Goal: Task Accomplishment & Management: Manage account settings

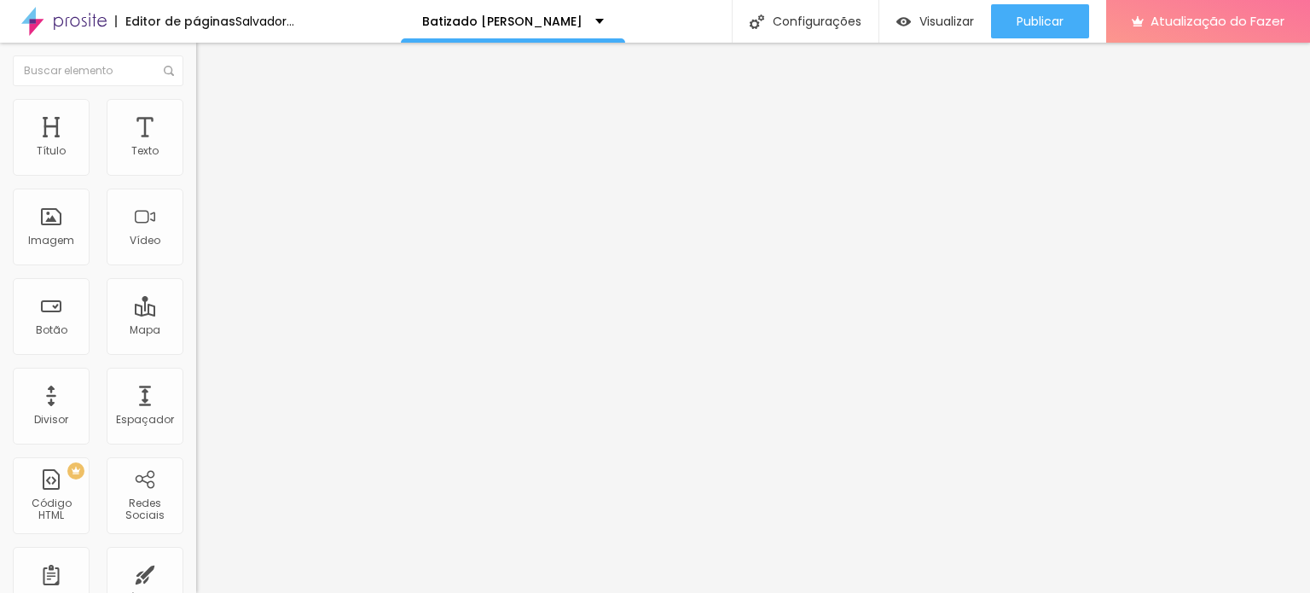
click at [206, 147] on font "Trocar imagem" at bounding box center [247, 139] width 83 height 14
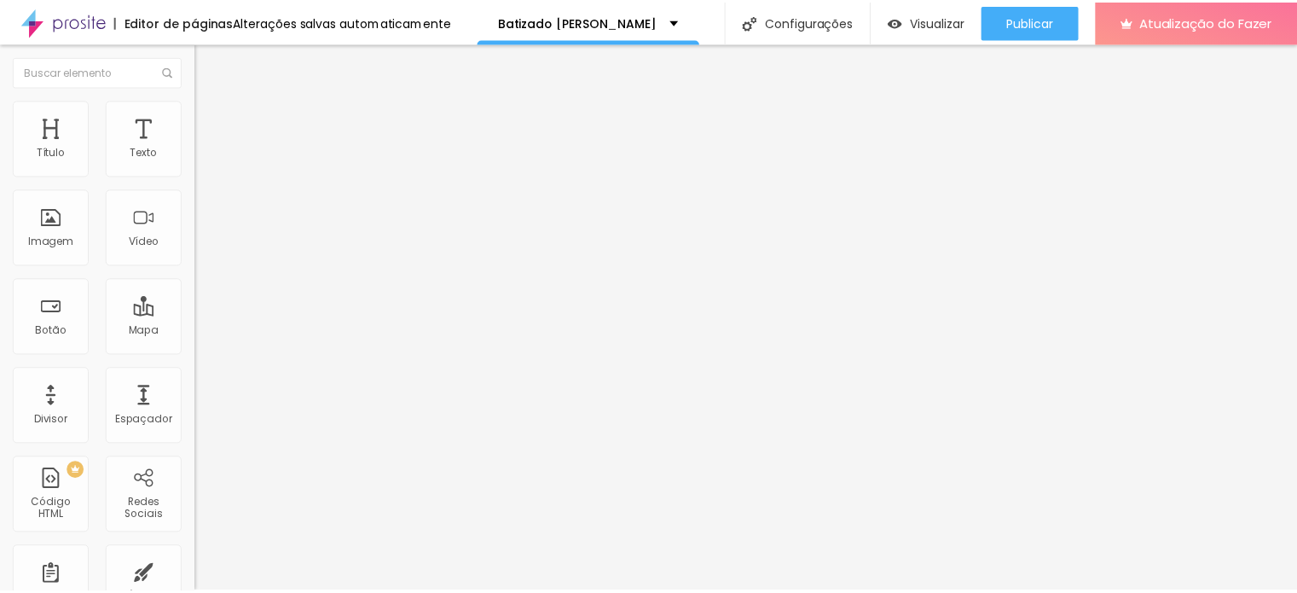
scroll to position [0, 0]
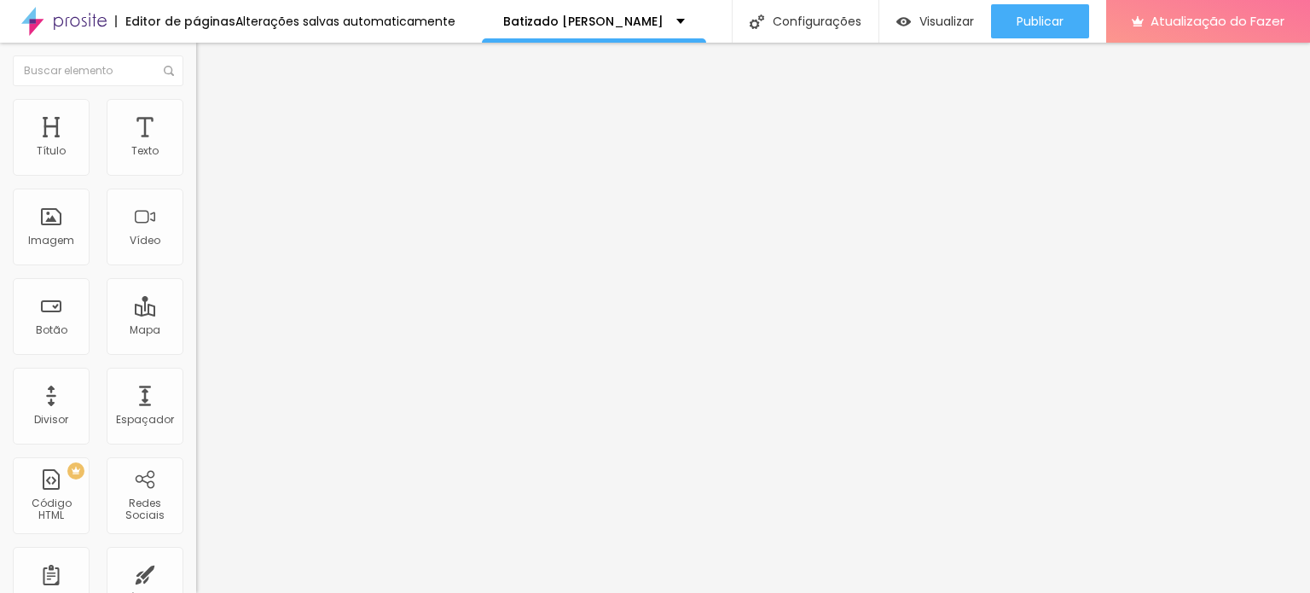
click at [196, 111] on li "Avançado" at bounding box center [294, 107] width 196 height 17
click at [196, 97] on img at bounding box center [203, 89] width 15 height 15
click at [203, 247] on icon "button" at bounding box center [208, 242] width 10 height 10
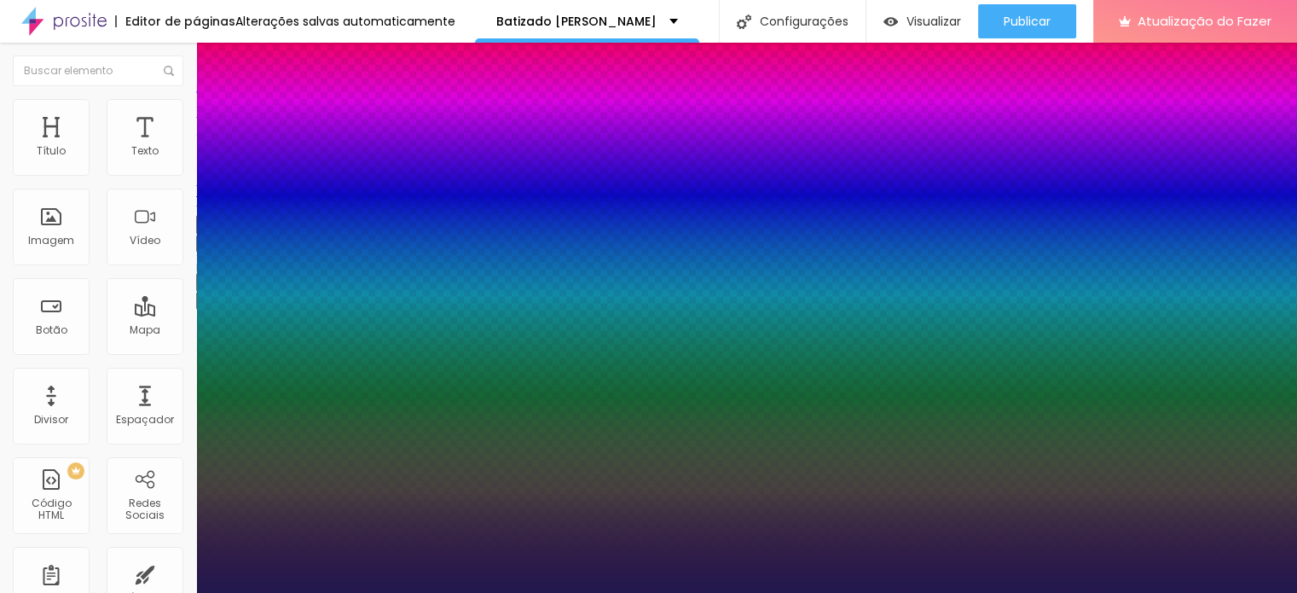
type input "1"
type input "22"
type input "1"
type input "23"
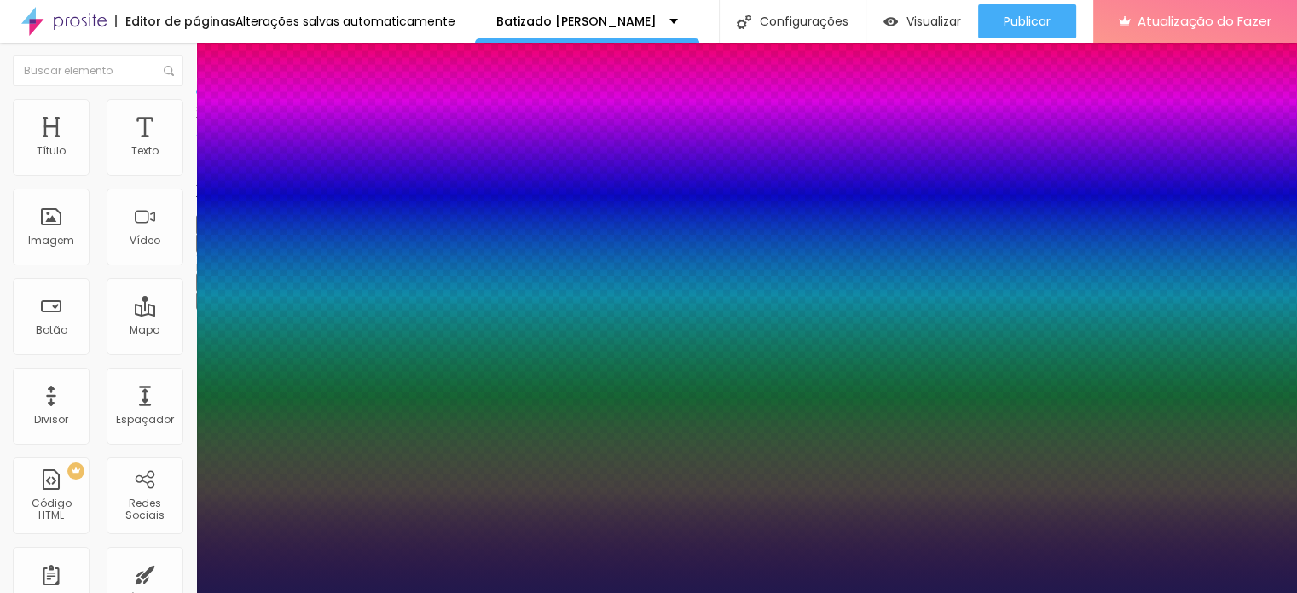
type input "23"
type input "1"
type input "40"
type input "1"
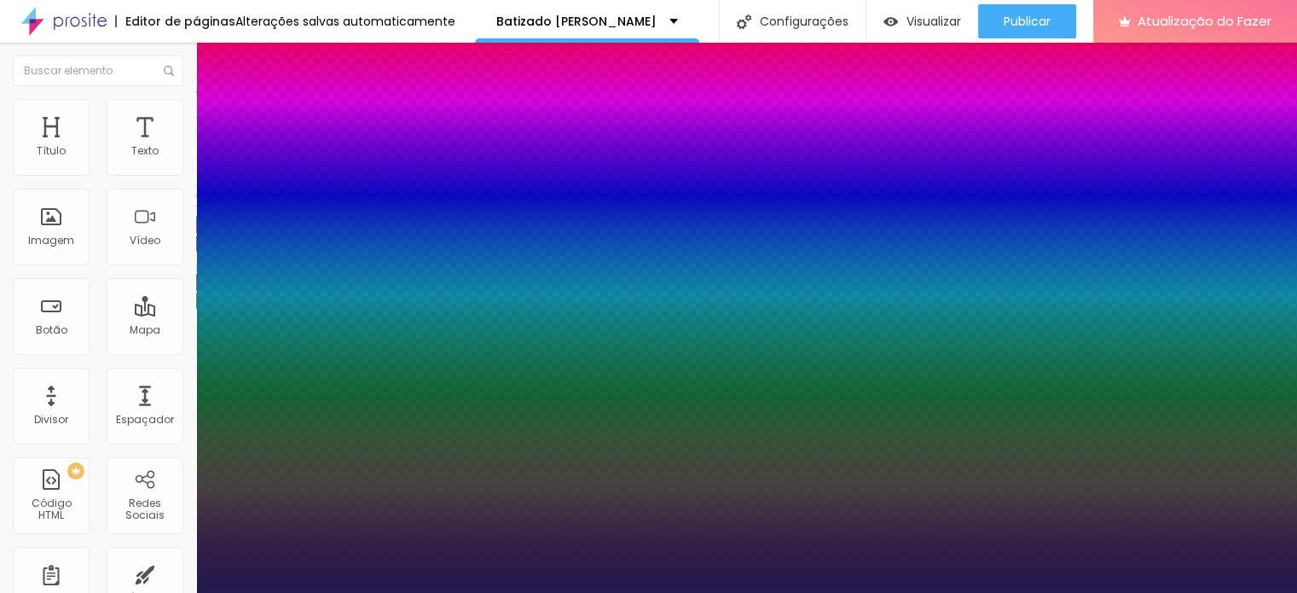
type input "45"
type input "1"
type input "50"
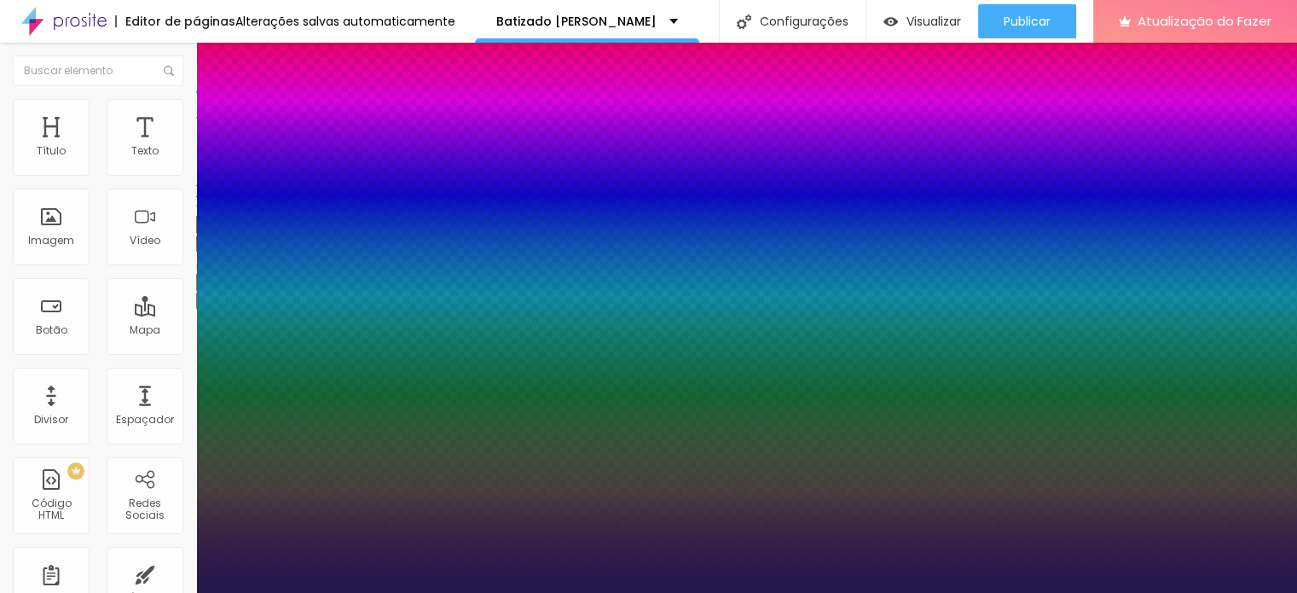
type input "1"
type input "57"
type input "1"
type input "61"
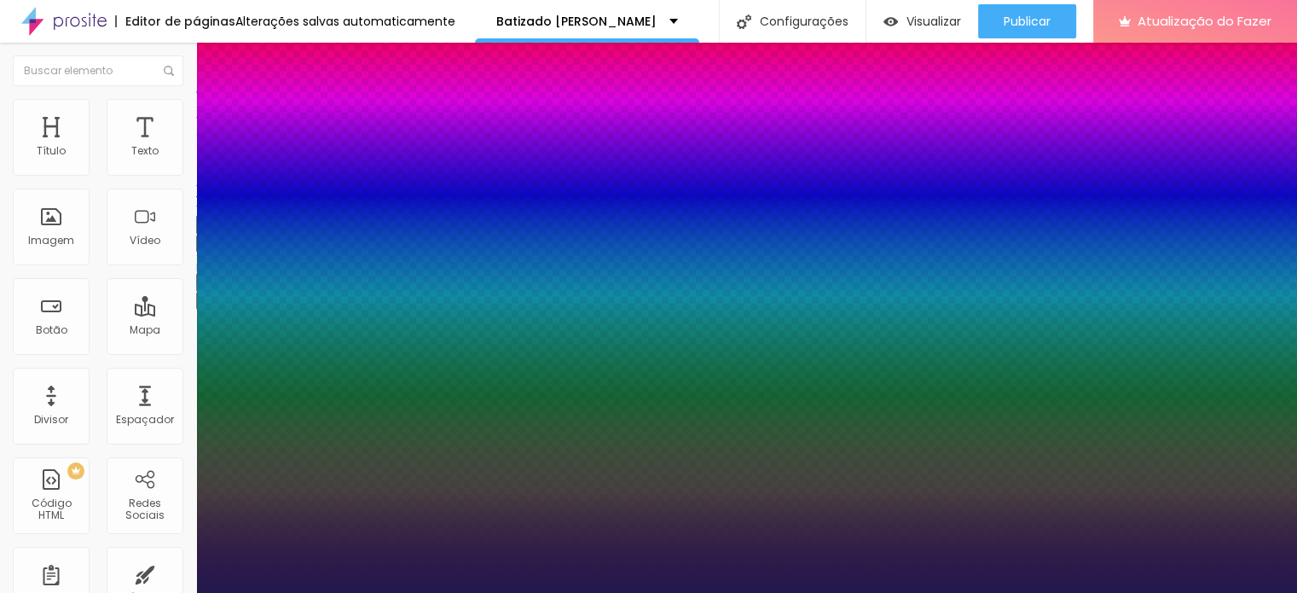
type input "61"
type input "1"
type input "64"
type input "1"
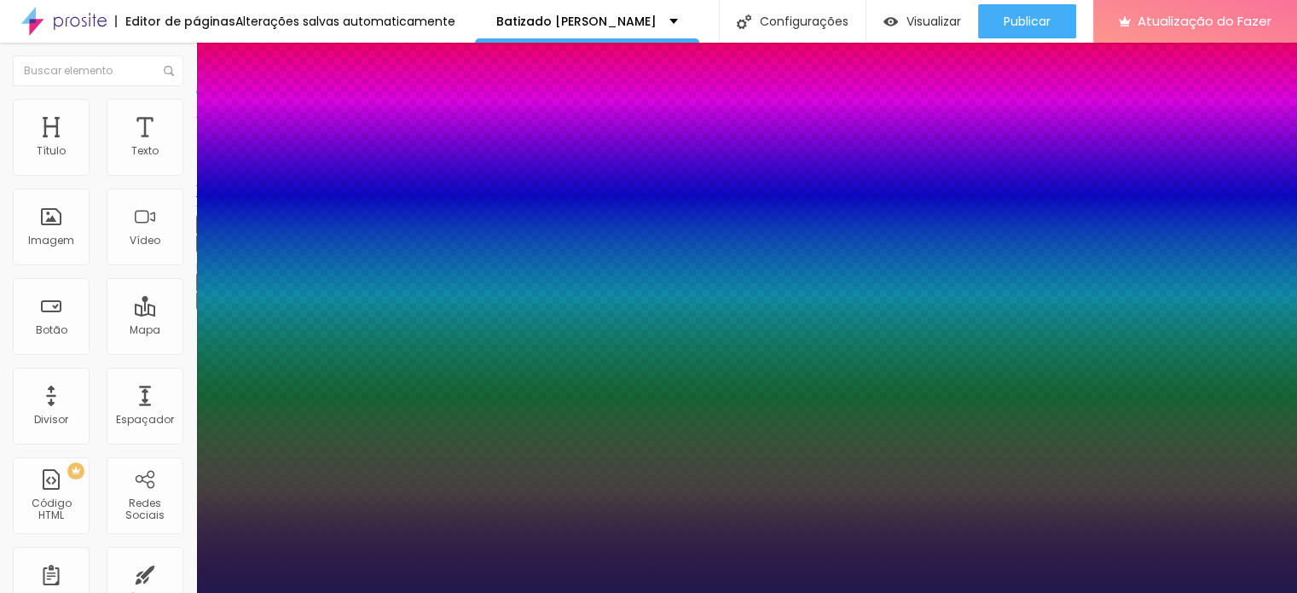
type input "65"
type input "1"
type input "66"
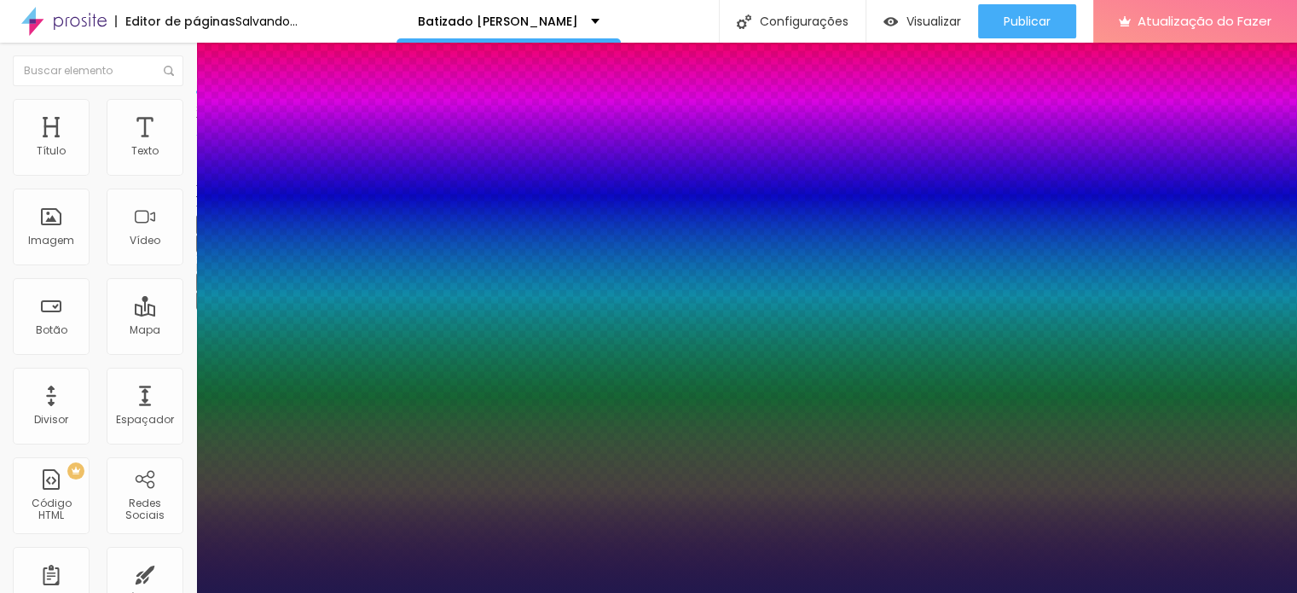
type input "1"
type input "64"
type input "1"
type input "62"
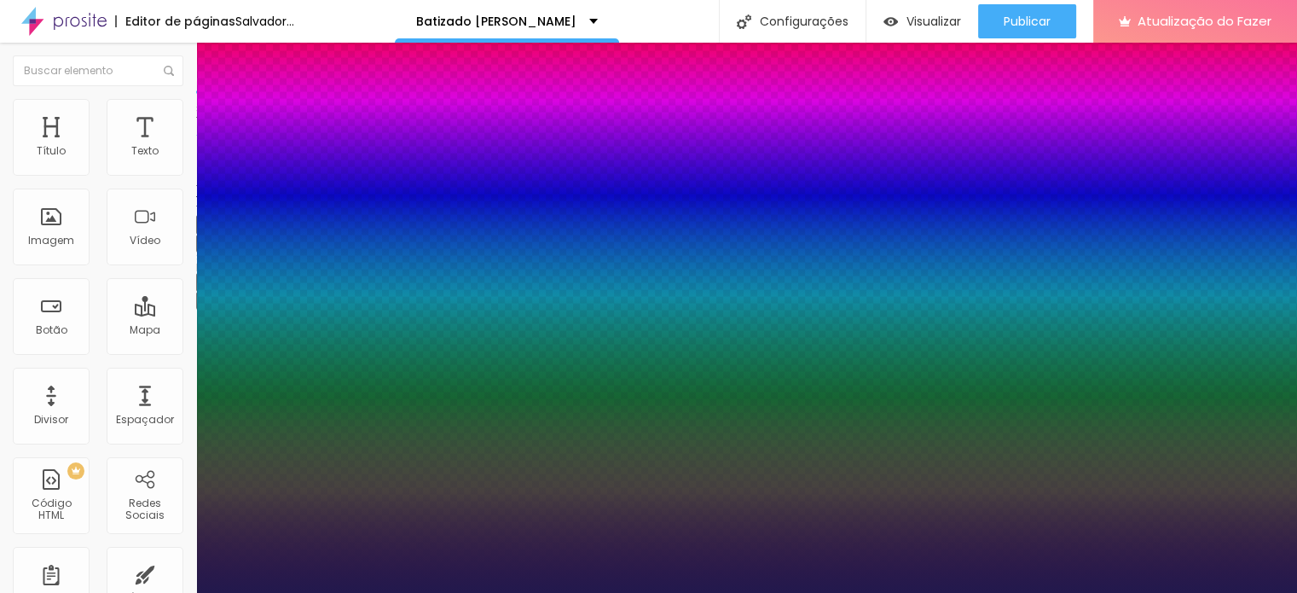
type input "62"
type input "1"
type input "60"
type input "1"
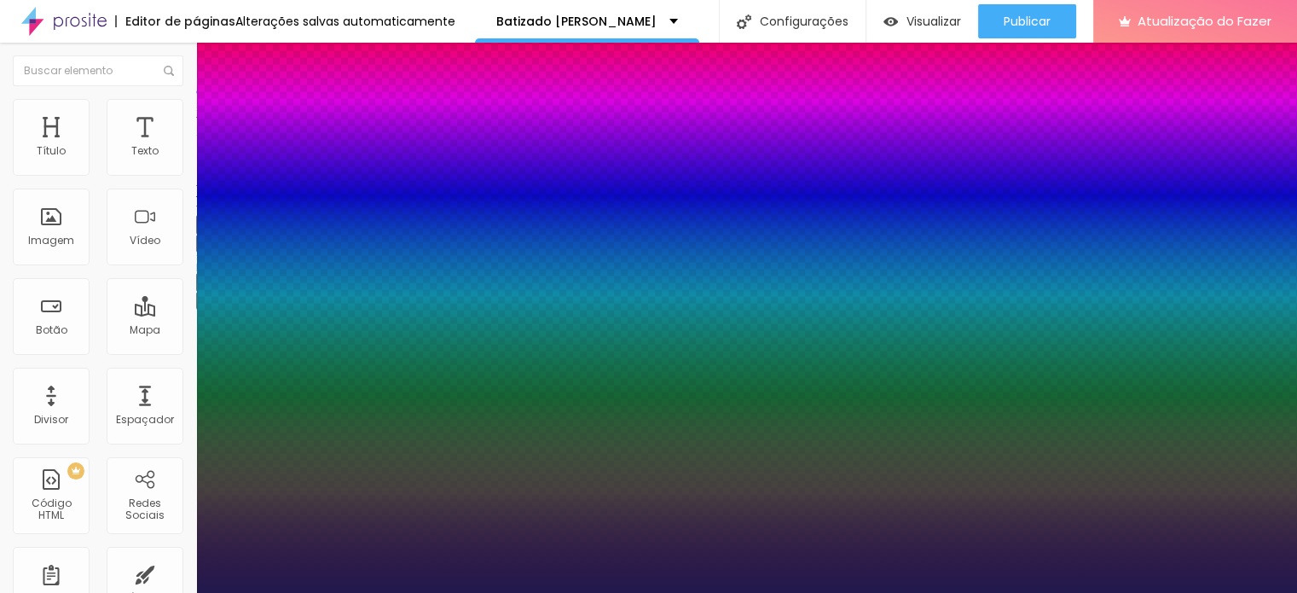
type input "59"
type input "1"
type input "58"
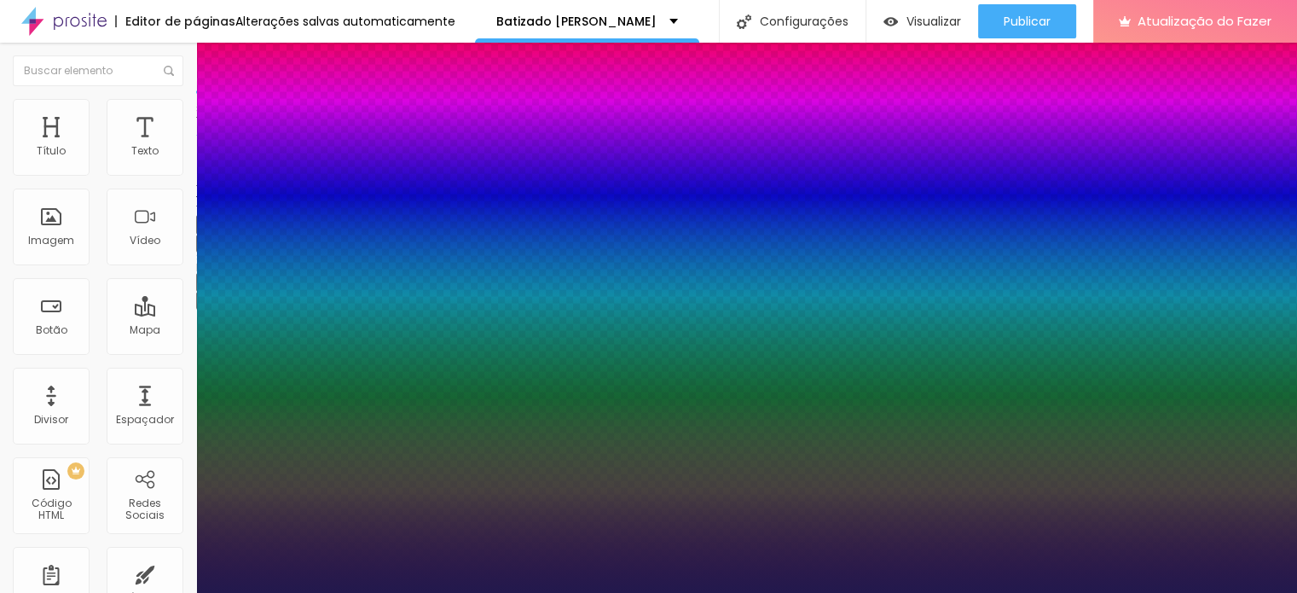
type input "1"
type input "57"
type input "1"
type input "56"
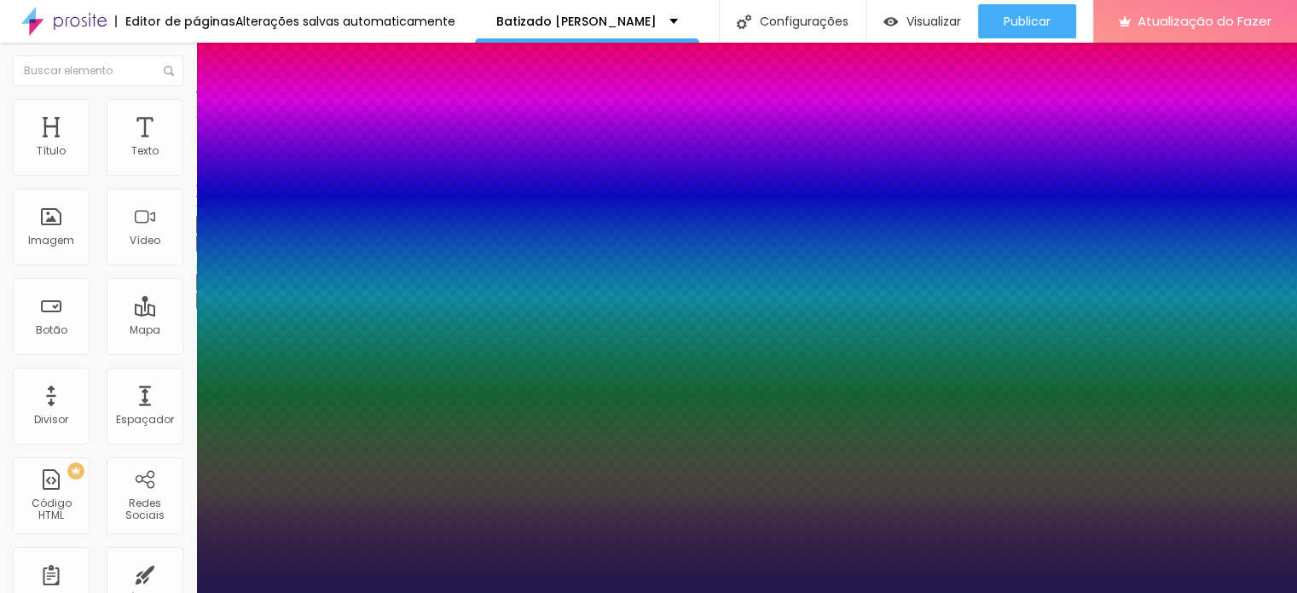
type input "56"
type input "1"
type input "54"
type input "1"
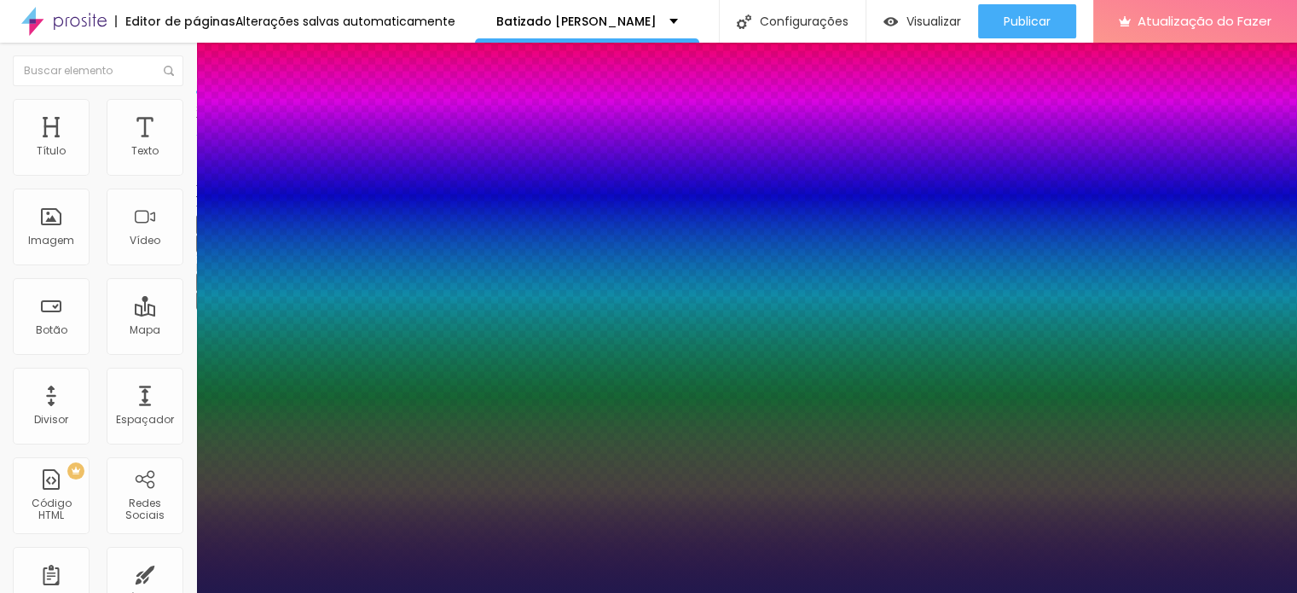
drag, startPoint x: 239, startPoint y: 479, endPoint x: 281, endPoint y: 478, distance: 41.8
type input "54"
type input "1"
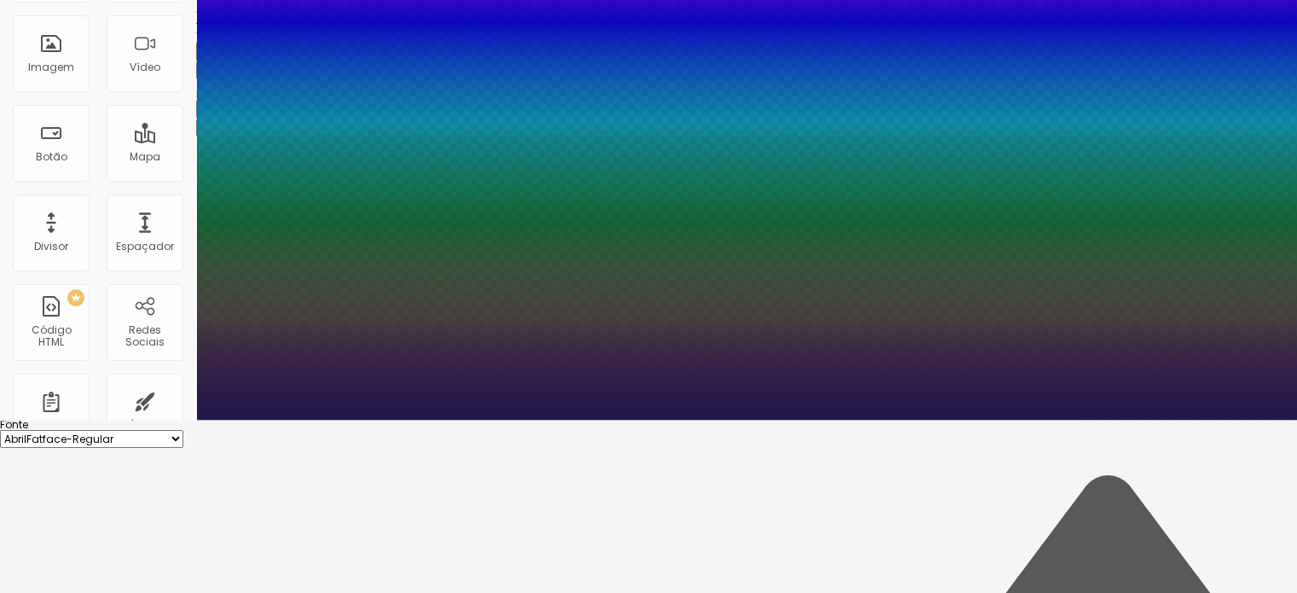
scroll to position [195, 0]
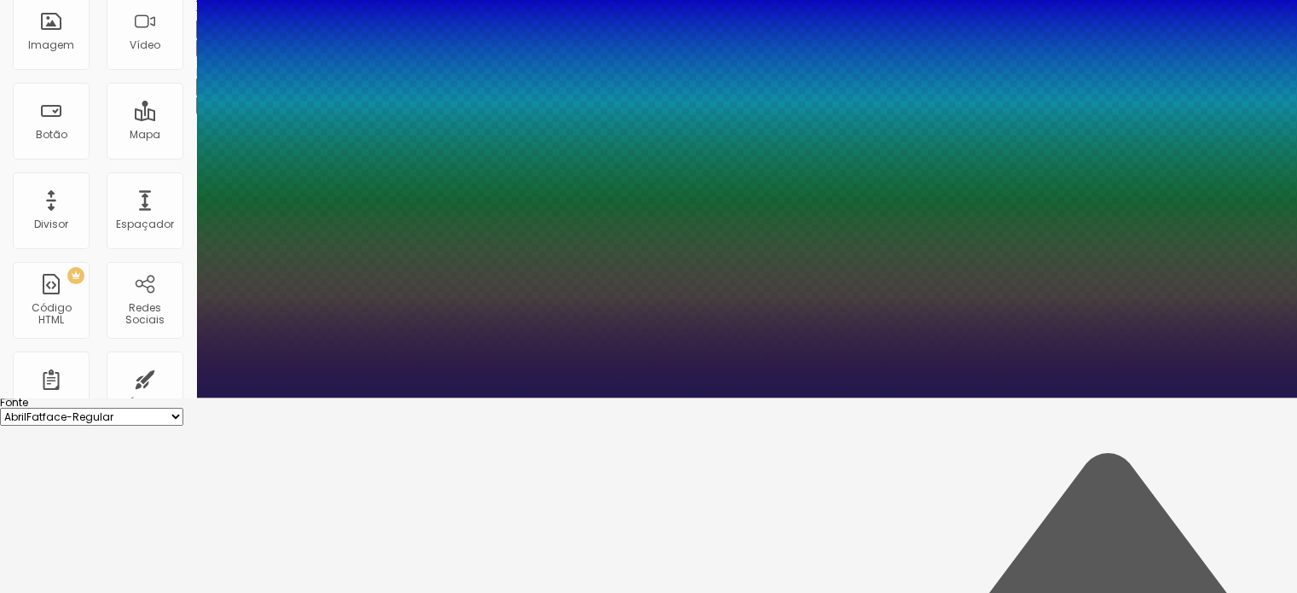
click at [553, 397] on div at bounding box center [648, 397] width 1297 height 0
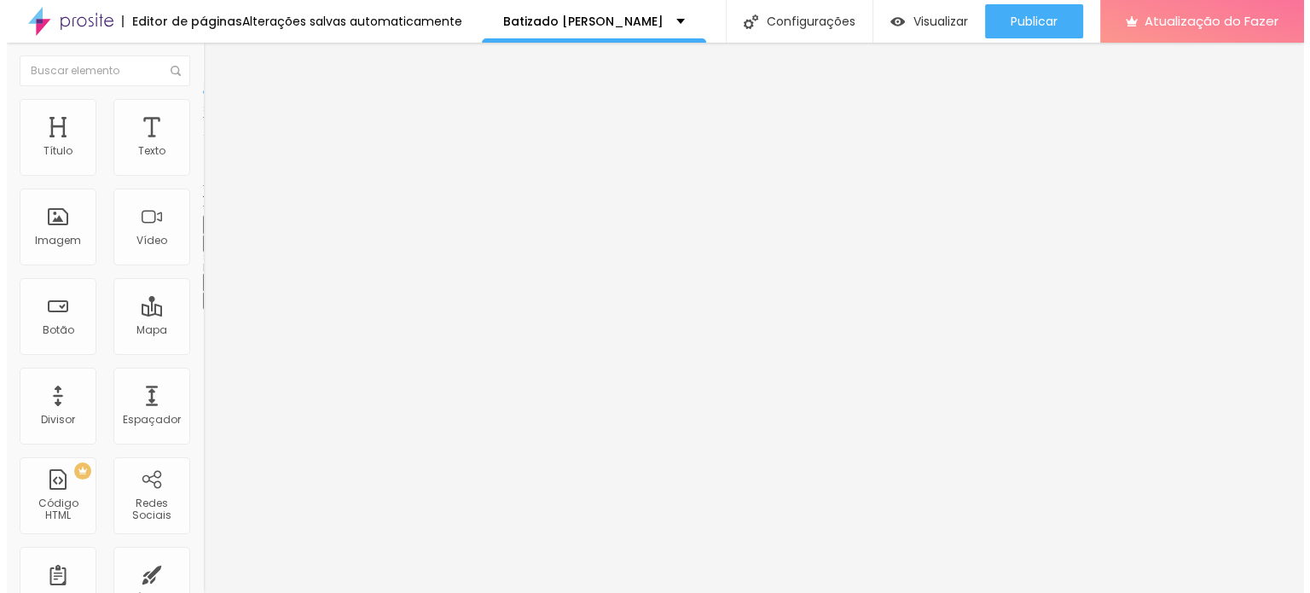
scroll to position [0, 0]
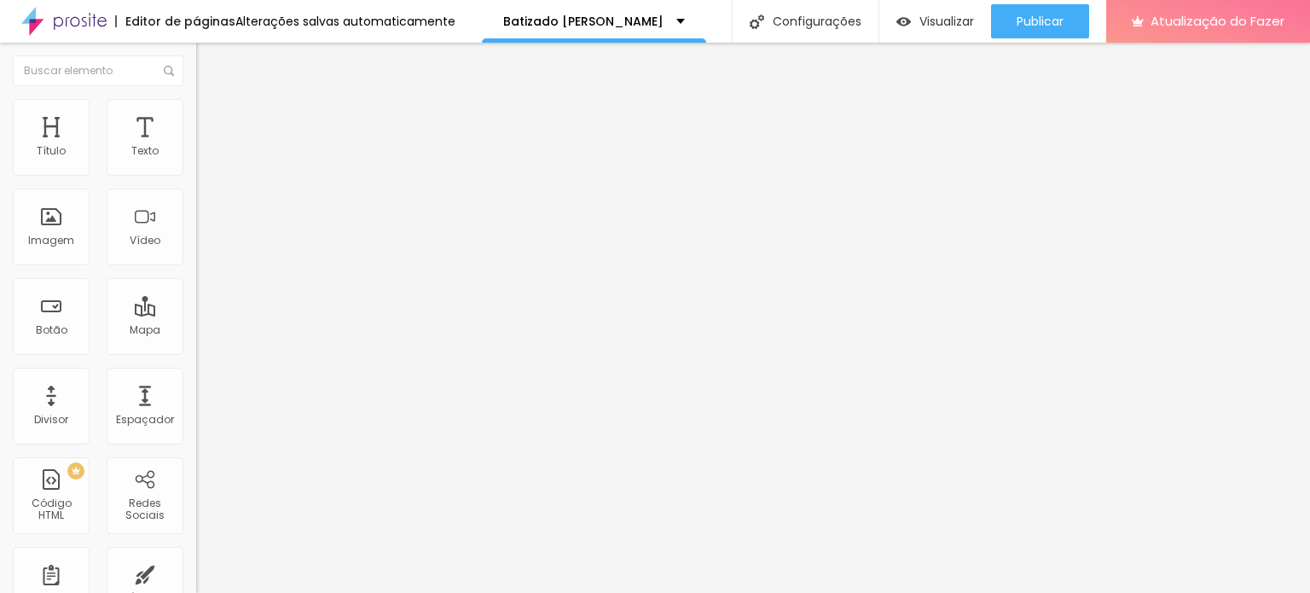
click at [196, 110] on li "Avançado" at bounding box center [294, 107] width 196 height 17
click at [196, 97] on img at bounding box center [203, 89] width 15 height 15
click at [206, 147] on font "Trocar imagem" at bounding box center [247, 139] width 83 height 14
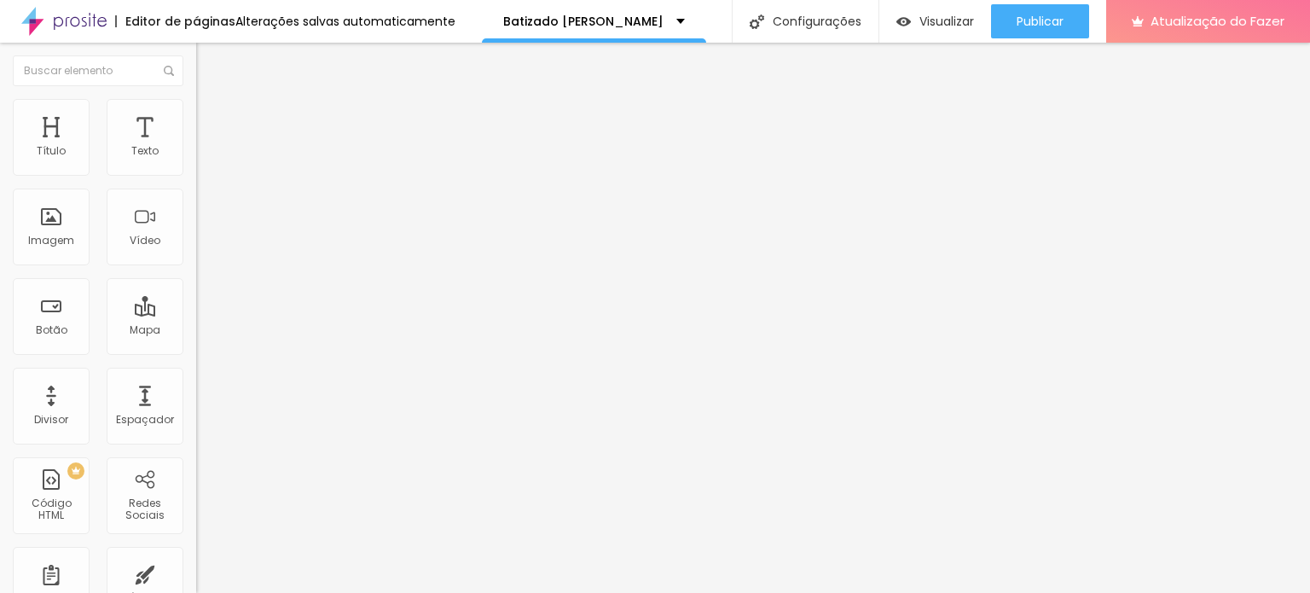
click at [206, 147] on font "Trocar imagem" at bounding box center [247, 139] width 83 height 14
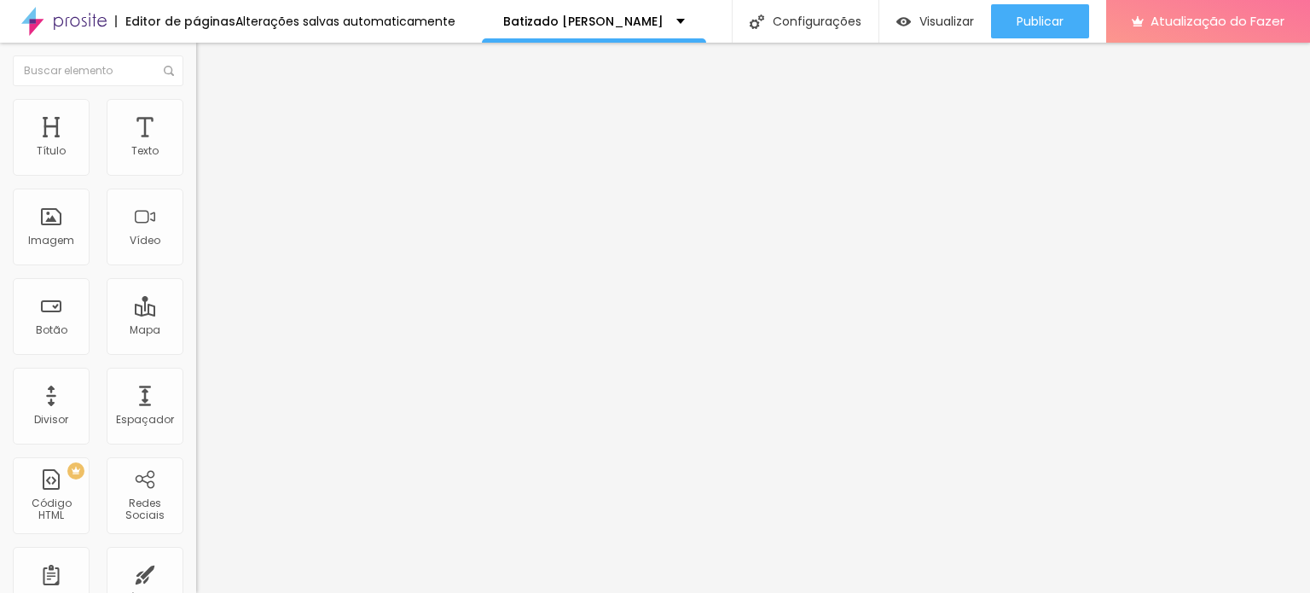
click at [212, 118] on font "Estilo" at bounding box center [225, 110] width 26 height 14
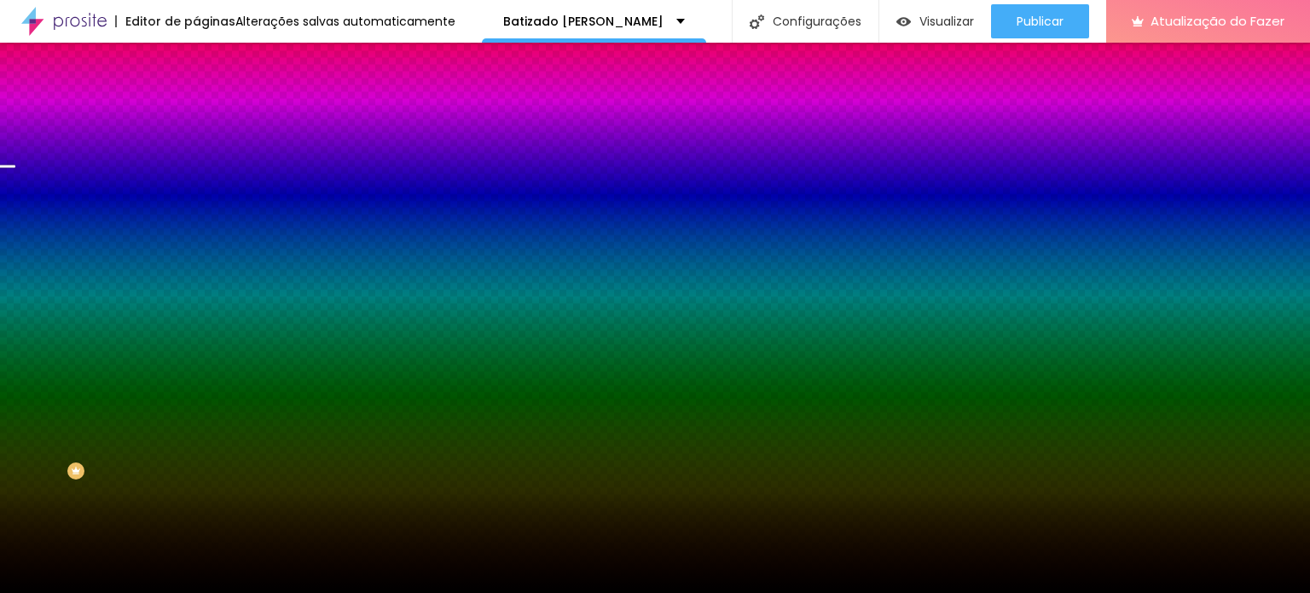
click at [206, 157] on font "Trocar imagem" at bounding box center [247, 149] width 83 height 14
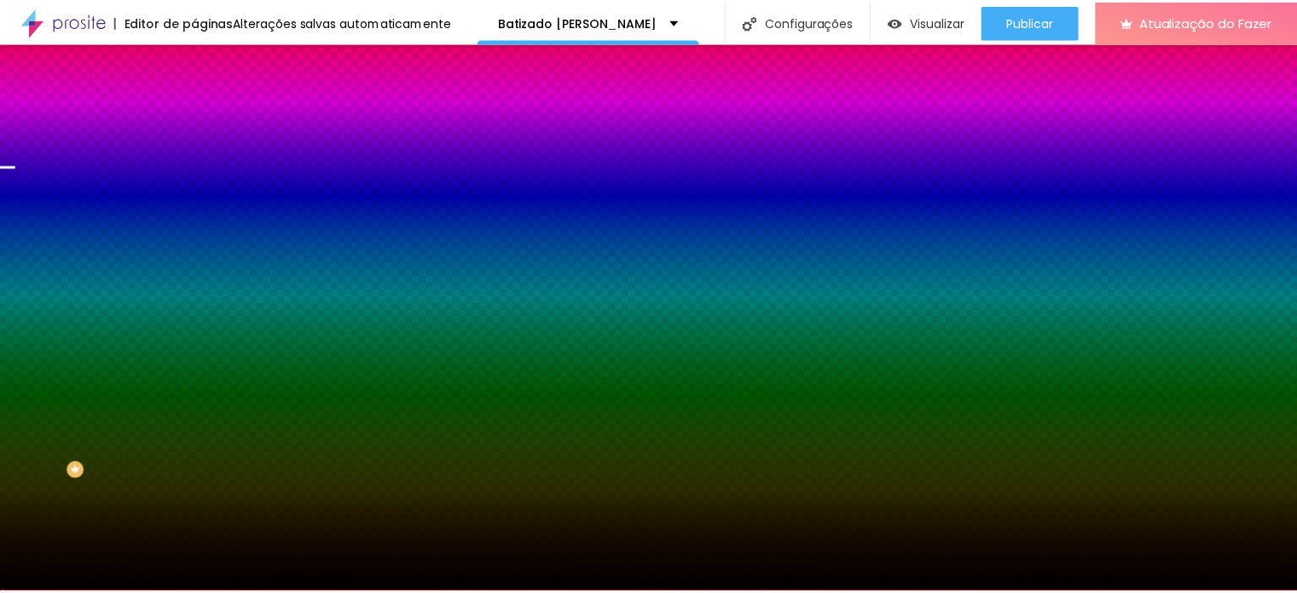
scroll to position [2559, 0]
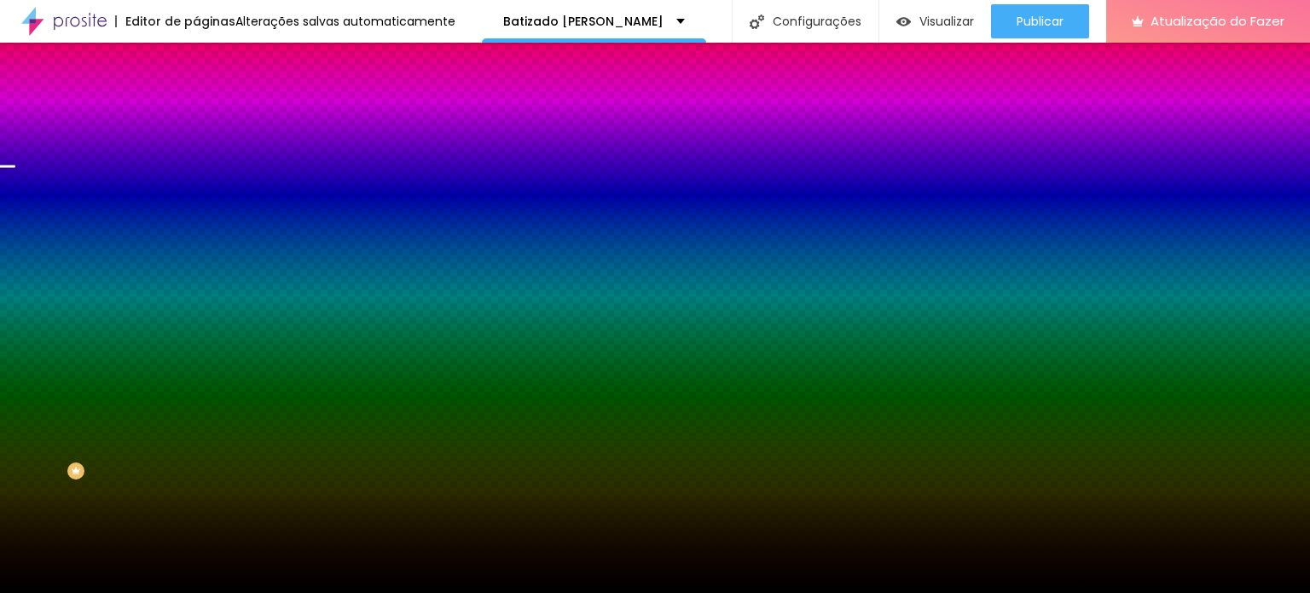
click at [203, 301] on icon "button" at bounding box center [208, 296] width 10 height 10
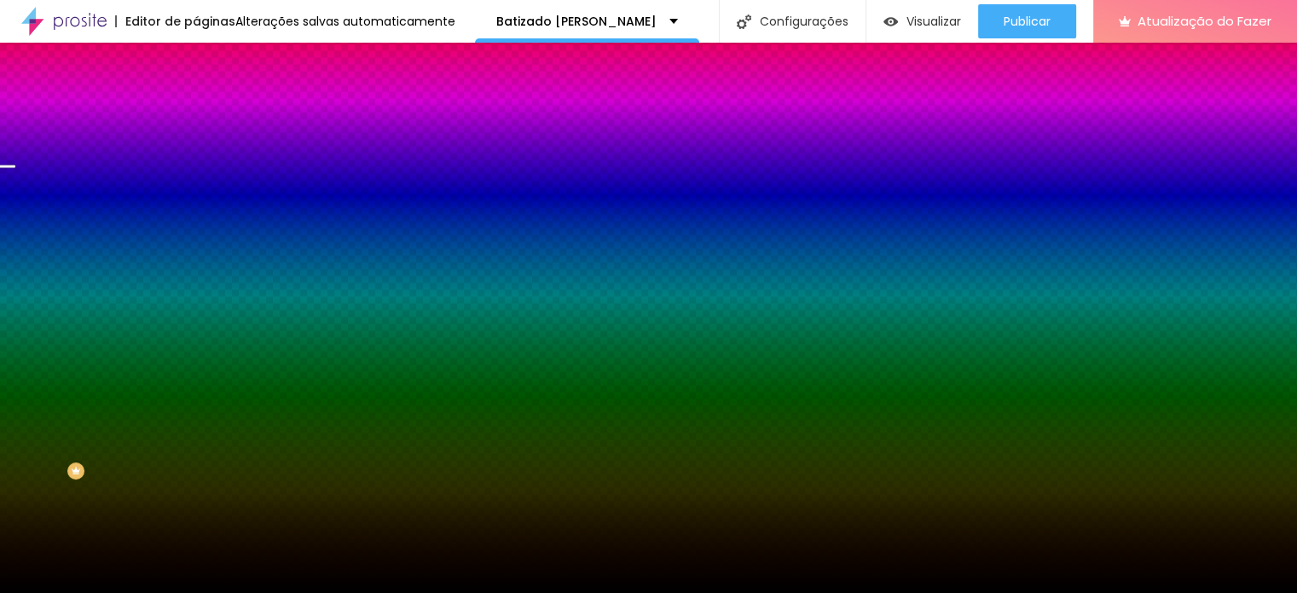
scroll to position [125, 0]
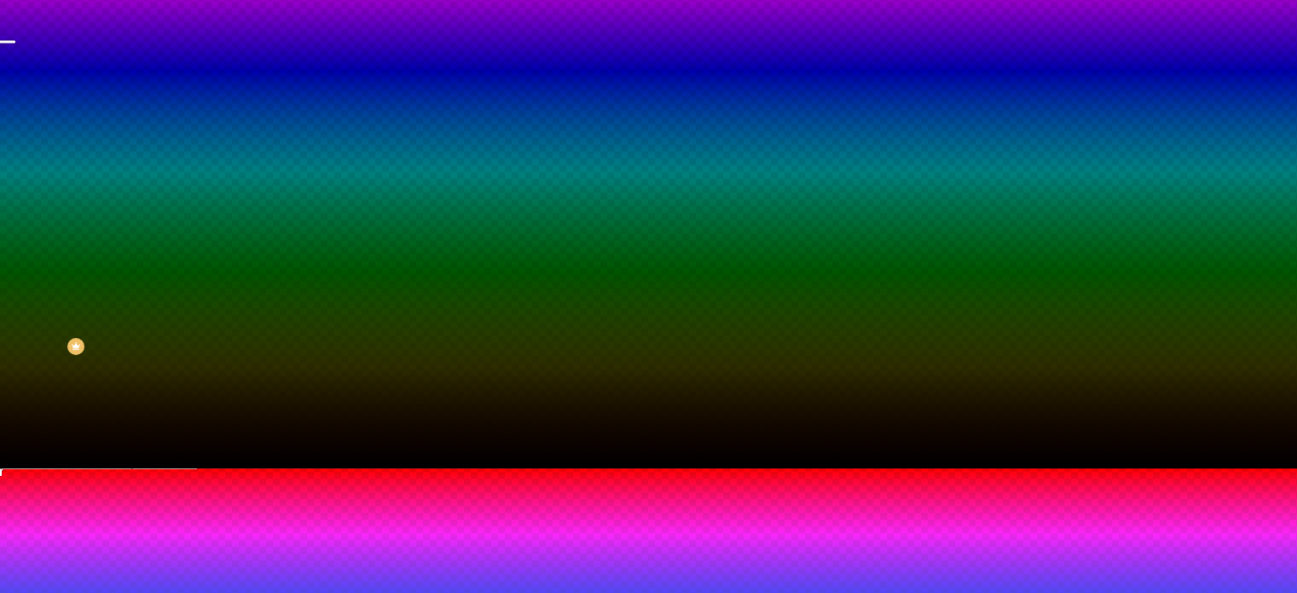
radio input "false"
radio input "true"
click at [17, 491] on img at bounding box center [12, 496] width 10 height 10
radio input "true"
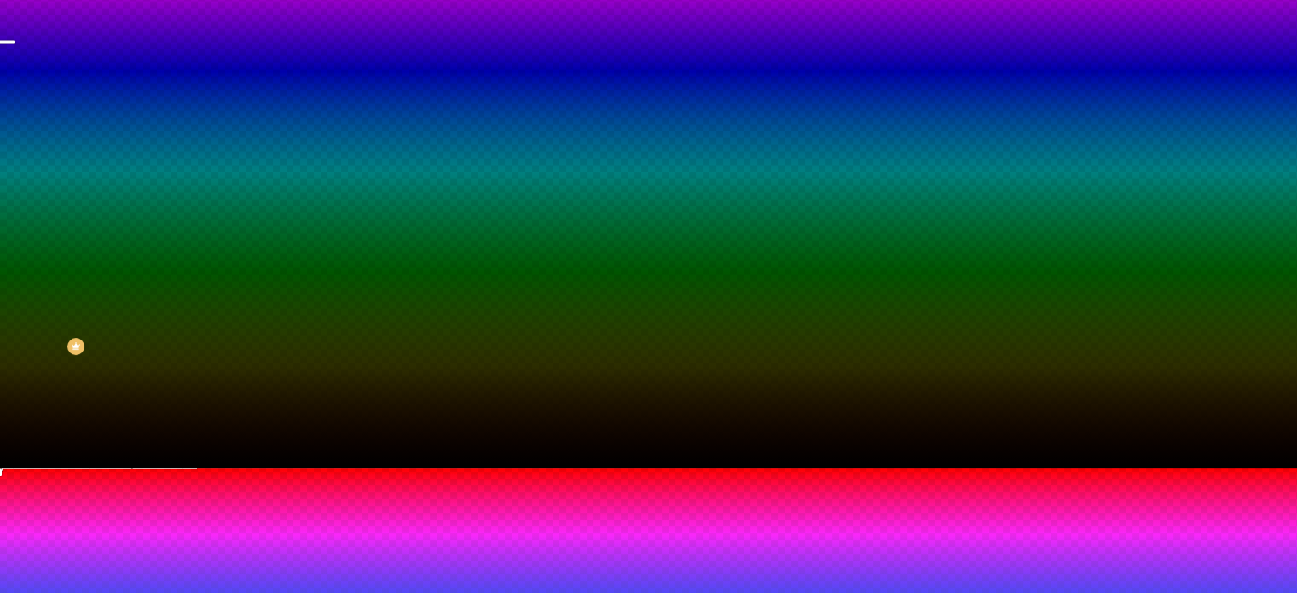
radio input "false"
type input "90"
type input "65"
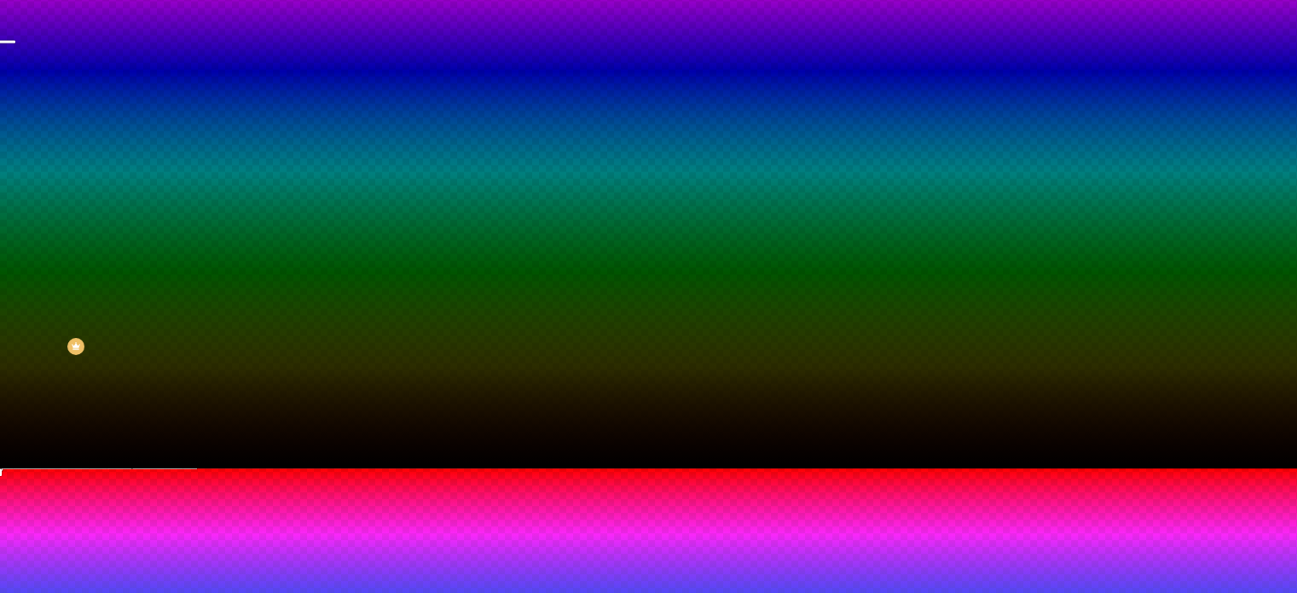
type input "60"
drag, startPoint x: 218, startPoint y: 489, endPoint x: 194, endPoint y: 484, distance: 25.1
type input "60"
click at [119, 468] on div at bounding box center [648, 468] width 1297 height 0
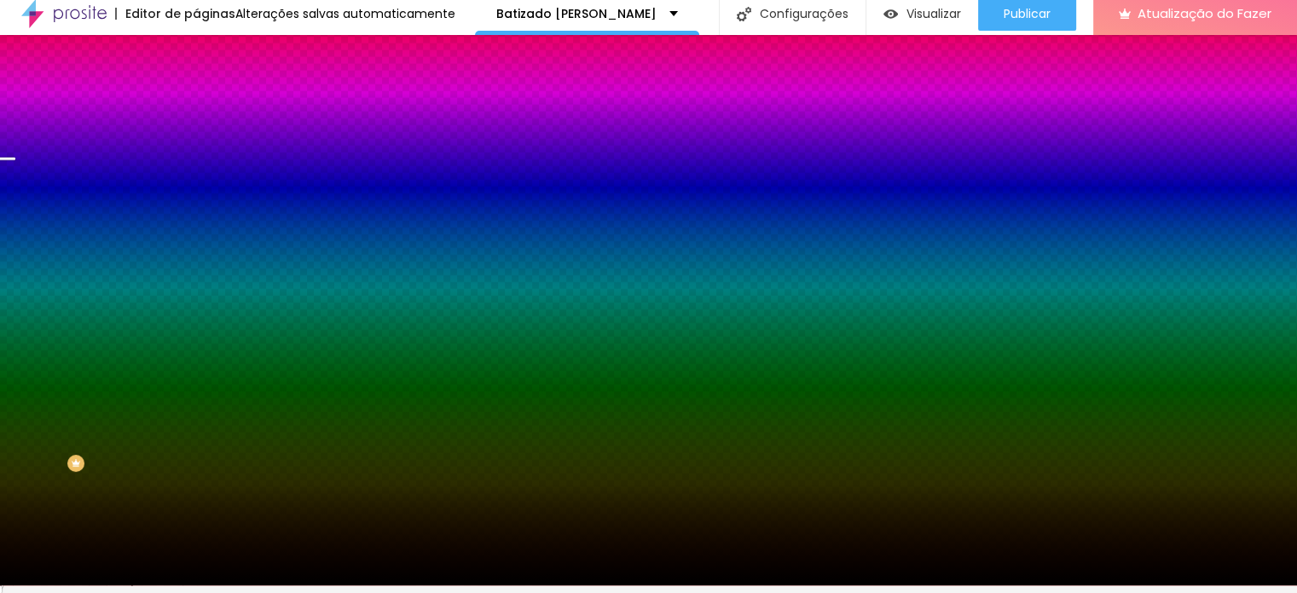
scroll to position [0, 0]
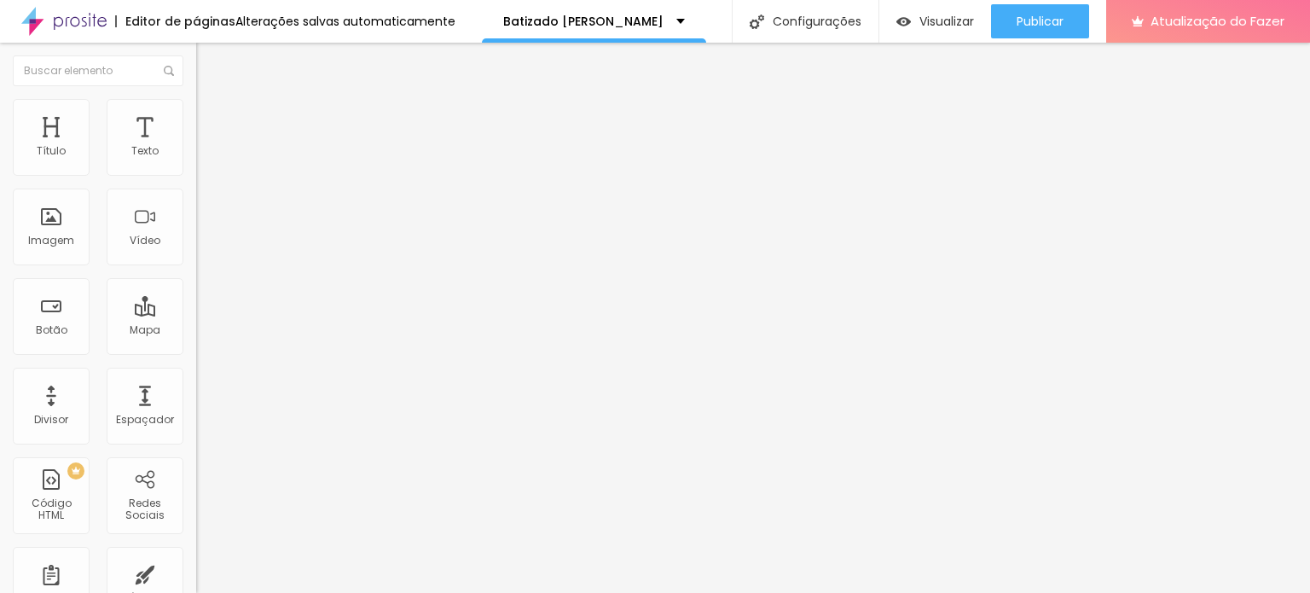
click at [196, 111] on li "Estilo" at bounding box center [294, 107] width 196 height 17
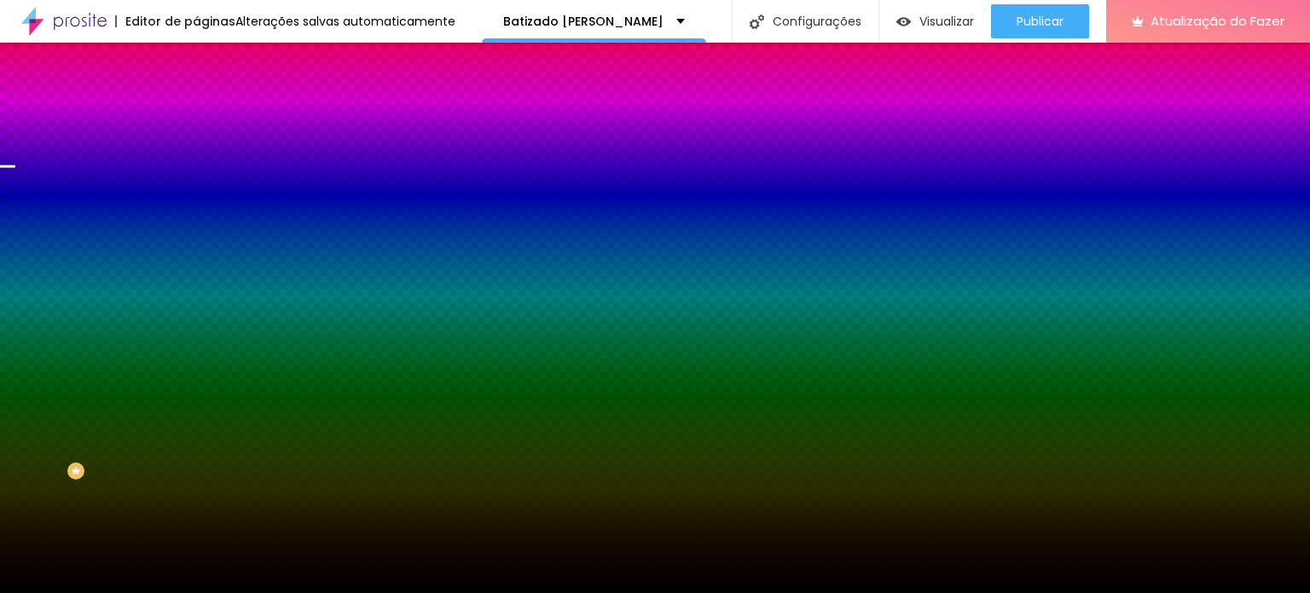
click at [196, 306] on button "button" at bounding box center [208, 297] width 24 height 18
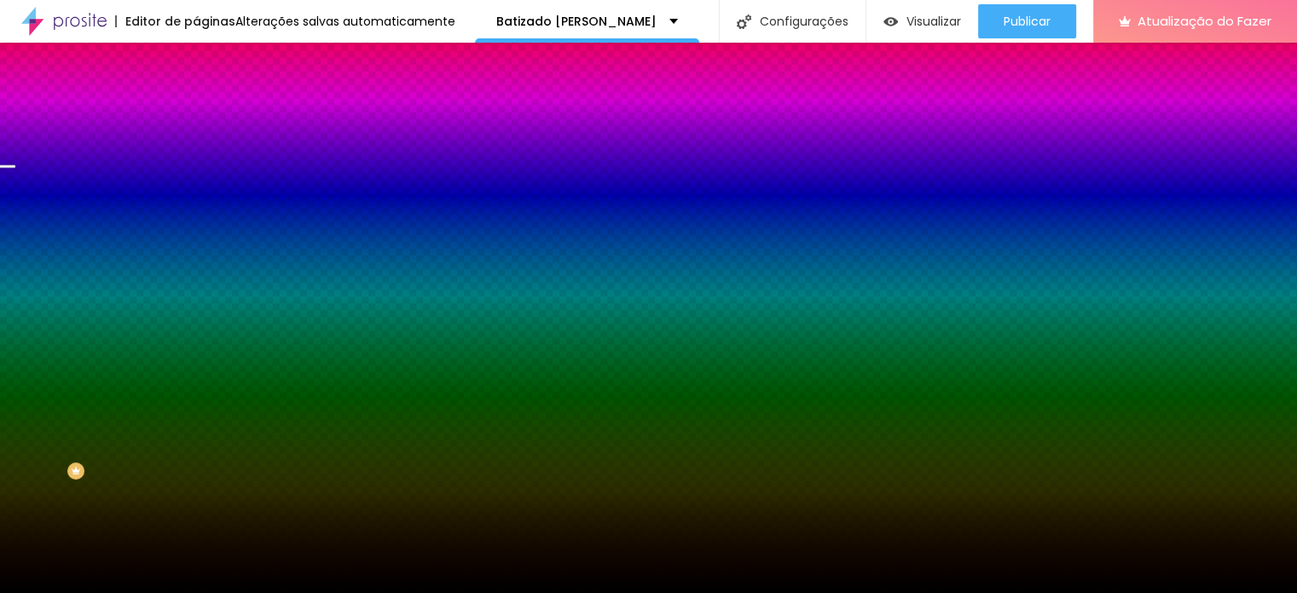
radio input "false"
radio input "true"
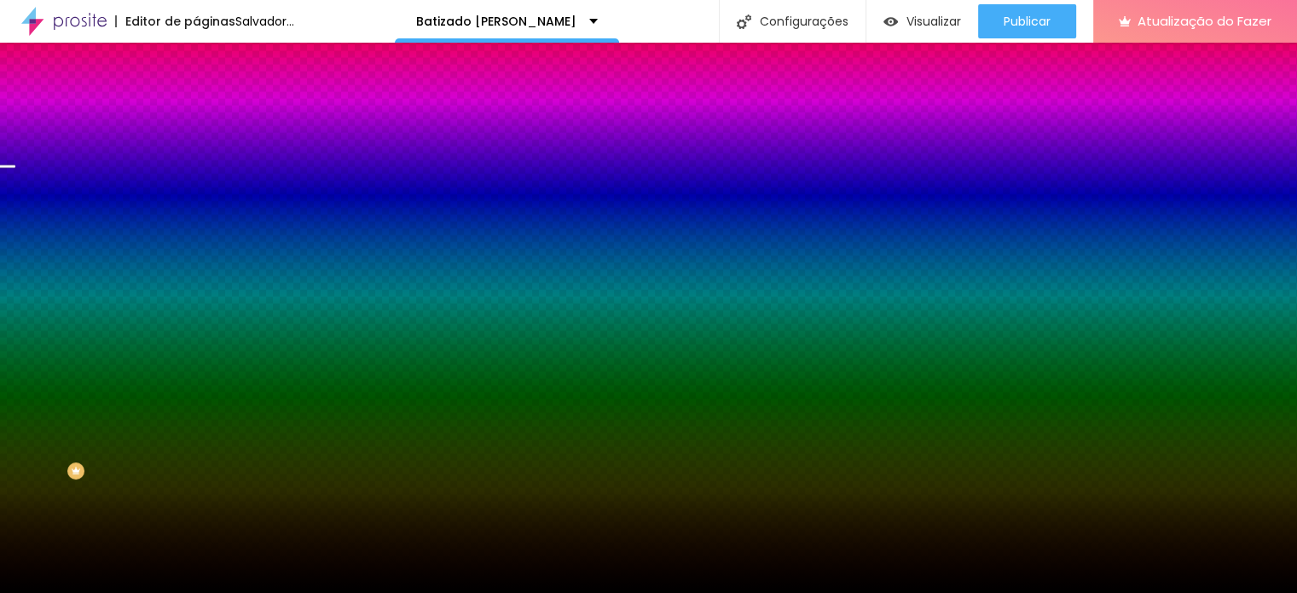
radio input "false"
radio input "true"
radio input "false"
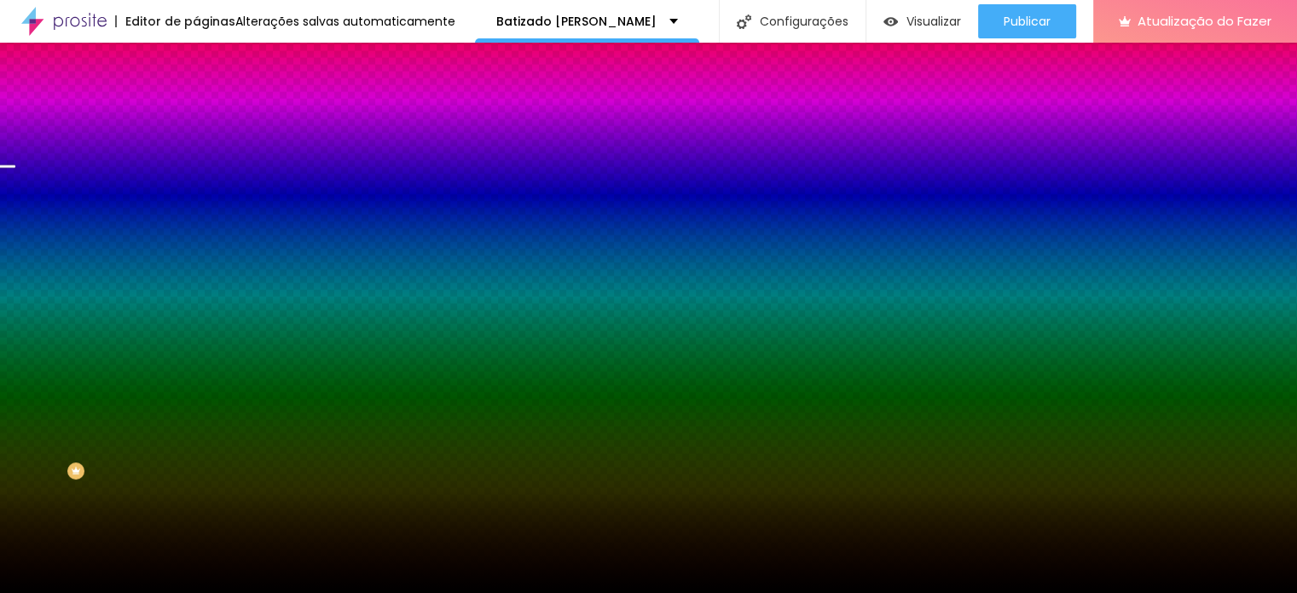
radio input "true"
radio input "false"
radio input "true"
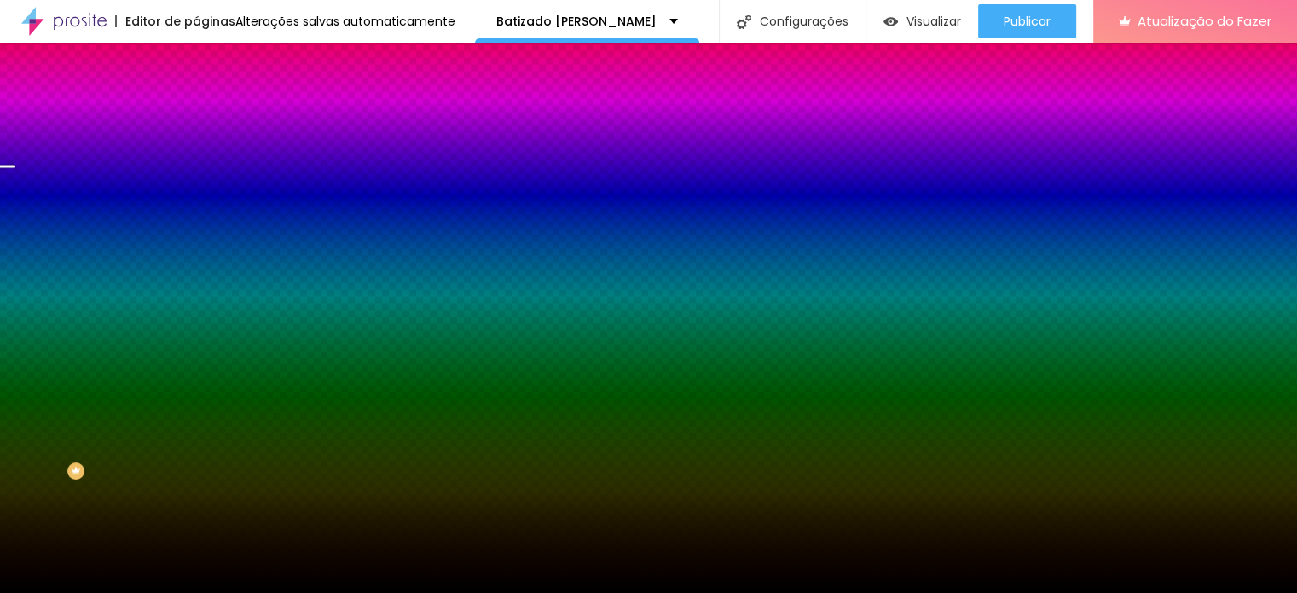
radio input "true"
radio input "false"
radio input "true"
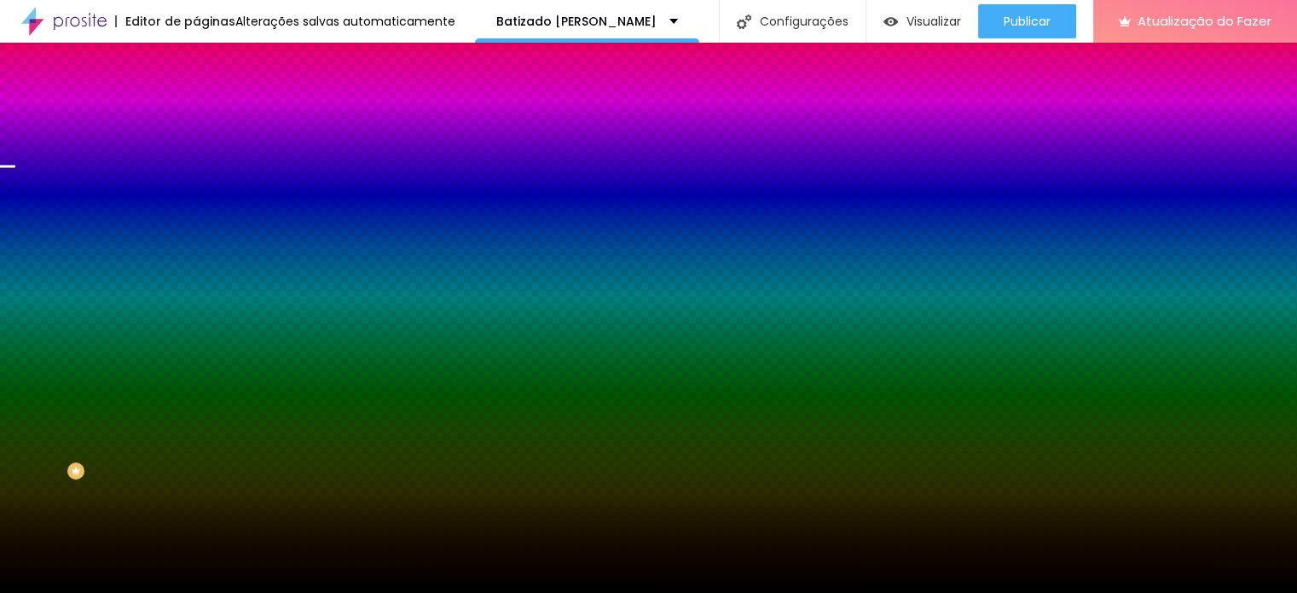
radio input "false"
radio input "true"
radio input "false"
click at [363, 592] on div at bounding box center [648, 603] width 1297 height 0
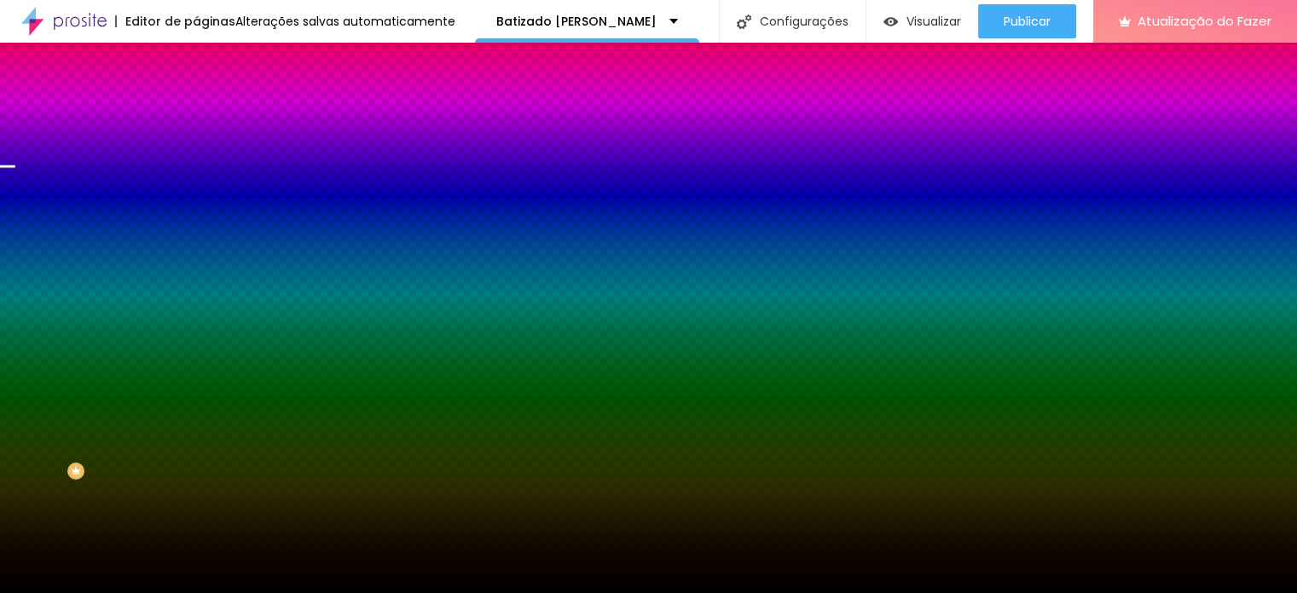
click at [154, 592] on div at bounding box center [648, 593] width 1297 height 0
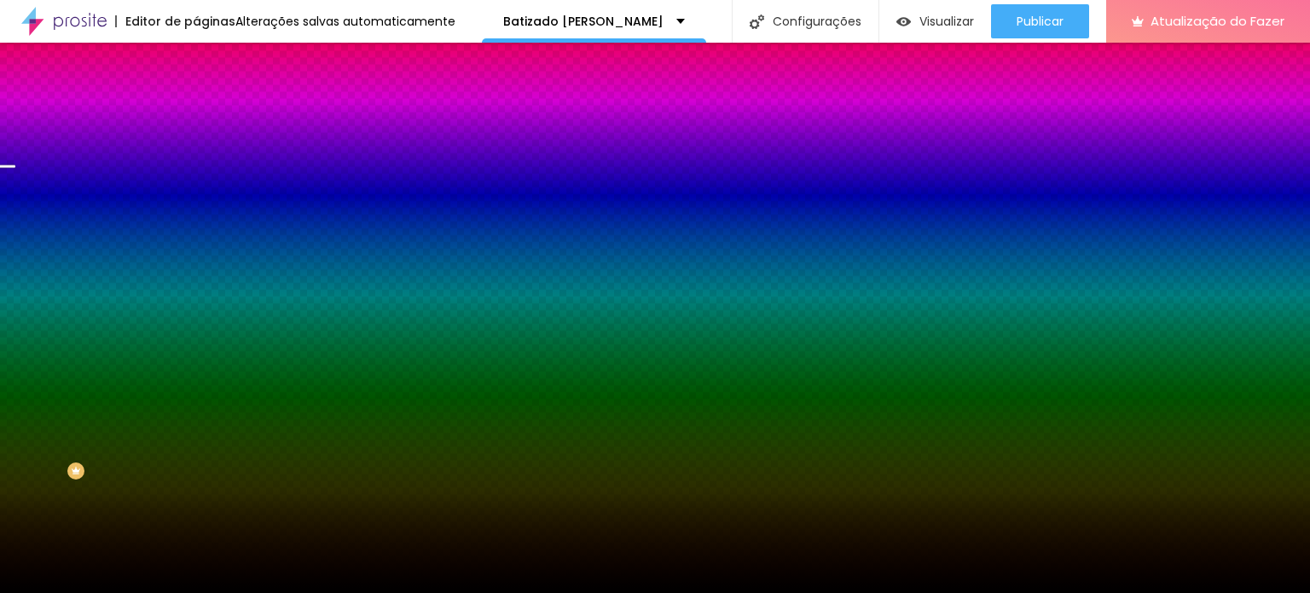
click at [196, 177] on font "Paralaxe" at bounding box center [218, 170] width 45 height 14
click at [196, 188] on span "Nenhum" at bounding box center [218, 180] width 44 height 14
click at [196, 116] on img at bounding box center [203, 123] width 15 height 15
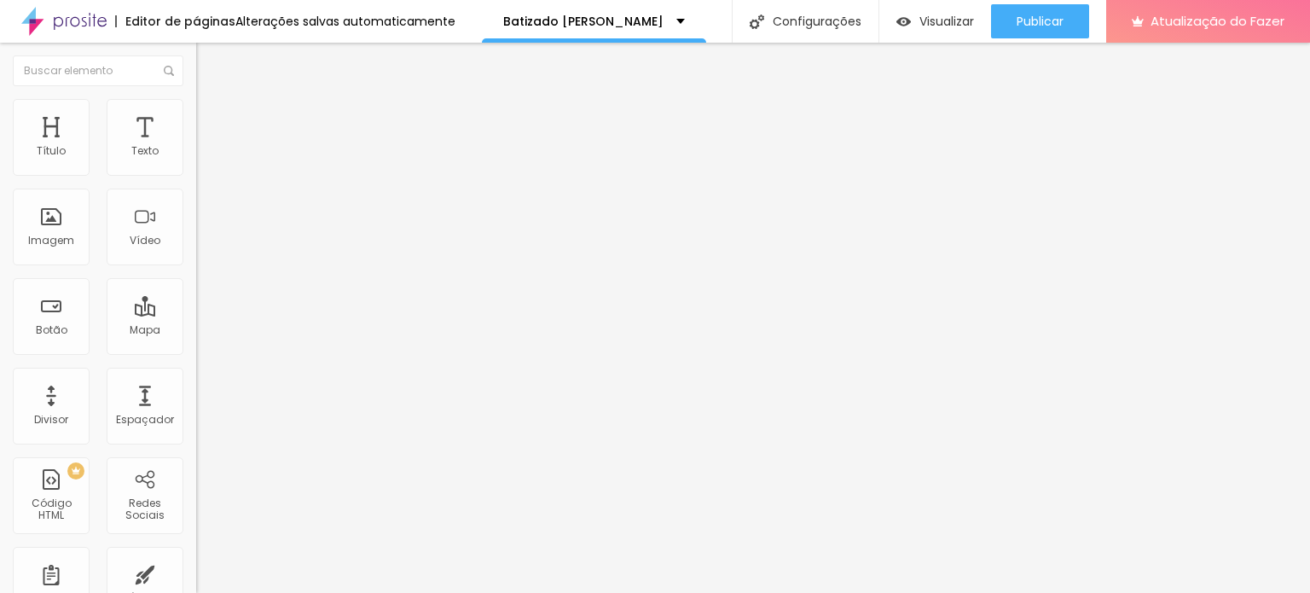
type input "15"
type input "20"
click at [196, 331] on input "range" at bounding box center [251, 338] width 110 height 14
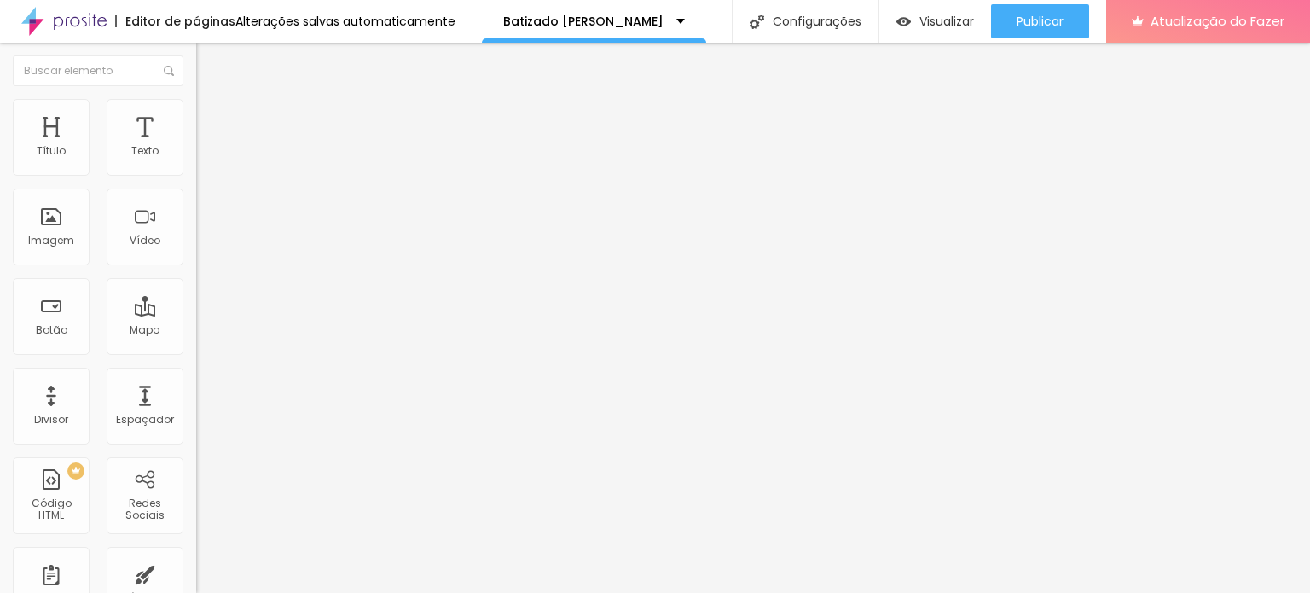
type input "164"
type input "214"
type input "164"
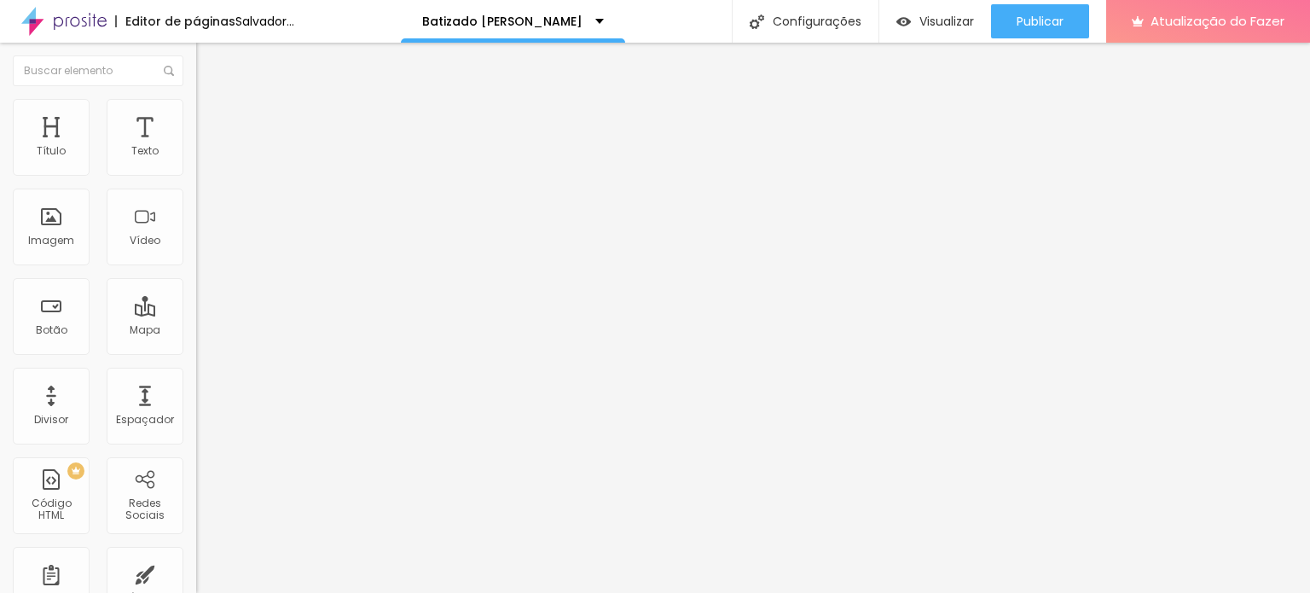
type input "164"
type input "120"
type input "115"
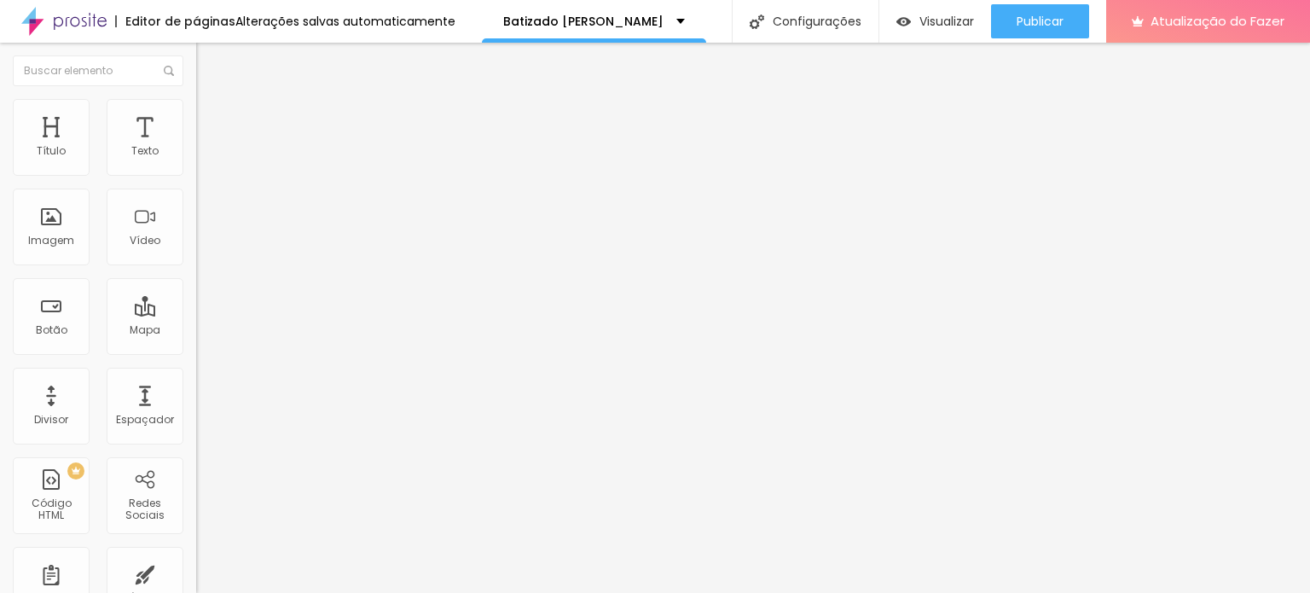
drag, startPoint x: 67, startPoint y: 205, endPoint x: 53, endPoint y: 204, distance: 13.7
type input "115"
click at [196, 572] on input "range" at bounding box center [251, 579] width 110 height 14
click at [205, 246] on icon "button" at bounding box center [208, 242] width 7 height 7
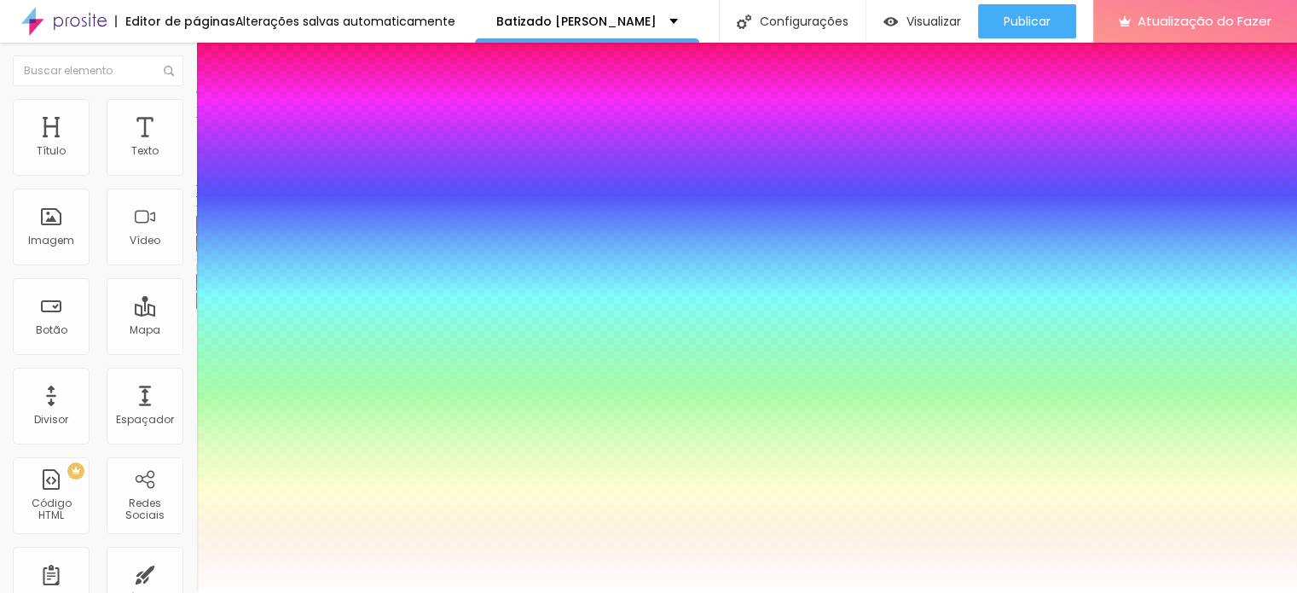
type input "1"
type input "0.5"
type input "63"
type input "1"
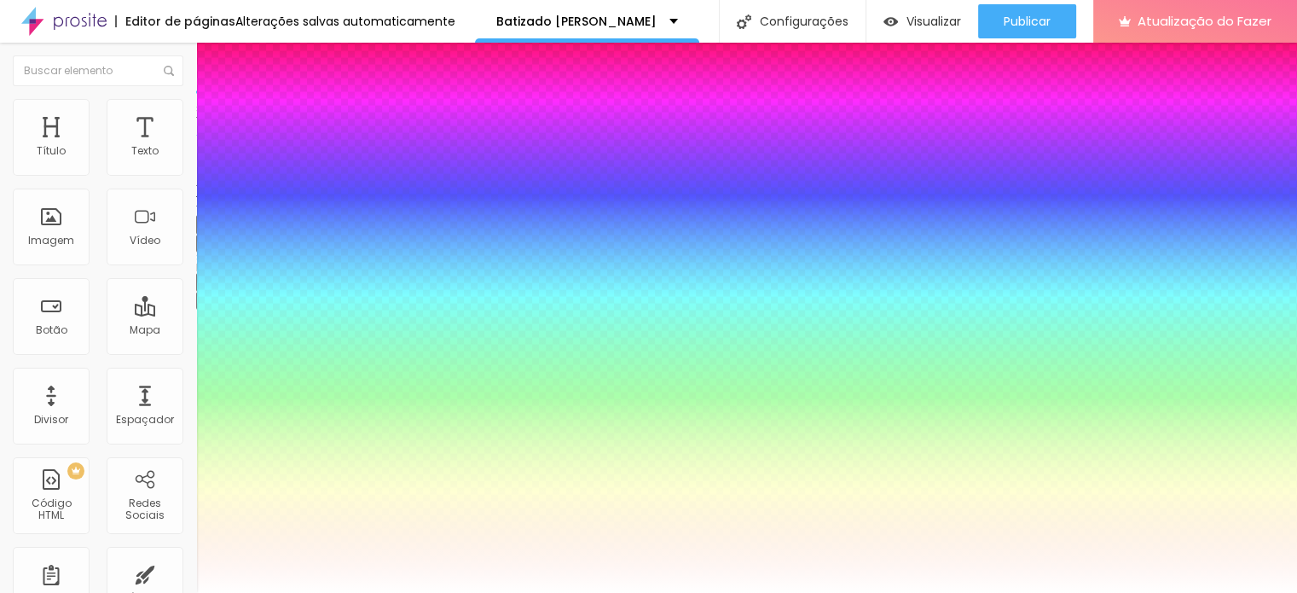
type input "0.5"
type input "82"
type input "1"
type input "0.5"
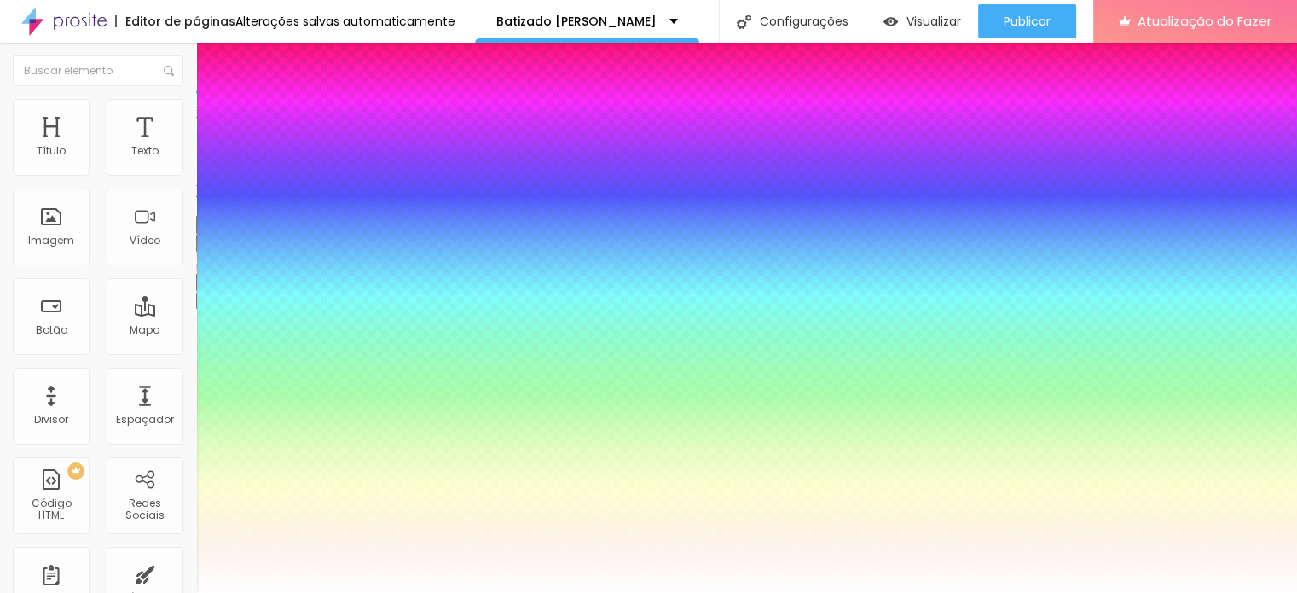
type input "85"
type input "1"
type input "0.5"
type input "88"
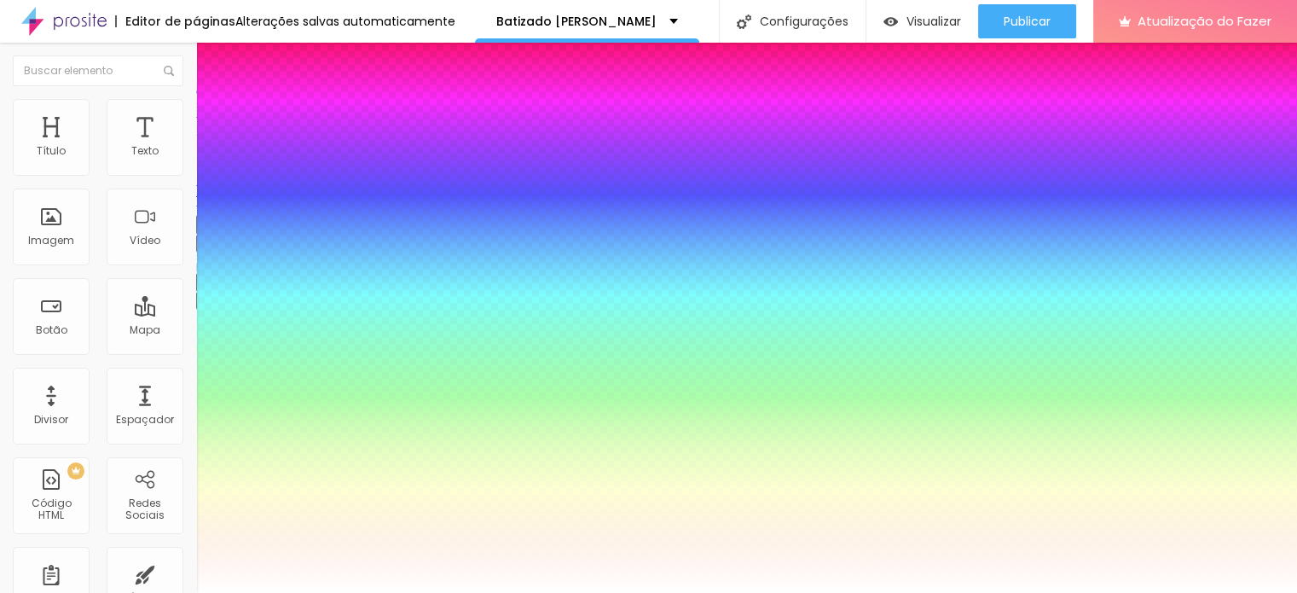
type input "88"
type input "1"
type input "0.5"
type input "90"
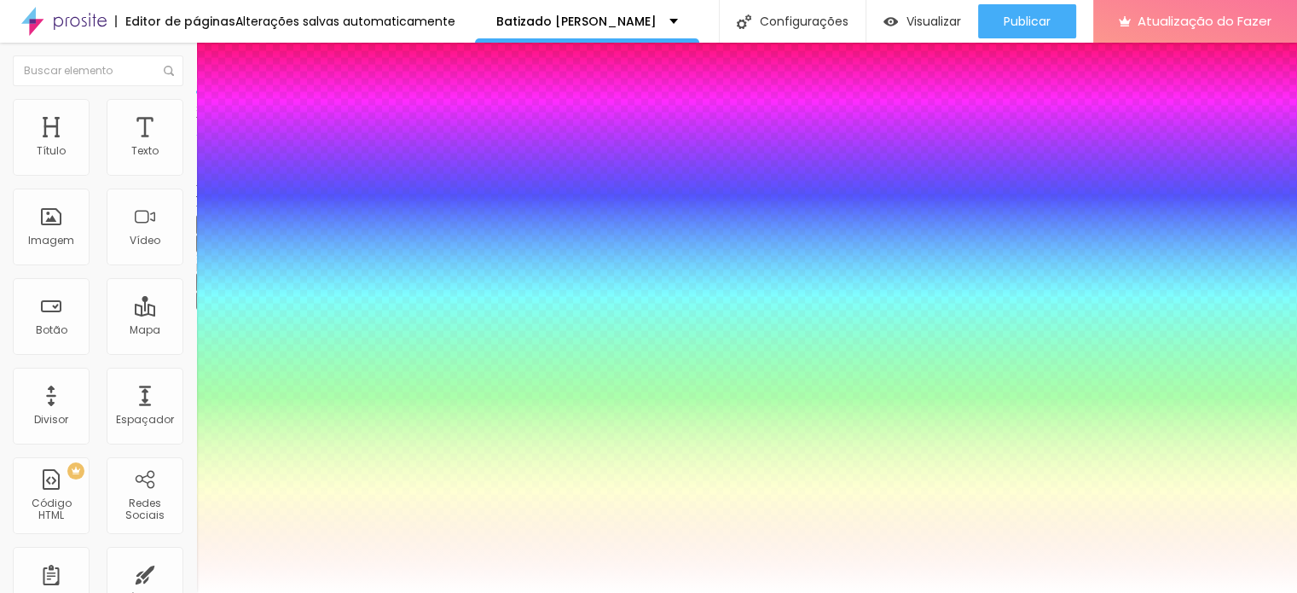
type input "1"
type input "0.5"
type input "95"
type input "1"
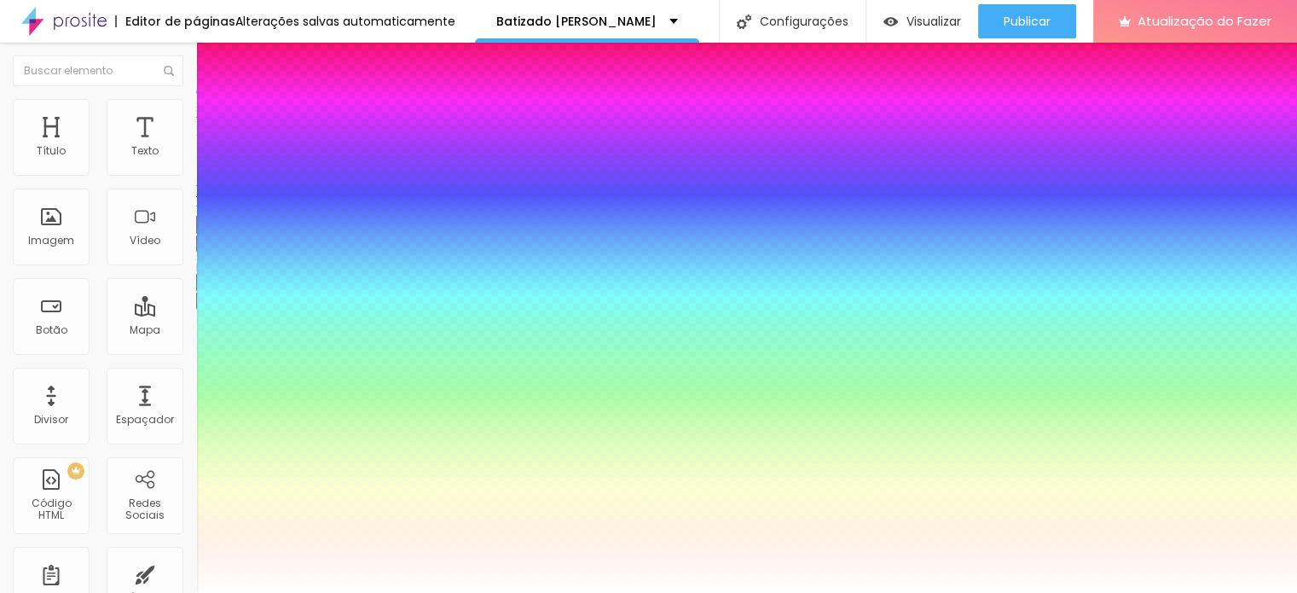
type input "0.5"
type input "97"
type input "1"
type input "0.5"
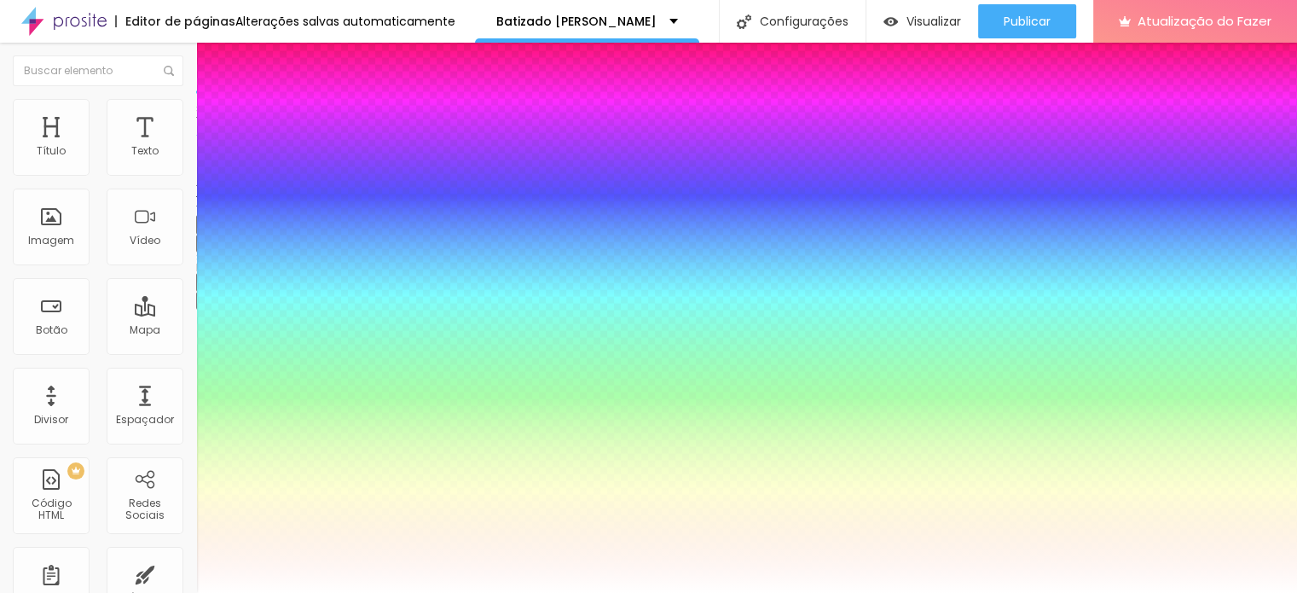
type input "99"
type input "1"
type input "0.5"
type input "100"
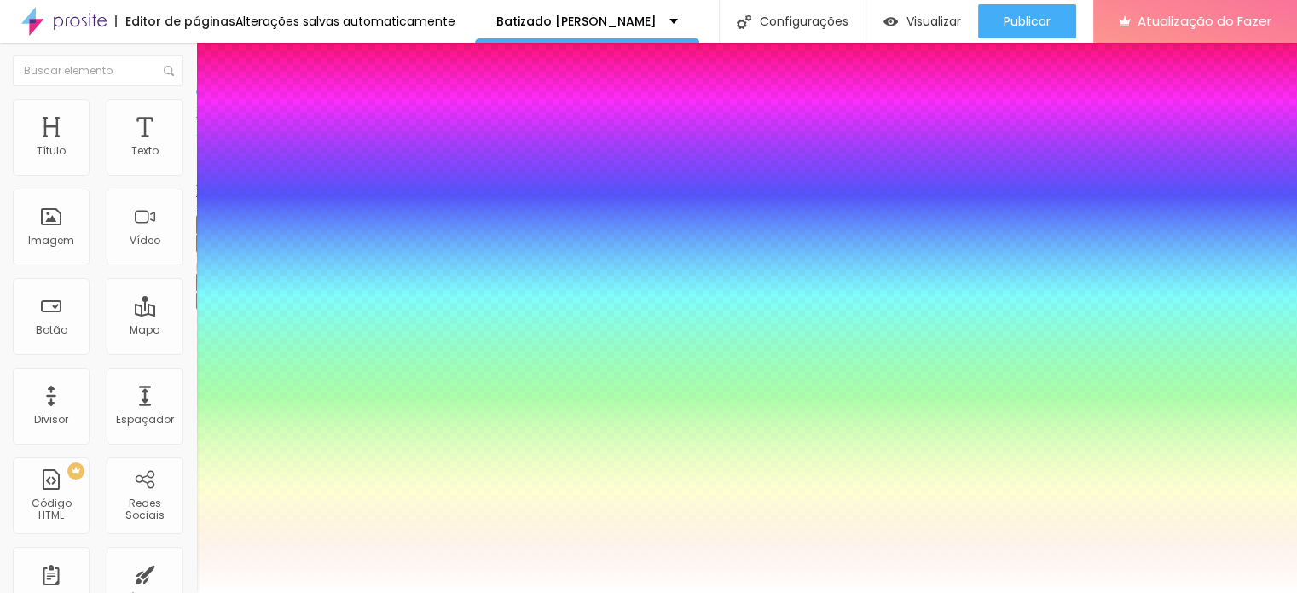
type input "100"
type input "1"
type input "0.5"
type input "1"
type input "0.5"
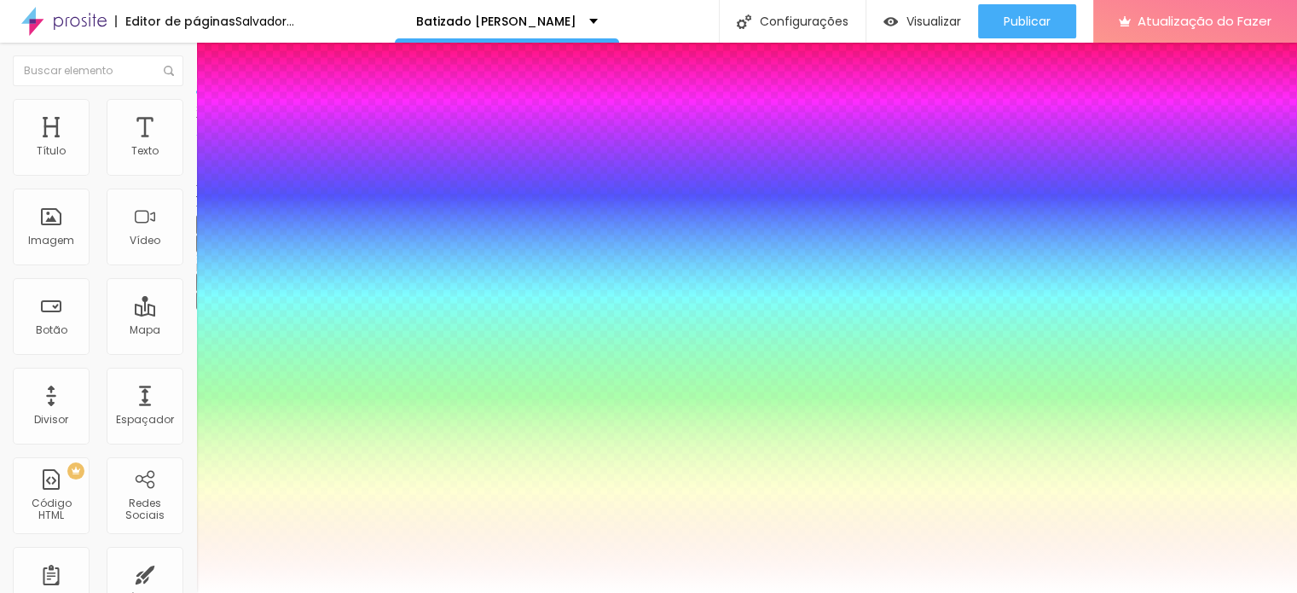
type input "1"
type input "0.5"
drag, startPoint x: 317, startPoint y: 484, endPoint x: 372, endPoint y: 492, distance: 55.1
type input "100"
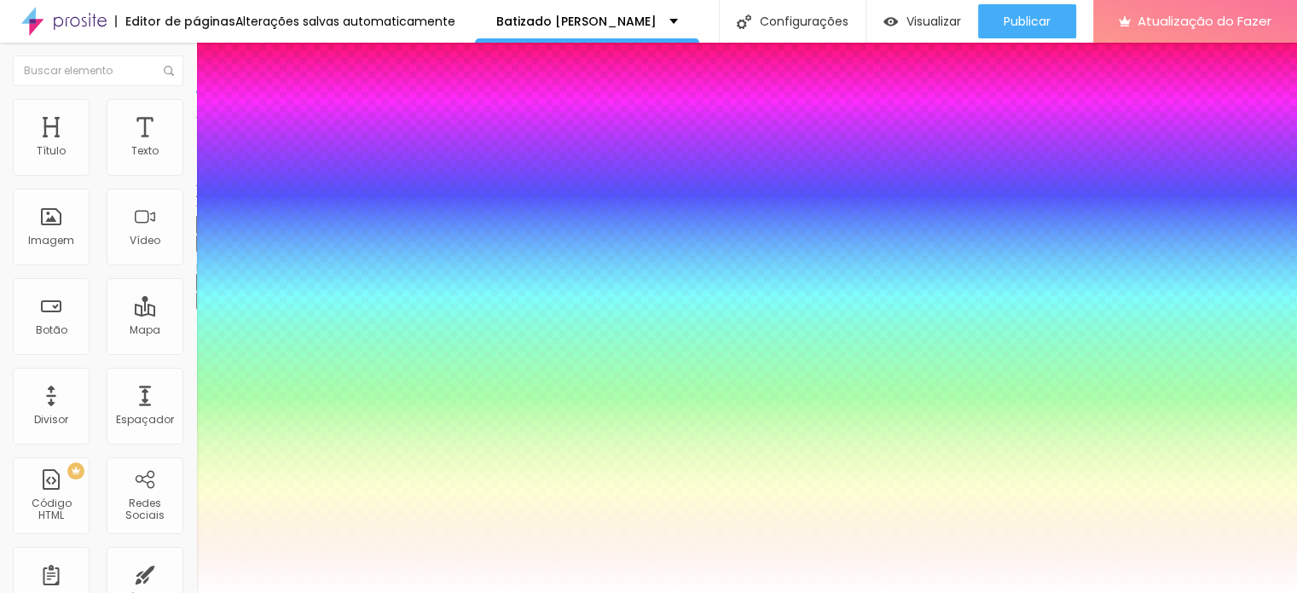
type input "2.2"
type input "1"
type input "0.5"
type input "3.1"
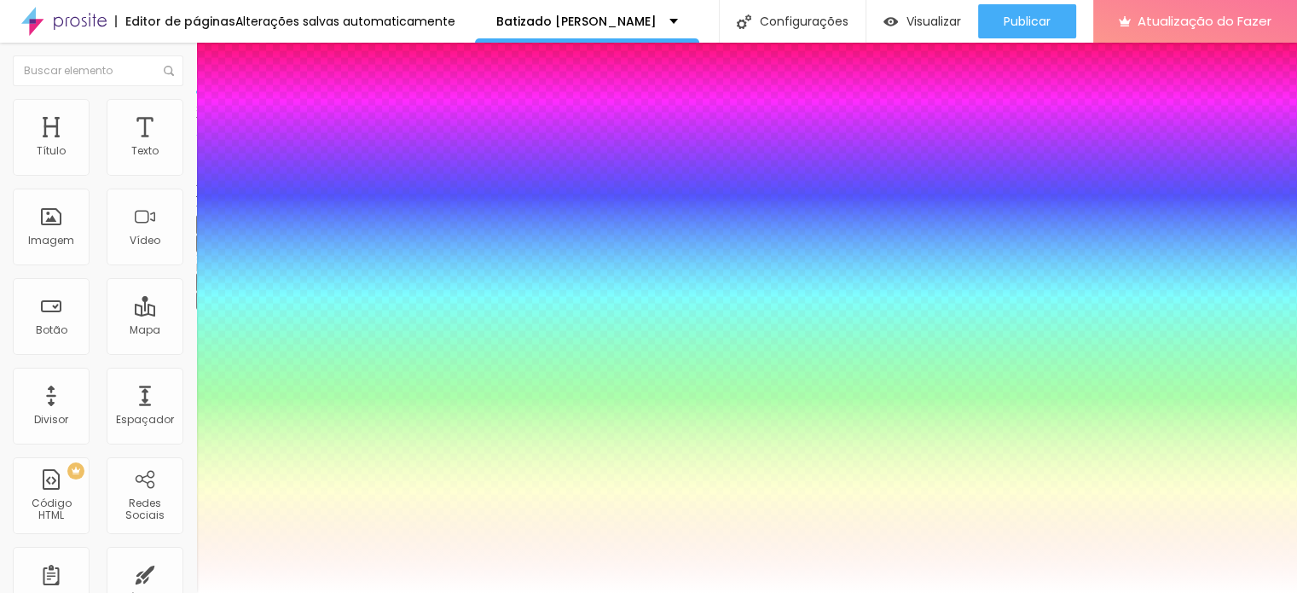
type input "3.1"
type input "1"
type input "0.5"
type input "3.2"
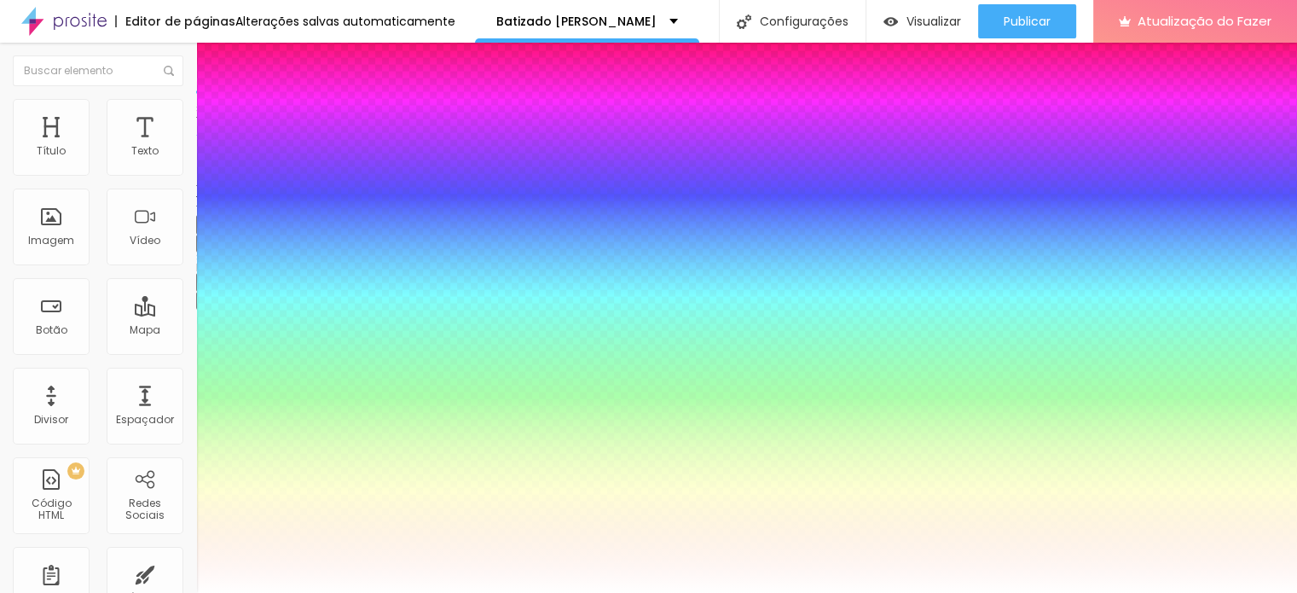
type input "1"
type input "0.5"
type input "4"
type input "1"
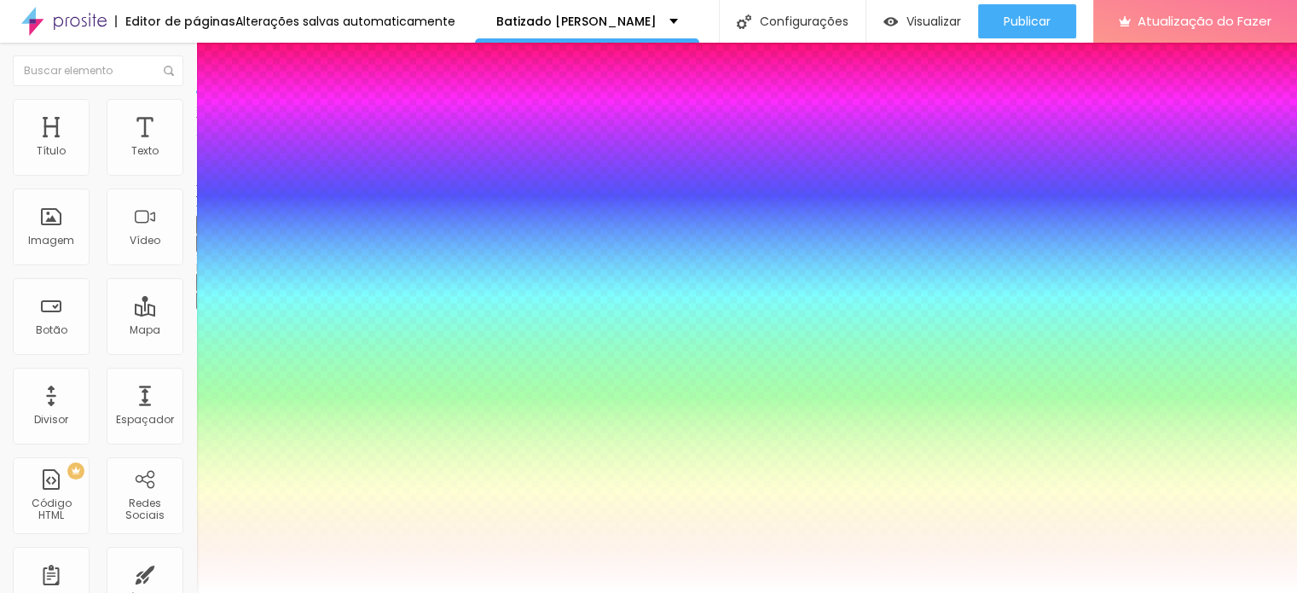
type input "0.5"
type input "4.8"
type input "1"
type input "0.5"
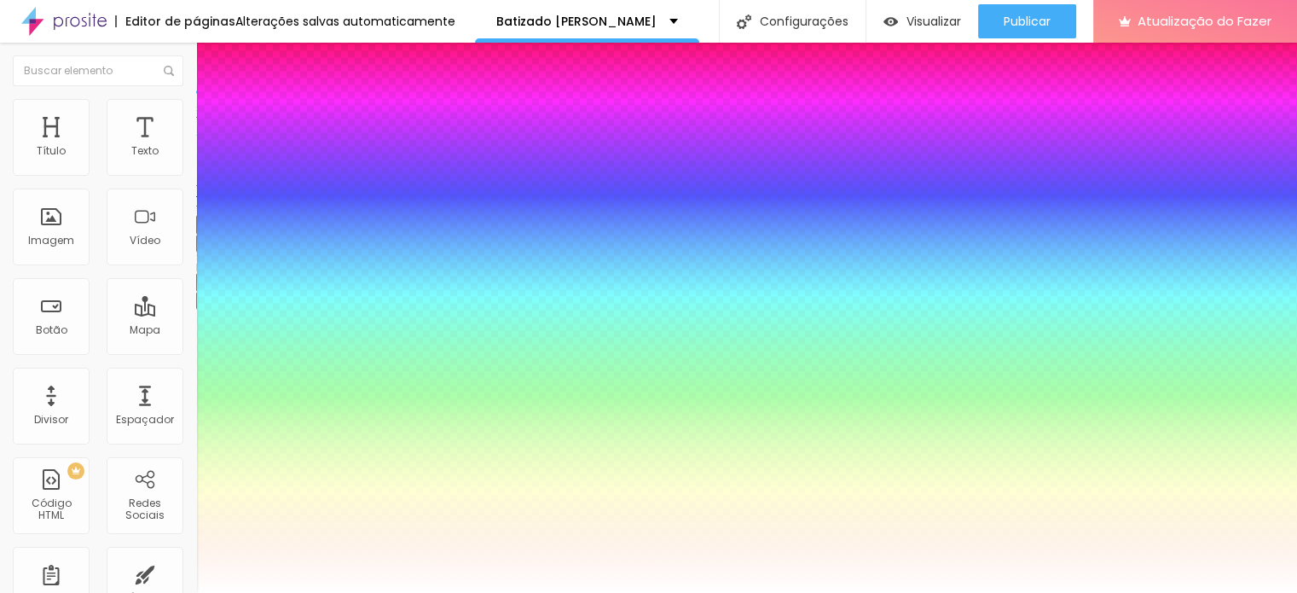
type input "5.8"
type input "1"
type input "0.5"
type input "6.3"
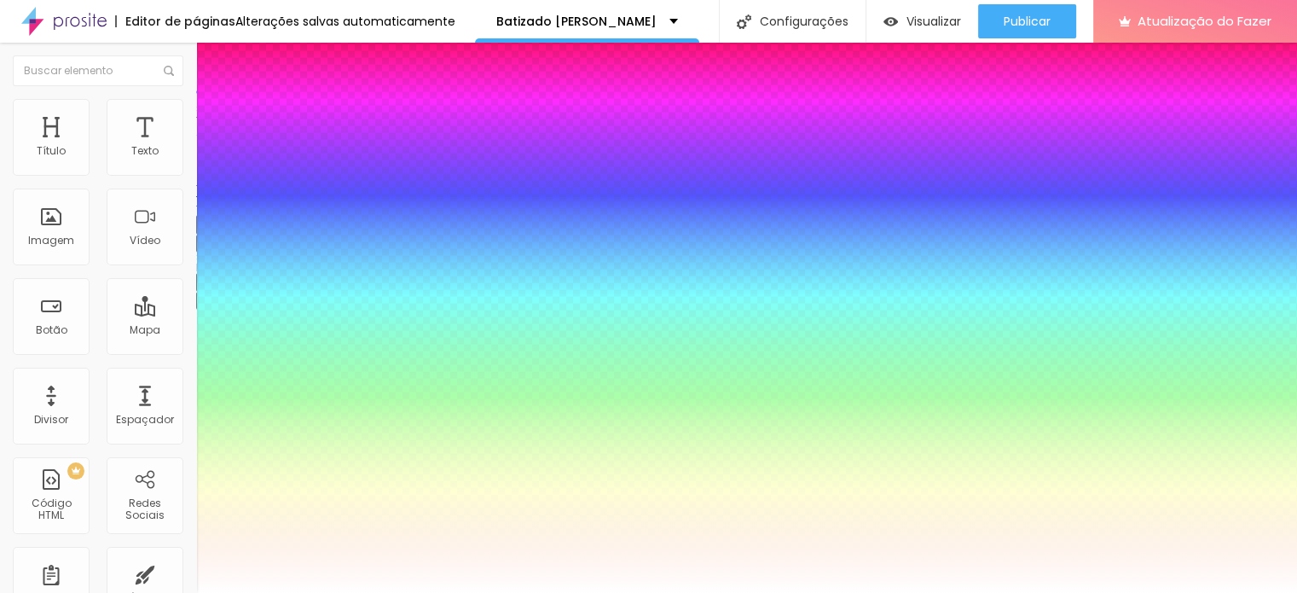
type input "6.3"
type input "1"
type input "0.5"
type input "6.6"
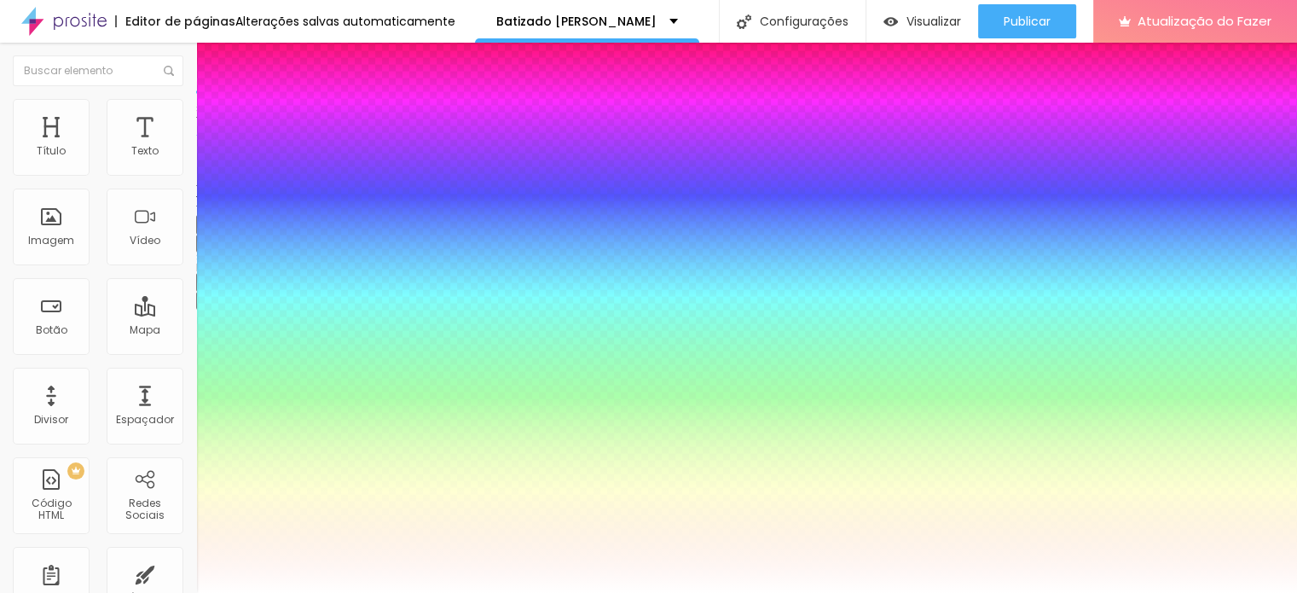
type input "1"
type input "0.5"
type input "6.8"
type input "1"
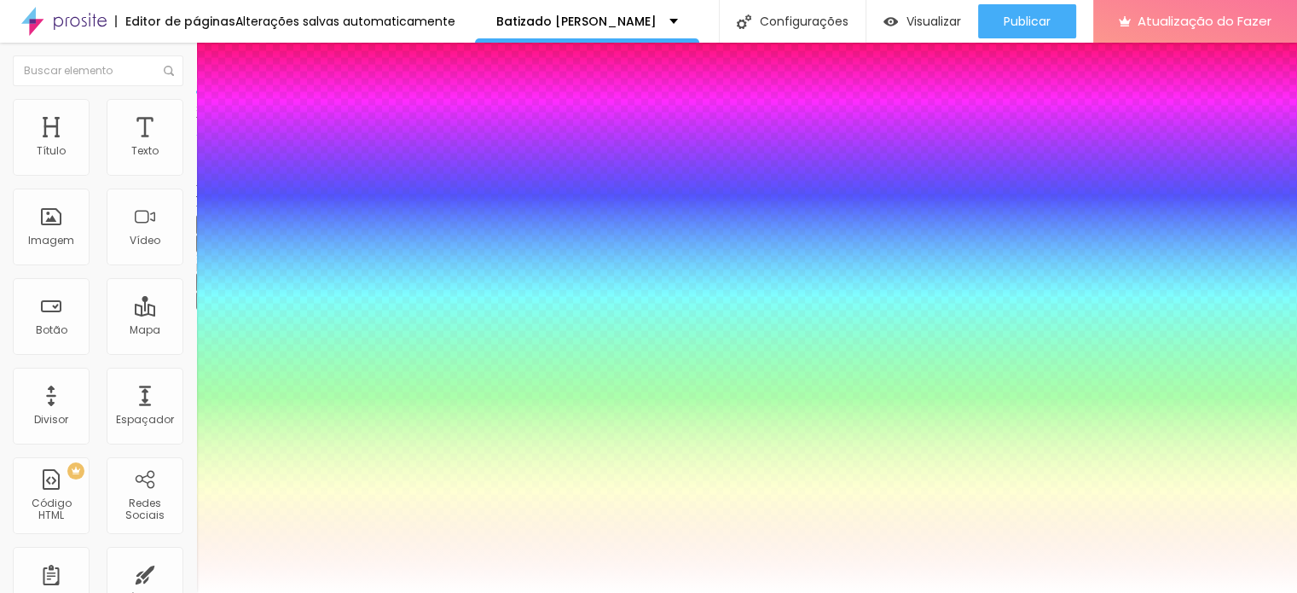
type input "0.5"
type input "6.9"
type input "1"
type input "0.5"
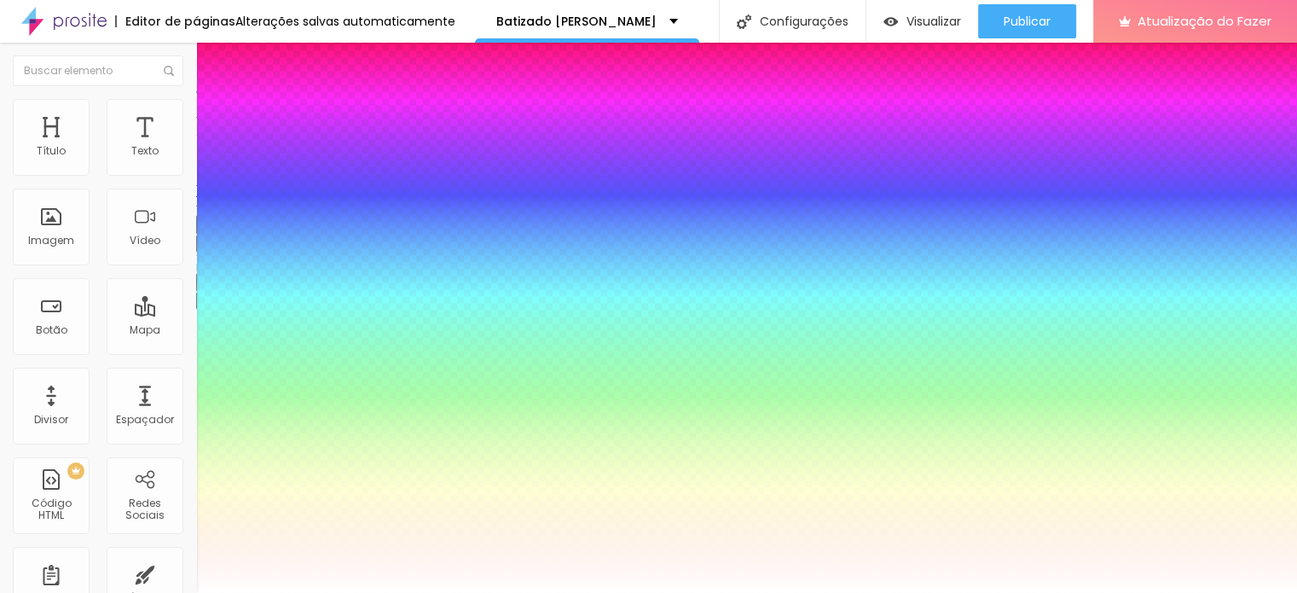
type input "1"
type input "0.5"
type input "7"
type input "1"
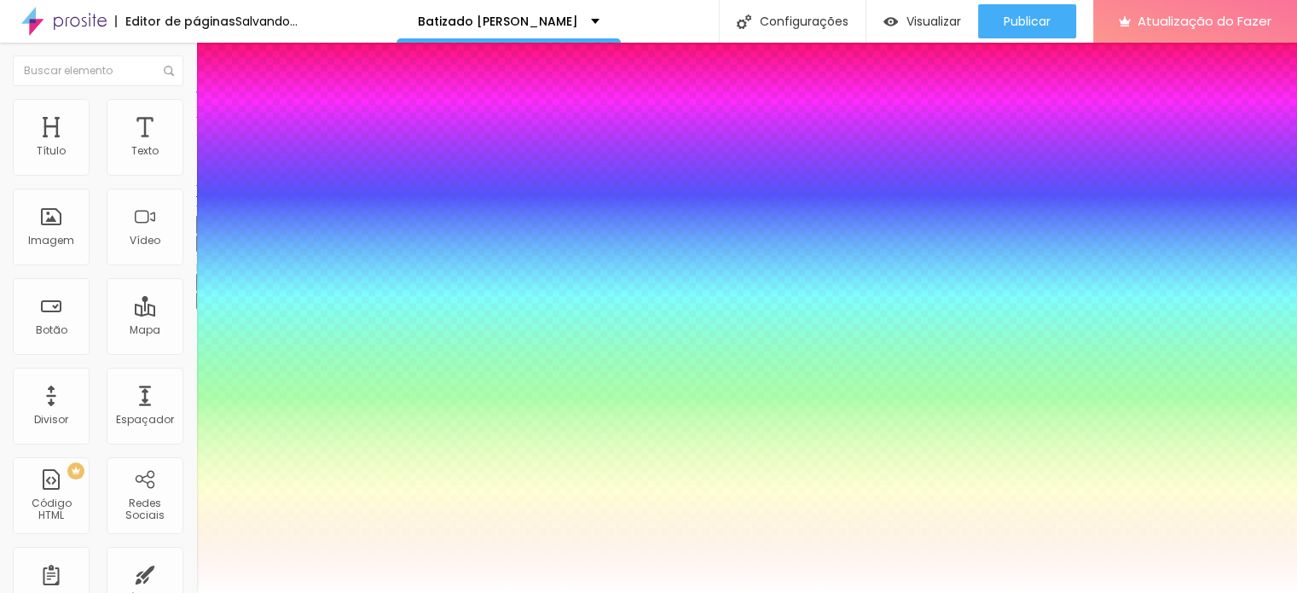
type input "0.5"
type input "8.3"
type input "1"
type input "0.5"
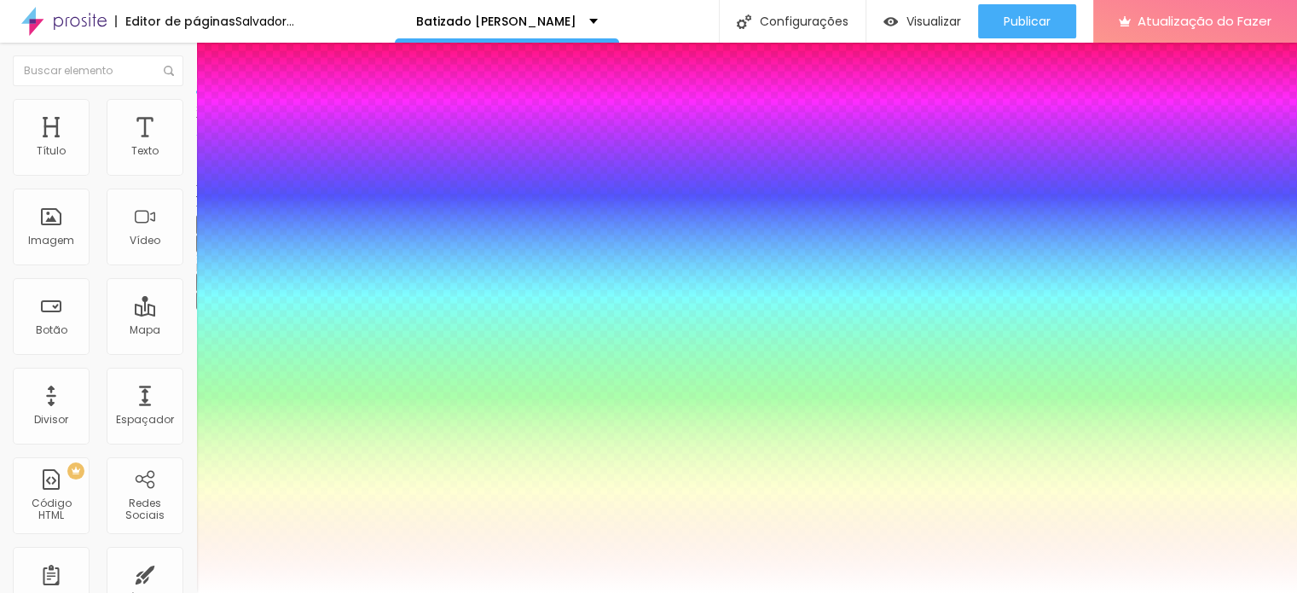
type input "10"
type input "1"
type input "0.5"
type input "1"
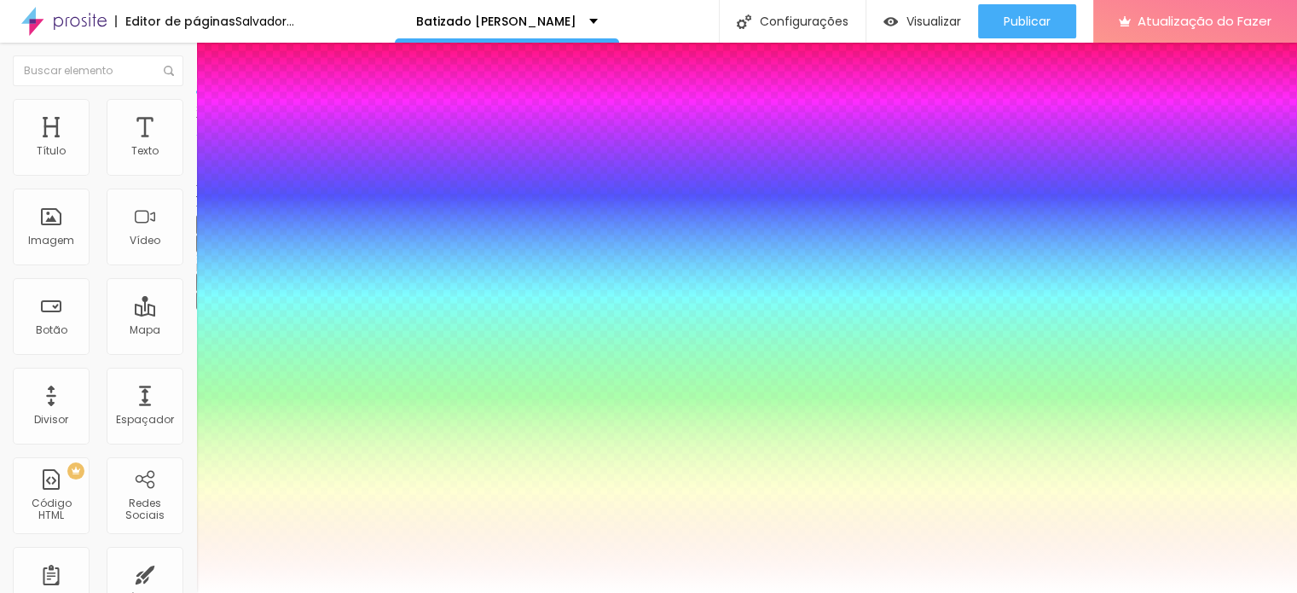
type input "0.5"
type input "5.8"
type input "1"
drag, startPoint x: 215, startPoint y: 518, endPoint x: 199, endPoint y: 527, distance: 18.7
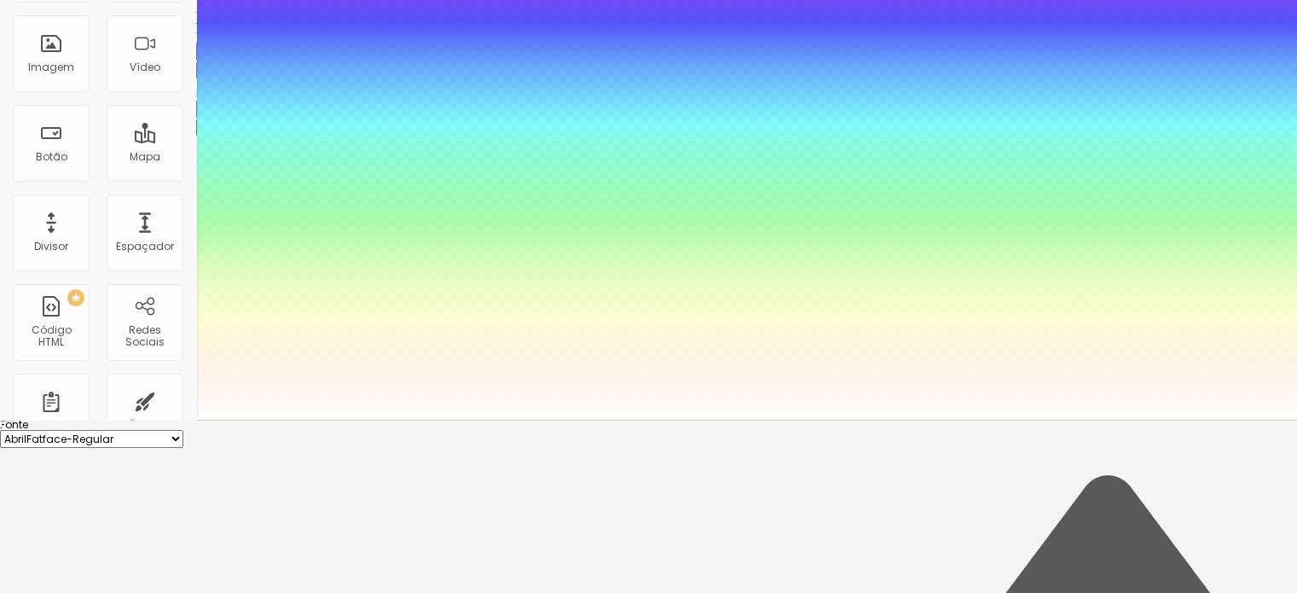
scroll to position [195, 0]
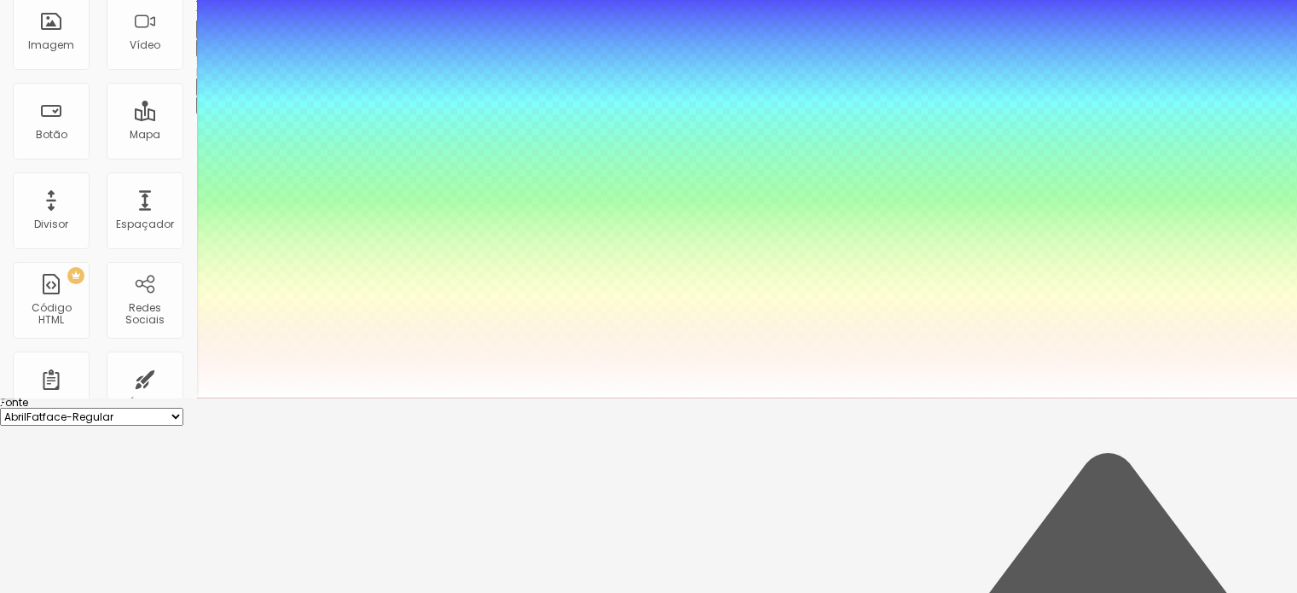
drag, startPoint x: 247, startPoint y: 411, endPoint x: 179, endPoint y: 415, distance: 68.4
drag, startPoint x: 260, startPoint y: 373, endPoint x: 174, endPoint y: 375, distance: 86.2
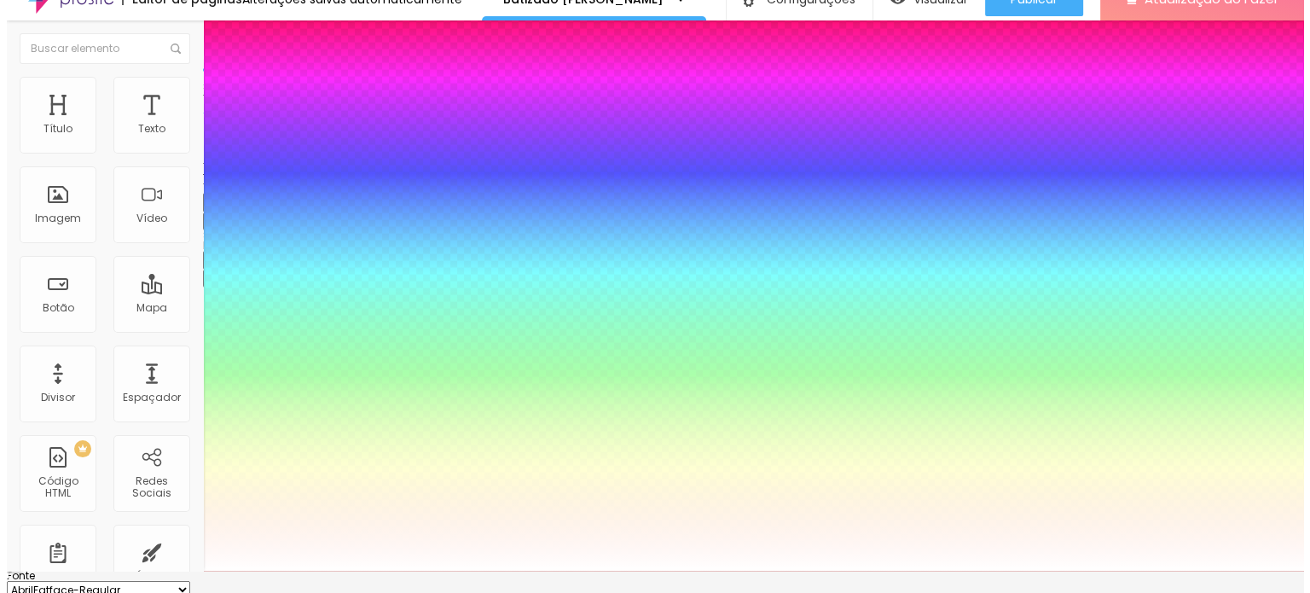
scroll to position [0, 0]
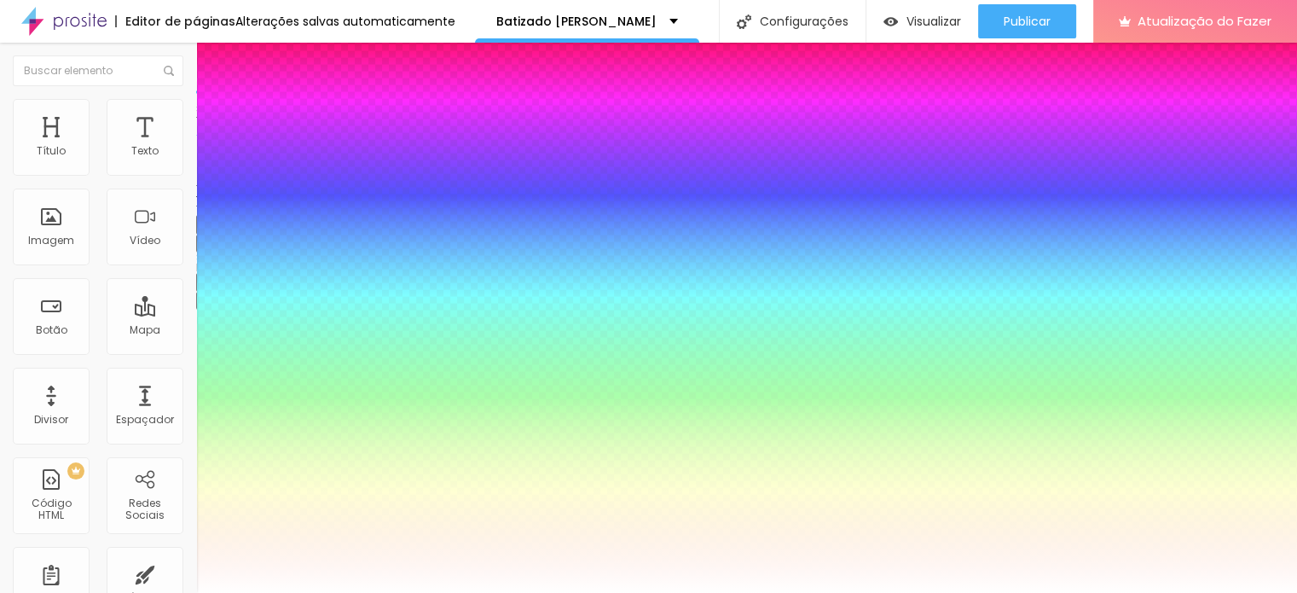
click at [700, 592] on div at bounding box center [648, 593] width 1297 height 0
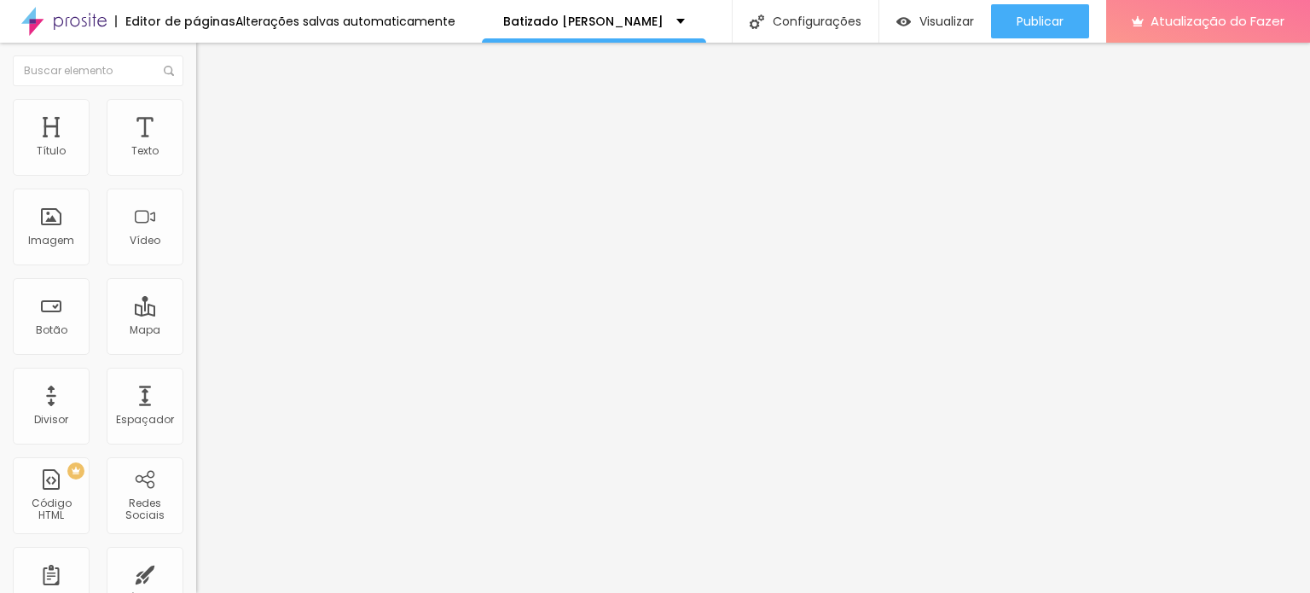
click at [196, 155] on font "Encaixotado" at bounding box center [229, 148] width 67 height 14
click at [196, 182] on font "Completo" at bounding box center [222, 174] width 52 height 14
drag, startPoint x: 115, startPoint y: 190, endPoint x: 142, endPoint y: 165, distance: 37.4
click at [196, 165] on font "Encaixotado" at bounding box center [229, 158] width 67 height 14
click at [196, 116] on li "Avançado" at bounding box center [294, 124] width 196 height 17
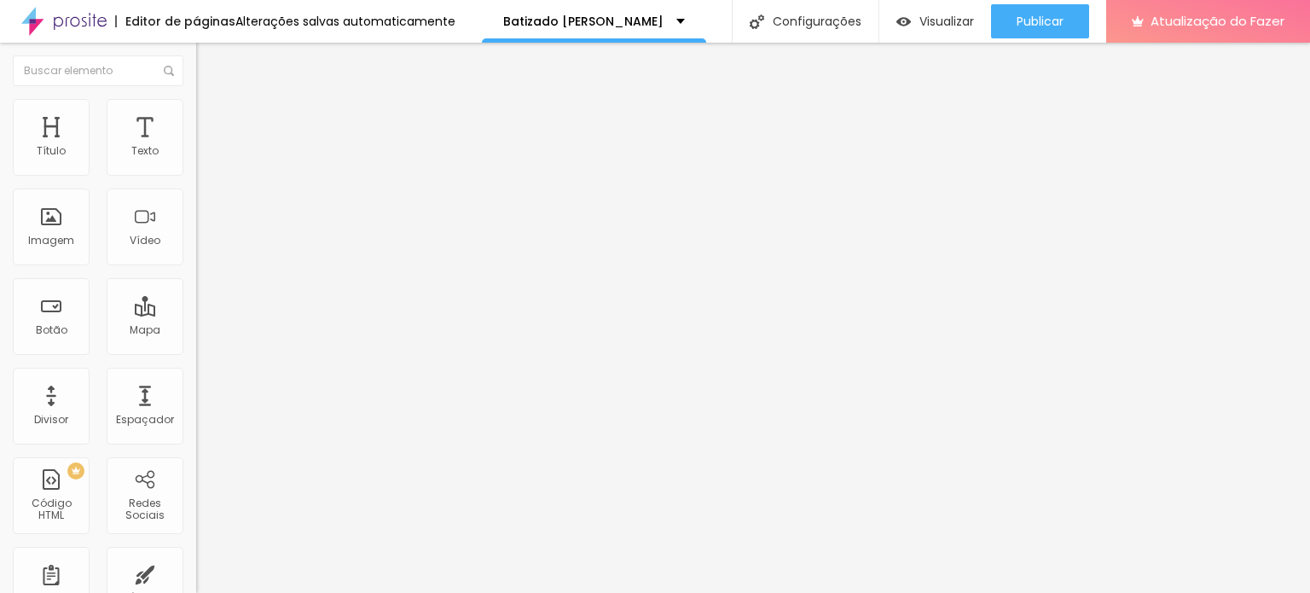
drag, startPoint x: 51, startPoint y: 202, endPoint x: 38, endPoint y: 202, distance: 13.6
click at [196, 572] on input "range" at bounding box center [251, 579] width 110 height 14
drag, startPoint x: 38, startPoint y: 197, endPoint x: 84, endPoint y: 209, distance: 47.6
click at [196, 572] on input "range" at bounding box center [251, 579] width 110 height 14
drag, startPoint x: 99, startPoint y: 171, endPoint x: 77, endPoint y: 171, distance: 22.2
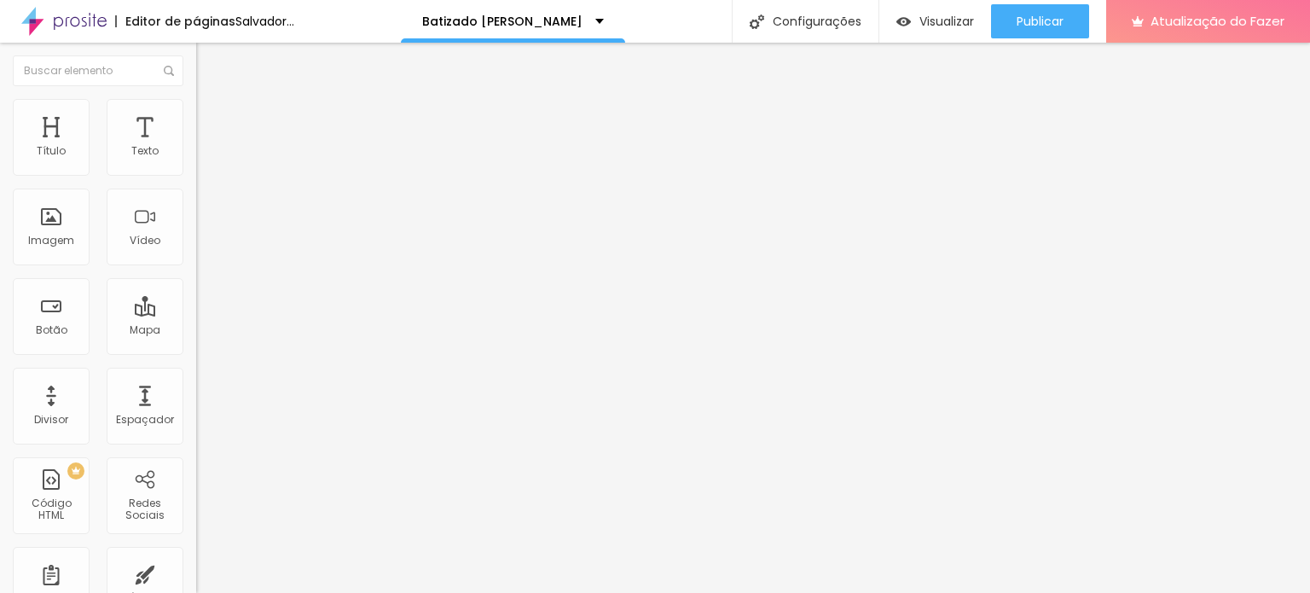
click at [196, 331] on input "range" at bounding box center [251, 338] width 110 height 14
drag, startPoint x: 80, startPoint y: 204, endPoint x: 50, endPoint y: 207, distance: 30.0
click at [196, 572] on input "range" at bounding box center [251, 579] width 110 height 14
click at [196, 108] on img at bounding box center [203, 106] width 15 height 15
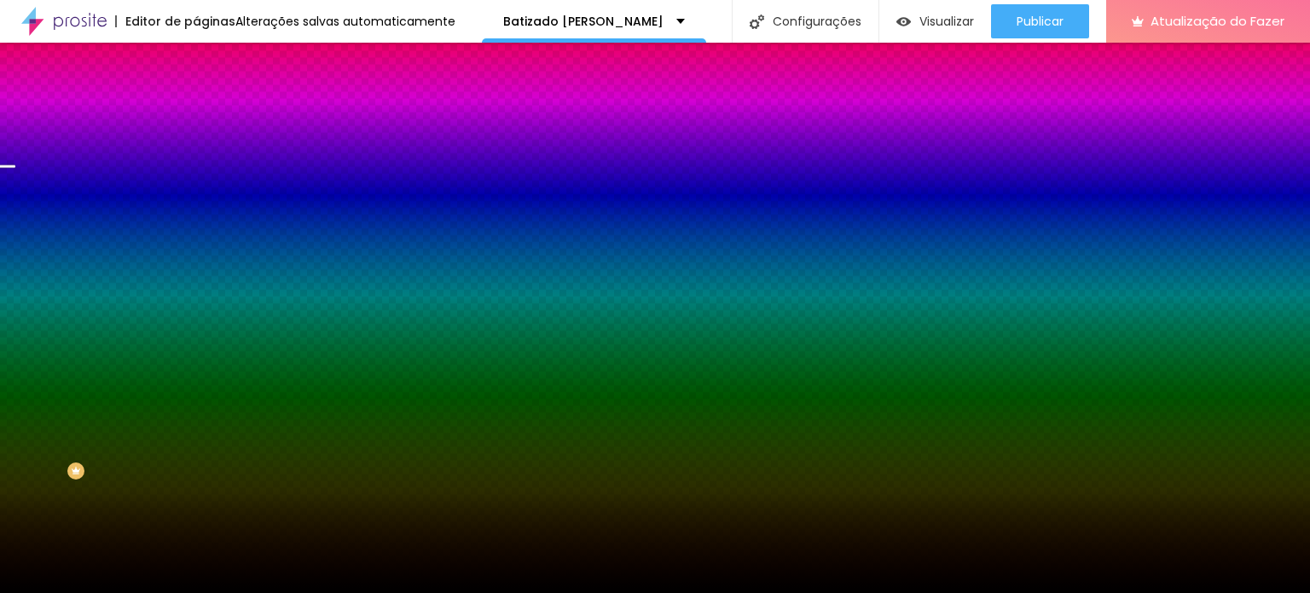
click at [196, 97] on img at bounding box center [203, 89] width 15 height 15
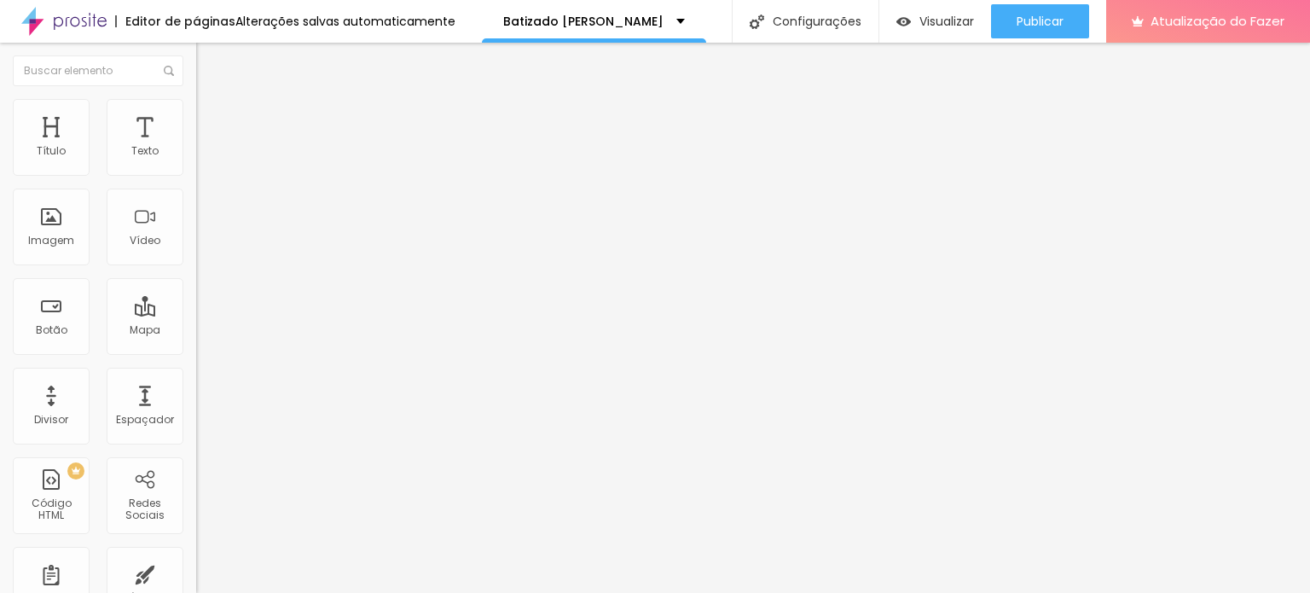
click at [196, 155] on font "Encaixotado" at bounding box center [229, 148] width 67 height 14
click at [196, 61] on button "Editar nulo" at bounding box center [294, 62] width 196 height 39
click at [206, 147] on font "Trocar imagem" at bounding box center [247, 139] width 83 height 14
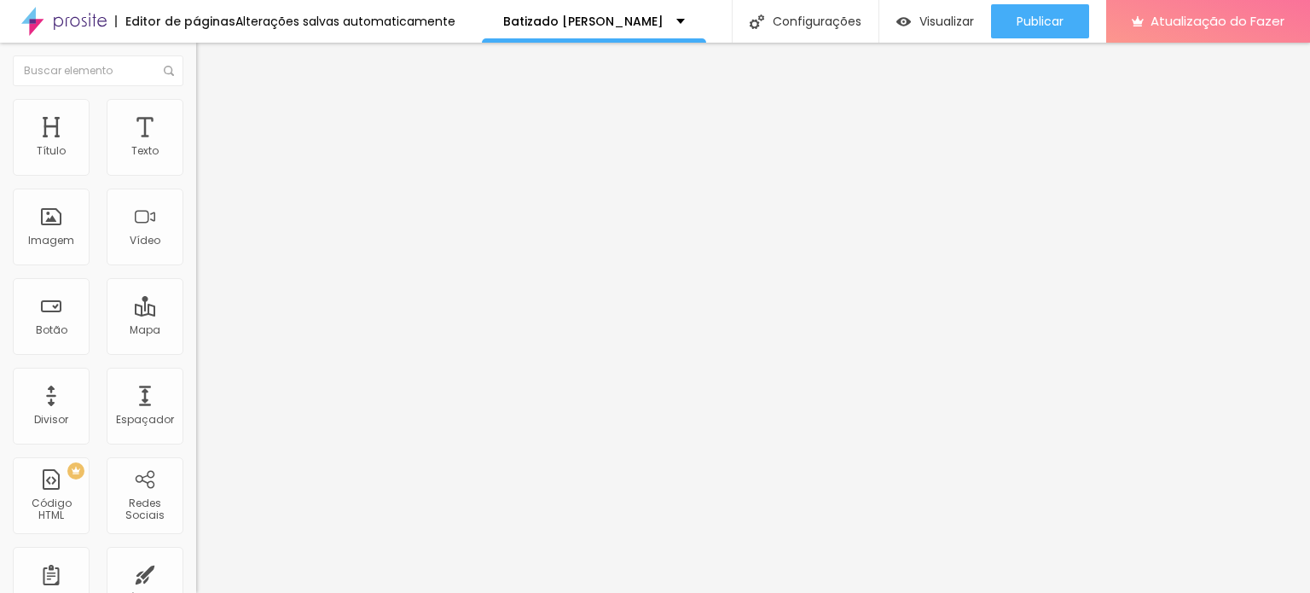
click at [206, 147] on font "Trocar imagem" at bounding box center [247, 139] width 83 height 14
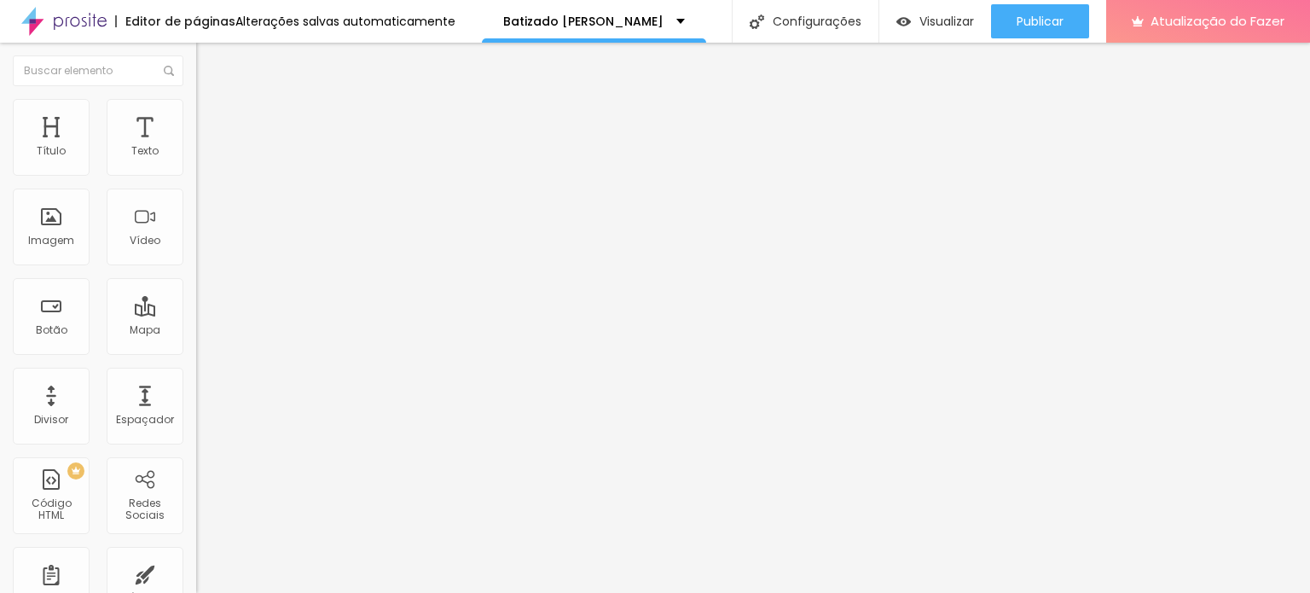
click at [196, 267] on font "Original" at bounding box center [216, 259] width 41 height 14
click at [196, 298] on font "Quadrado" at bounding box center [223, 290] width 55 height 14
click at [196, 287] on font "Padrão" at bounding box center [215, 280] width 38 height 14
click at [196, 275] on div "Cinema 16:9" at bounding box center [294, 270] width 196 height 10
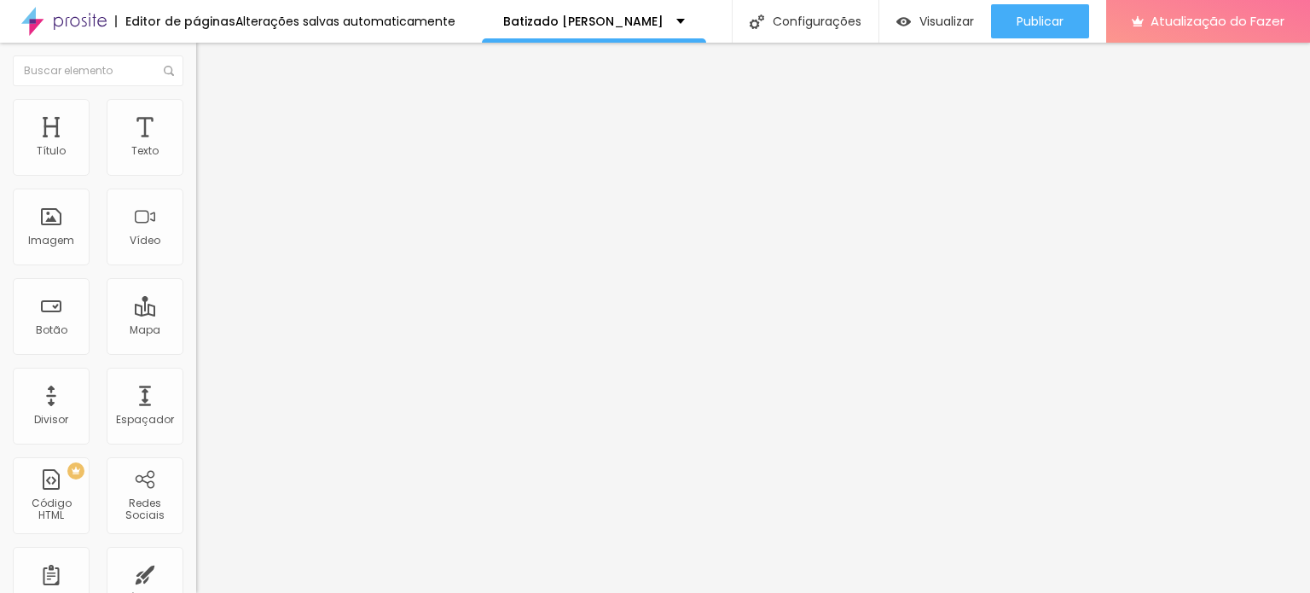
click at [196, 304] on font "Quadrado" at bounding box center [223, 296] width 55 height 14
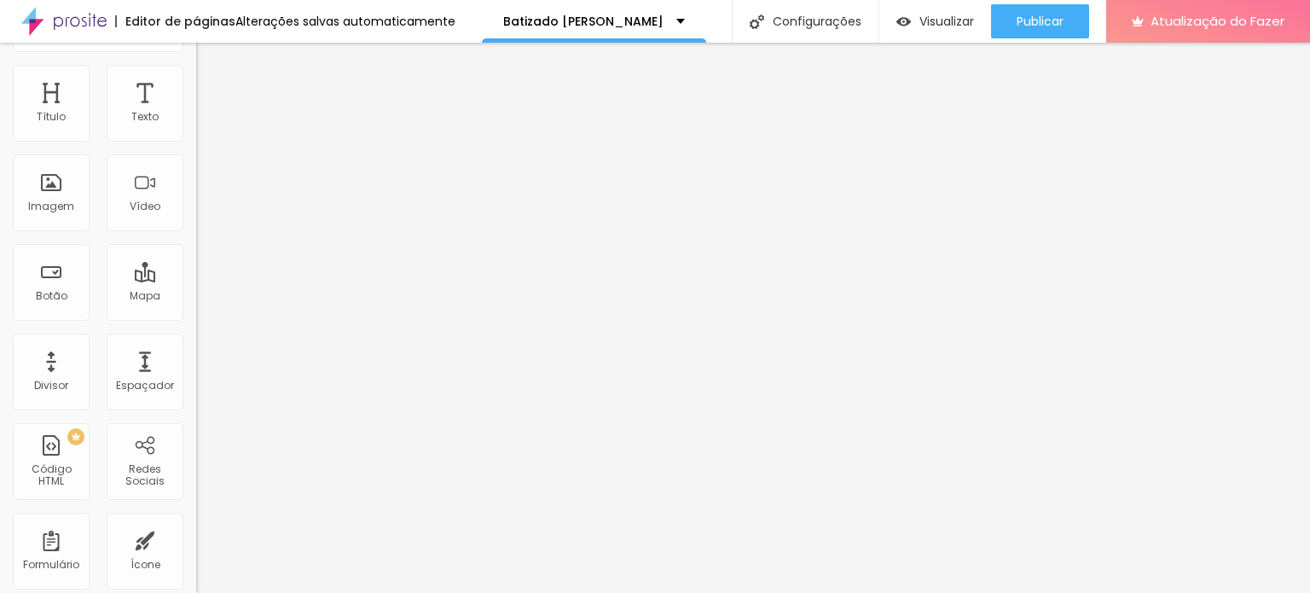
click at [196, 233] on font "Original" at bounding box center [216, 225] width 41 height 14
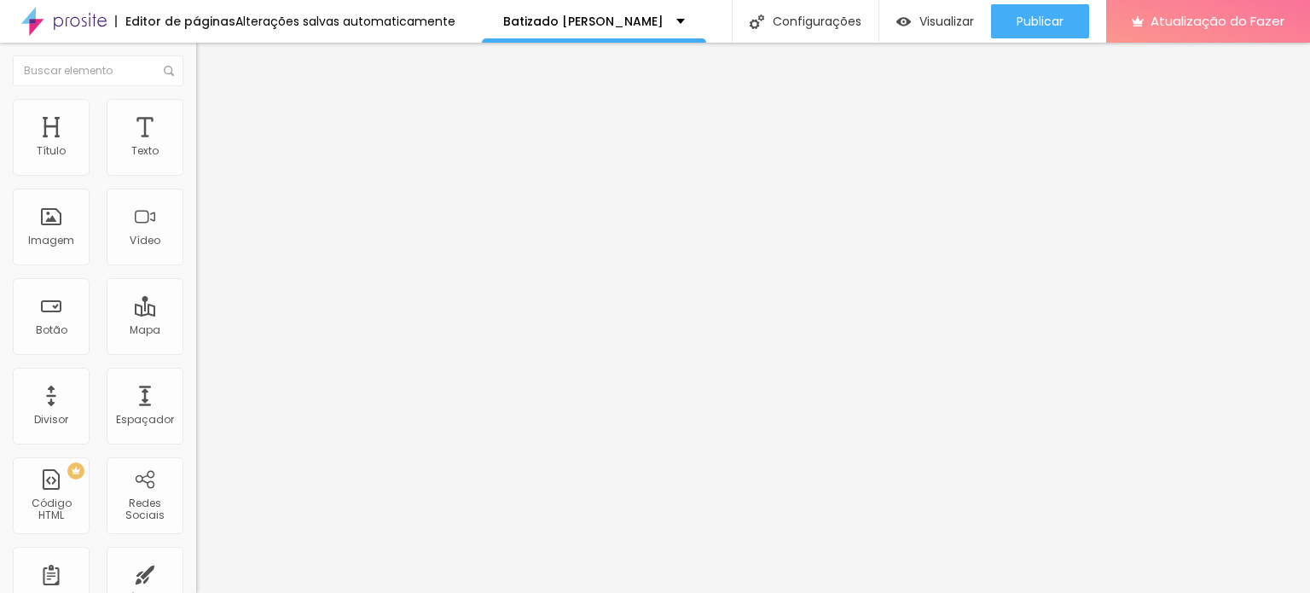
click at [196, 267] on font "Original" at bounding box center [216, 259] width 41 height 14
click at [196, 112] on li "Estilo" at bounding box center [294, 107] width 196 height 17
drag, startPoint x: 43, startPoint y: 214, endPoint x: 142, endPoint y: 248, distance: 104.6
click at [196, 374] on input "range" at bounding box center [251, 381] width 110 height 14
drag, startPoint x: 174, startPoint y: 183, endPoint x: 201, endPoint y: 192, distance: 28.6
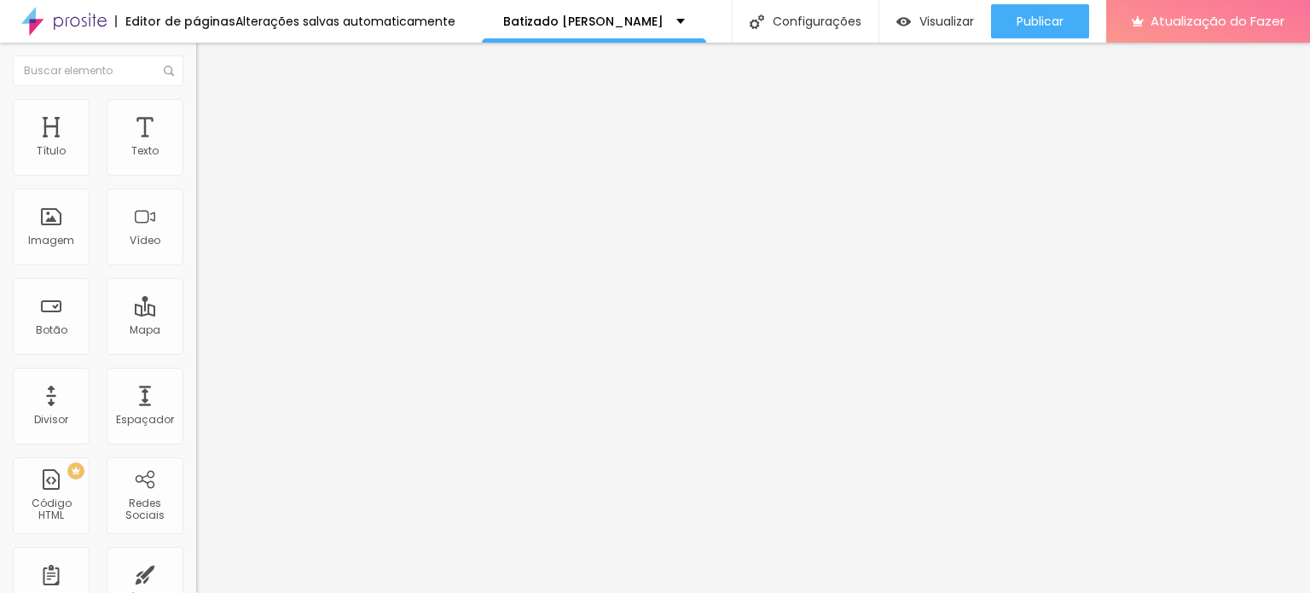
click at [201, 175] on input "range" at bounding box center [251, 168] width 110 height 14
click at [196, 116] on img at bounding box center [203, 123] width 15 height 15
drag, startPoint x: 38, startPoint y: 165, endPoint x: 27, endPoint y: 164, distance: 11.2
click at [196, 331] on input "range" at bounding box center [251, 338] width 110 height 14
drag, startPoint x: 75, startPoint y: 202, endPoint x: 15, endPoint y: 194, distance: 60.3
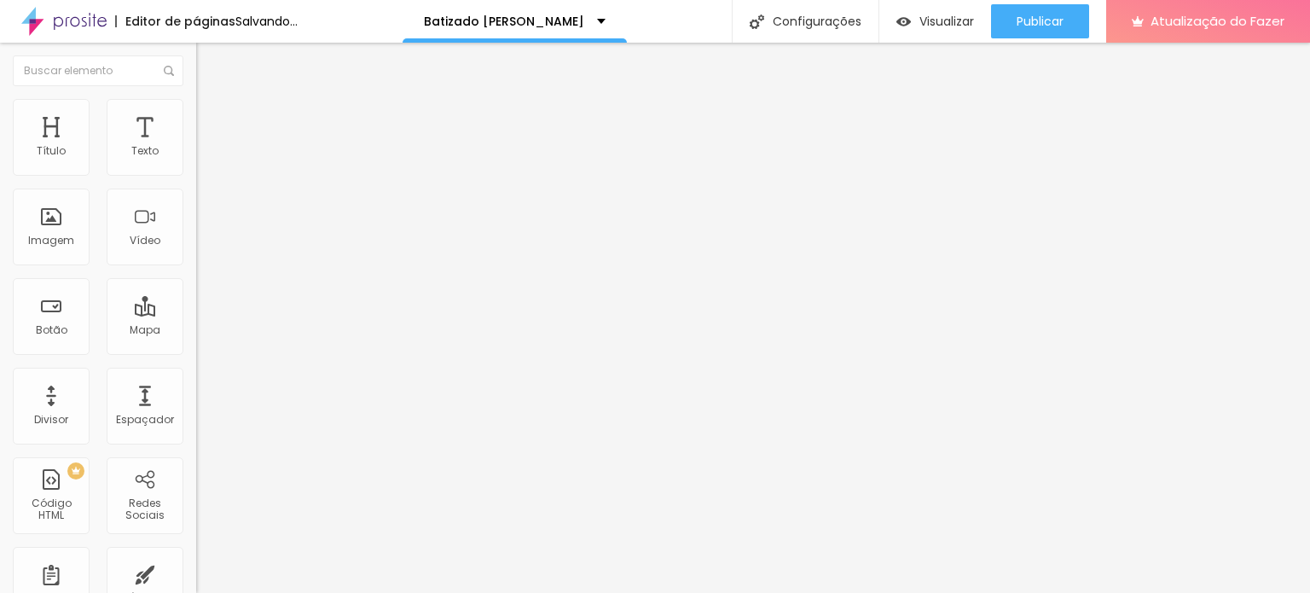
click at [196, 572] on input "range" at bounding box center [251, 579] width 110 height 14
click at [196, 101] on img at bounding box center [203, 106] width 15 height 15
click at [196, 99] on li "Conteúdo" at bounding box center [294, 90] width 196 height 17
click at [196, 381] on div at bounding box center [294, 376] width 196 height 10
click at [196, 267] on font "1:1 Quadrado" at bounding box center [229, 259] width 67 height 14
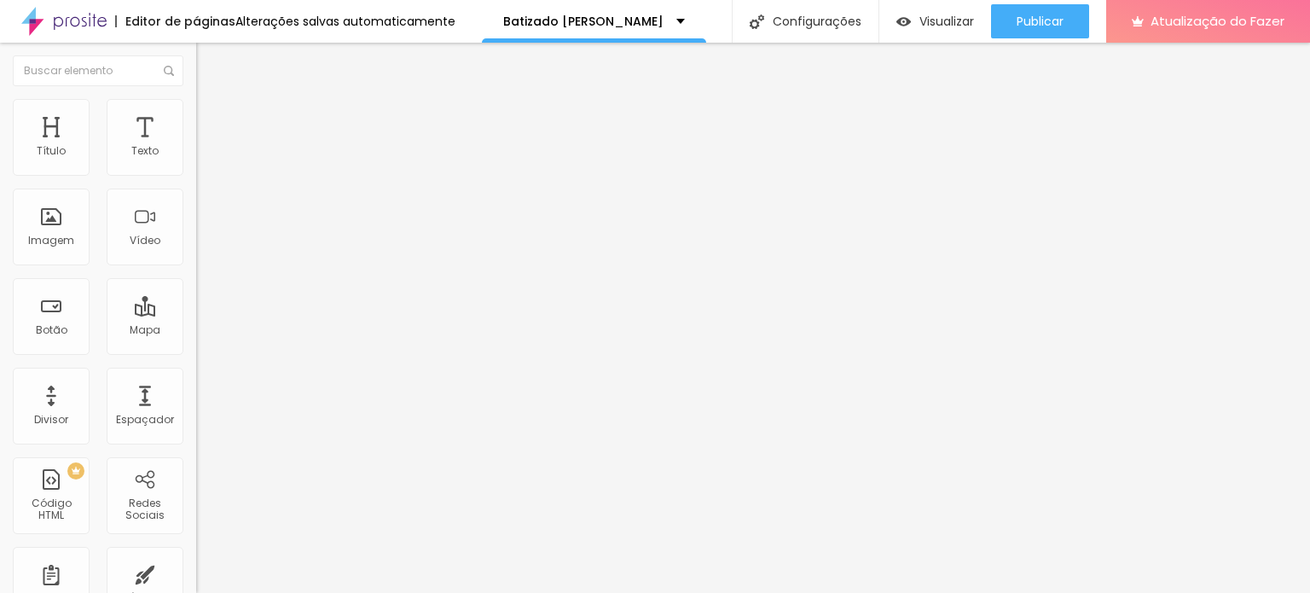
click at [196, 287] on font "Padrão" at bounding box center [215, 280] width 38 height 14
click at [196, 314] on font "Original" at bounding box center [216, 306] width 41 height 14
click at [196, 298] on font "Quadrado" at bounding box center [223, 290] width 55 height 14
click at [196, 113] on li "Estilo" at bounding box center [294, 107] width 196 height 17
click at [212, 120] on font "Avançado" at bounding box center [240, 127] width 56 height 14
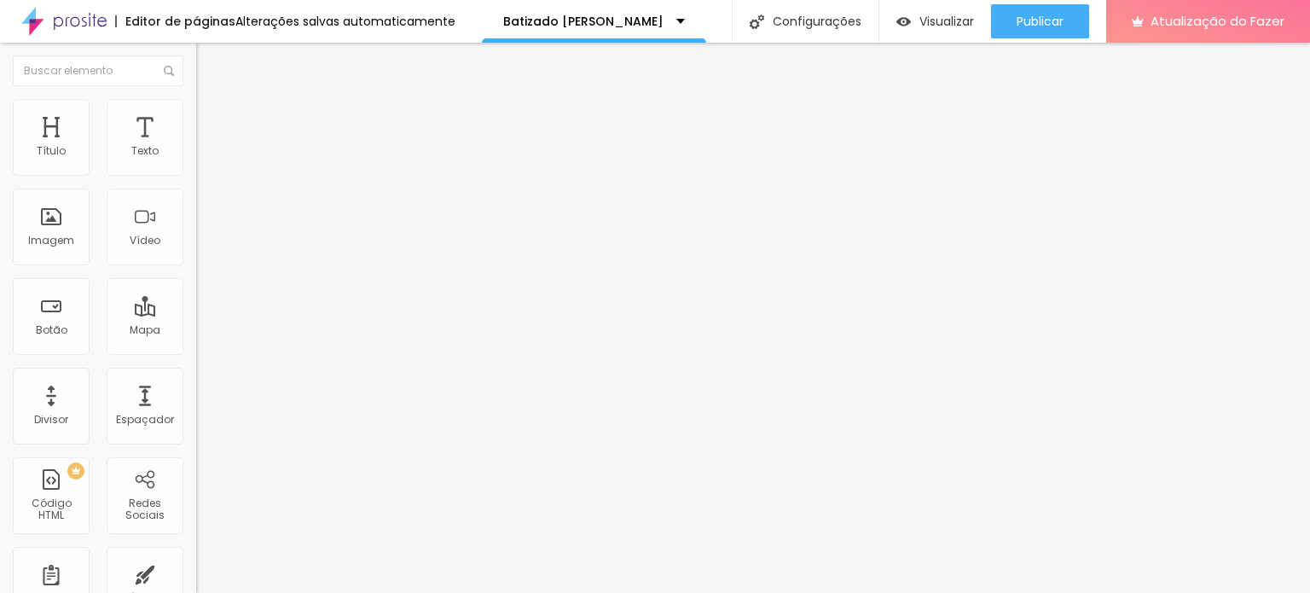
drag, startPoint x: 38, startPoint y: 169, endPoint x: 7, endPoint y: 163, distance: 31.3
click at [196, 331] on input "range" at bounding box center [251, 338] width 110 height 14
click at [196, 99] on li "Conteúdo" at bounding box center [294, 90] width 196 height 17
click at [196, 267] on font "1:1 Quadrado" at bounding box center [229, 259] width 67 height 14
click at [196, 314] on font "Original" at bounding box center [216, 306] width 41 height 14
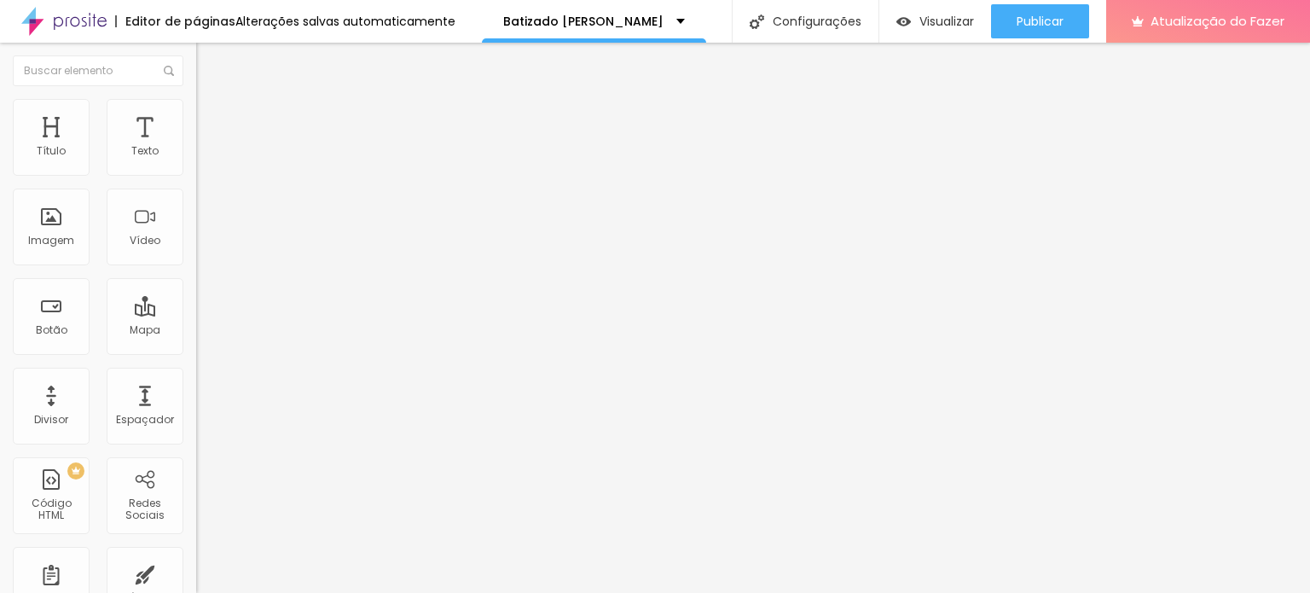
click at [196, 298] on font "Quadrado" at bounding box center [223, 290] width 55 height 14
click at [206, 147] on font "Trocar imagem" at bounding box center [247, 139] width 83 height 14
click at [196, 267] on font "1:1 Quadrado" at bounding box center [229, 259] width 67 height 14
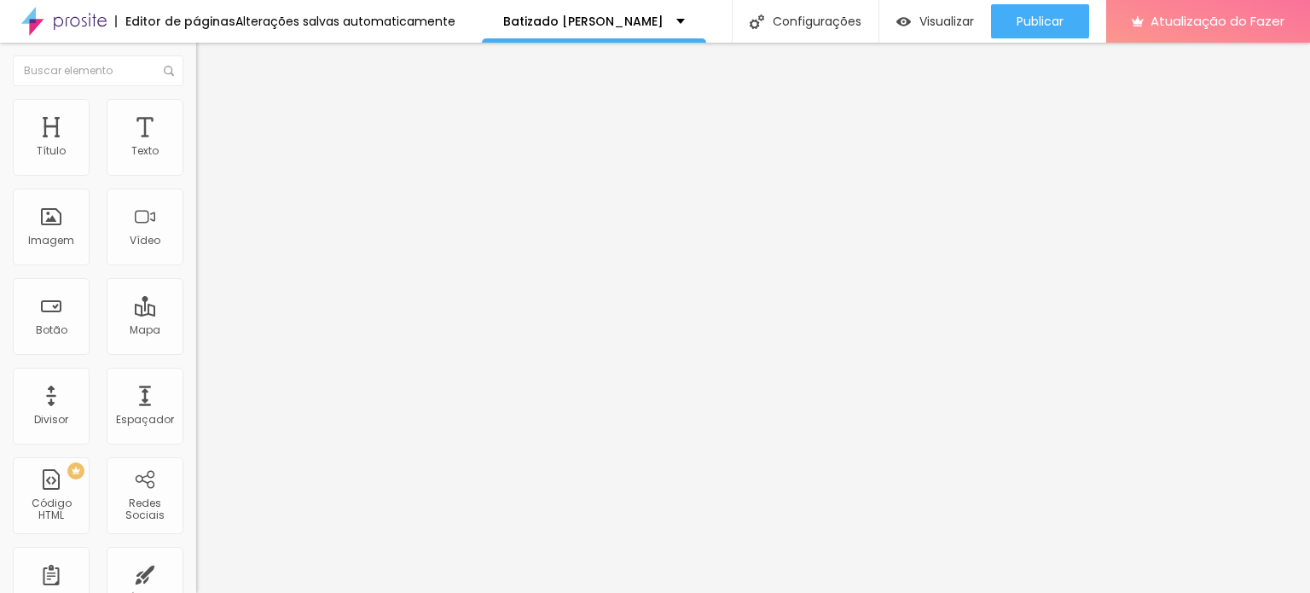
click at [196, 287] on font "Padrão" at bounding box center [215, 280] width 38 height 14
click at [196, 304] on font "Quadrado" at bounding box center [223, 296] width 55 height 14
click at [196, 314] on font "Original" at bounding box center [216, 306] width 41 height 14
click at [196, 101] on li "Estilo" at bounding box center [294, 107] width 196 height 17
drag, startPoint x: 141, startPoint y: 216, endPoint x: 9, endPoint y: 216, distance: 132.2
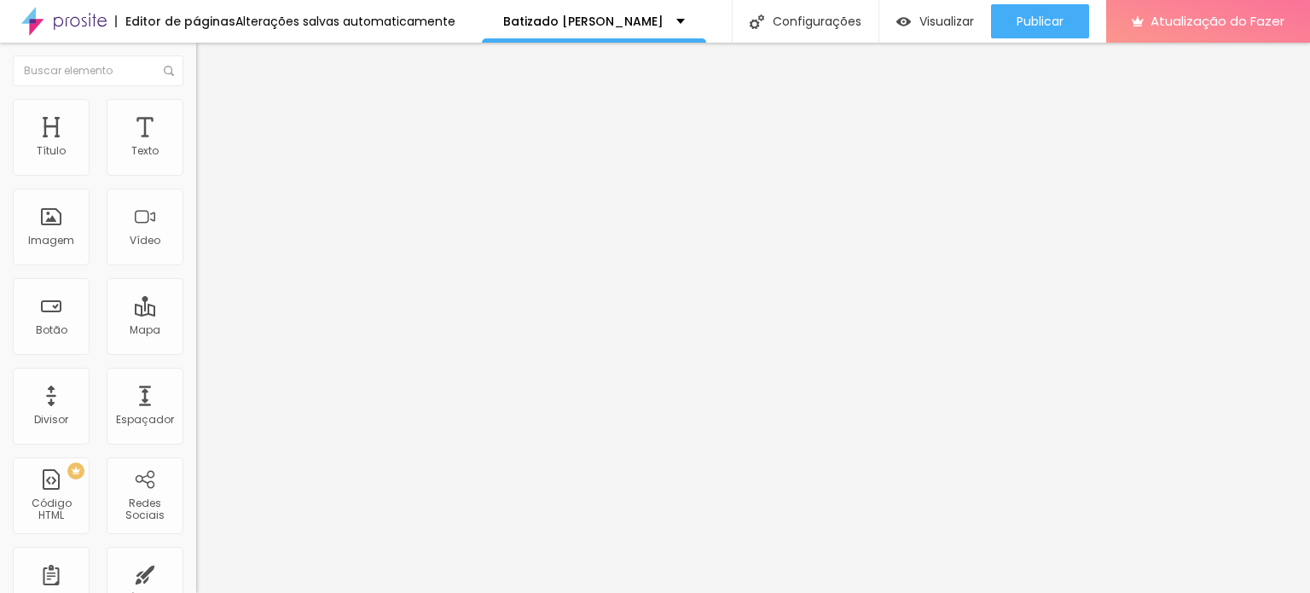
click at [196, 374] on input "range" at bounding box center [251, 381] width 110 height 14
click at [196, 116] on img at bounding box center [203, 123] width 15 height 15
drag, startPoint x: 39, startPoint y: 171, endPoint x: 29, endPoint y: 179, distance: 13.3
click at [196, 331] on input "range" at bounding box center [251, 338] width 110 height 14
drag, startPoint x: 34, startPoint y: 168, endPoint x: 14, endPoint y: 167, distance: 20.5
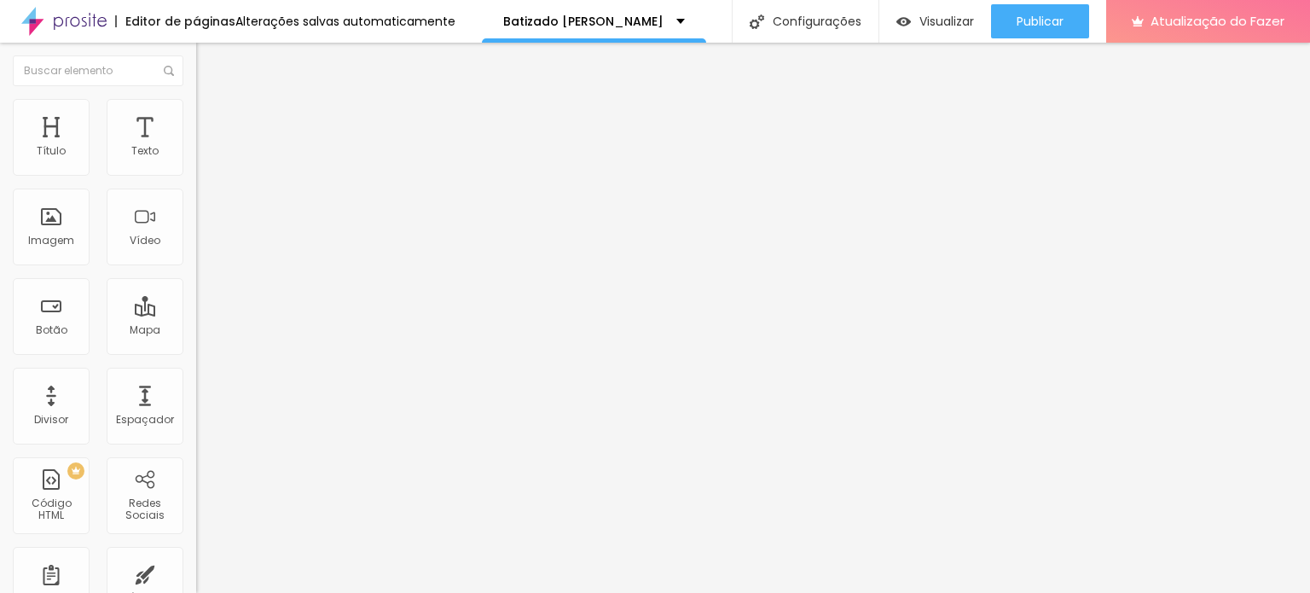
click at [196, 331] on input "range" at bounding box center [251, 338] width 110 height 14
click at [196, 99] on li "Conteúdo" at bounding box center [294, 90] width 196 height 17
click at [196, 267] on font "Original" at bounding box center [216, 259] width 41 height 14
click at [196, 298] on font "Quadrado" at bounding box center [223, 290] width 55 height 14
drag, startPoint x: 112, startPoint y: 359, endPoint x: 54, endPoint y: 327, distance: 66.0
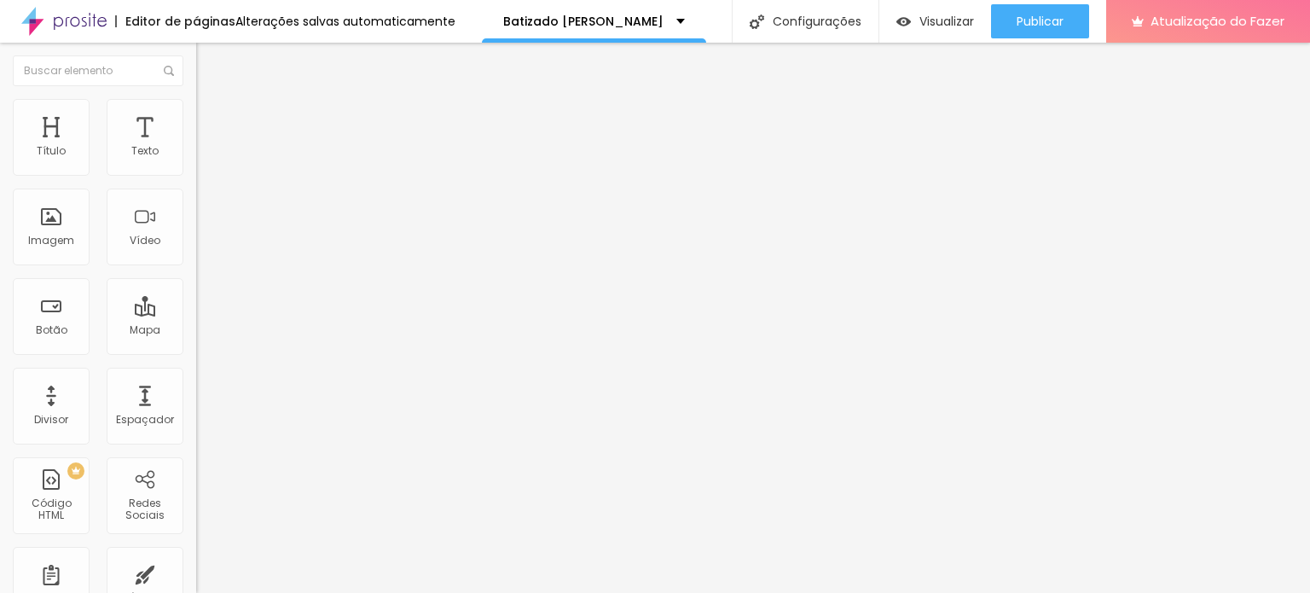
click at [196, 403] on input "range" at bounding box center [251, 410] width 110 height 14
click at [196, 109] on img at bounding box center [203, 106] width 15 height 15
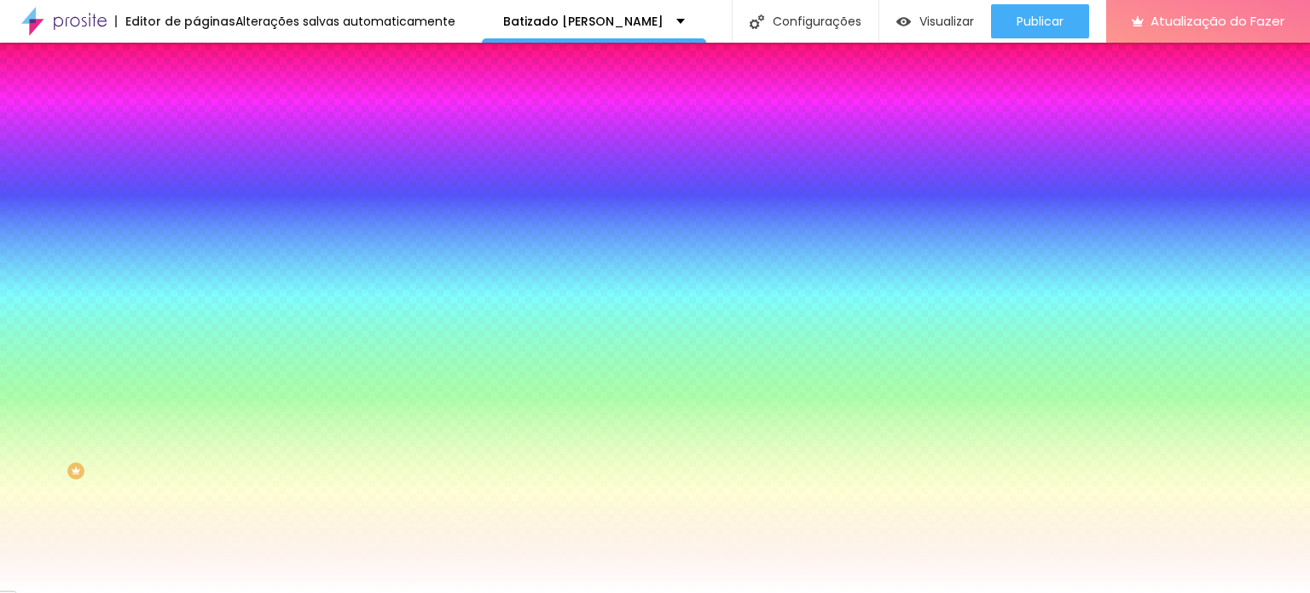
click at [196, 116] on img at bounding box center [203, 123] width 15 height 15
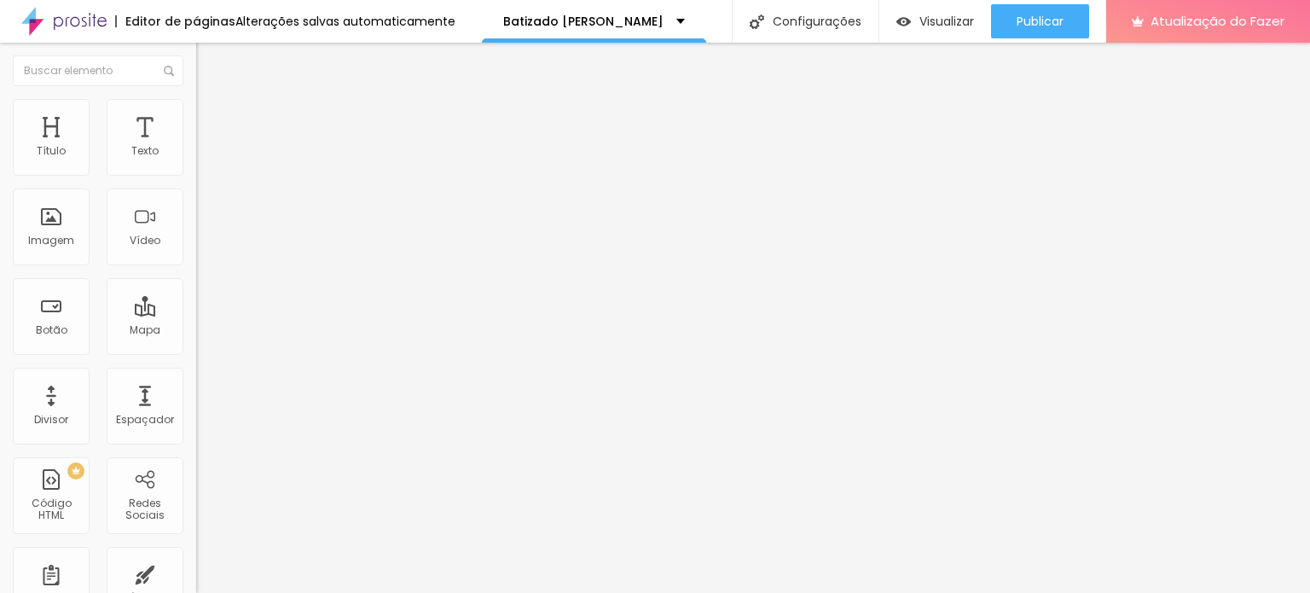
click at [212, 120] on font "Avançado" at bounding box center [240, 127] width 56 height 14
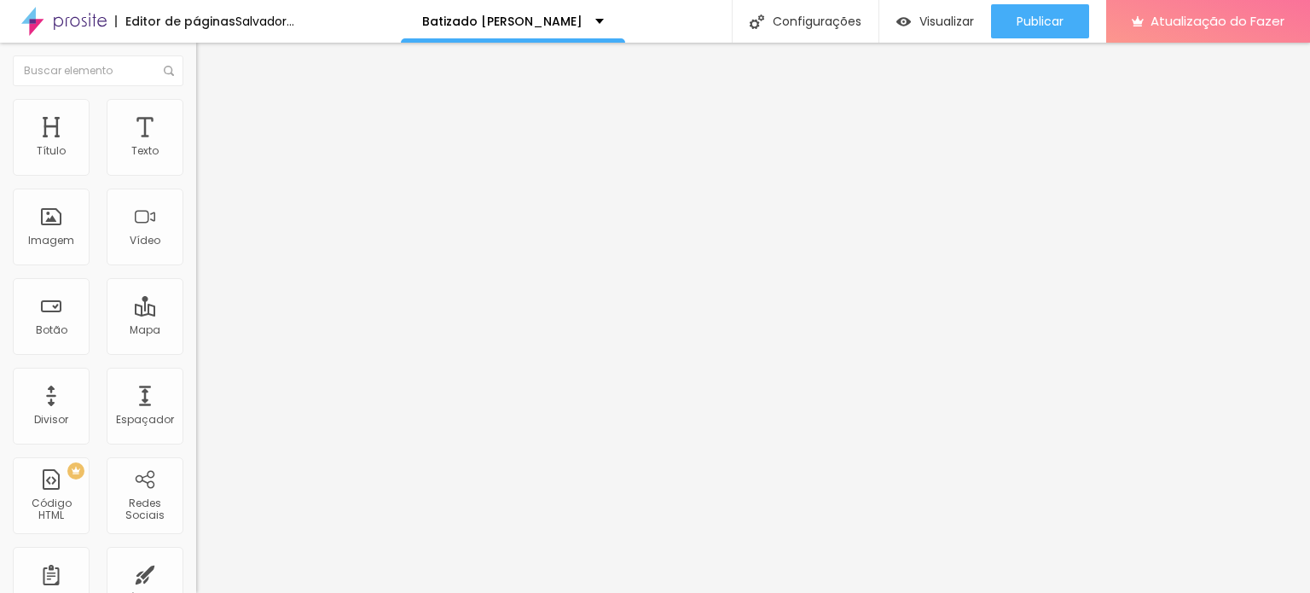
click at [212, 120] on font "Avançado" at bounding box center [240, 127] width 56 height 14
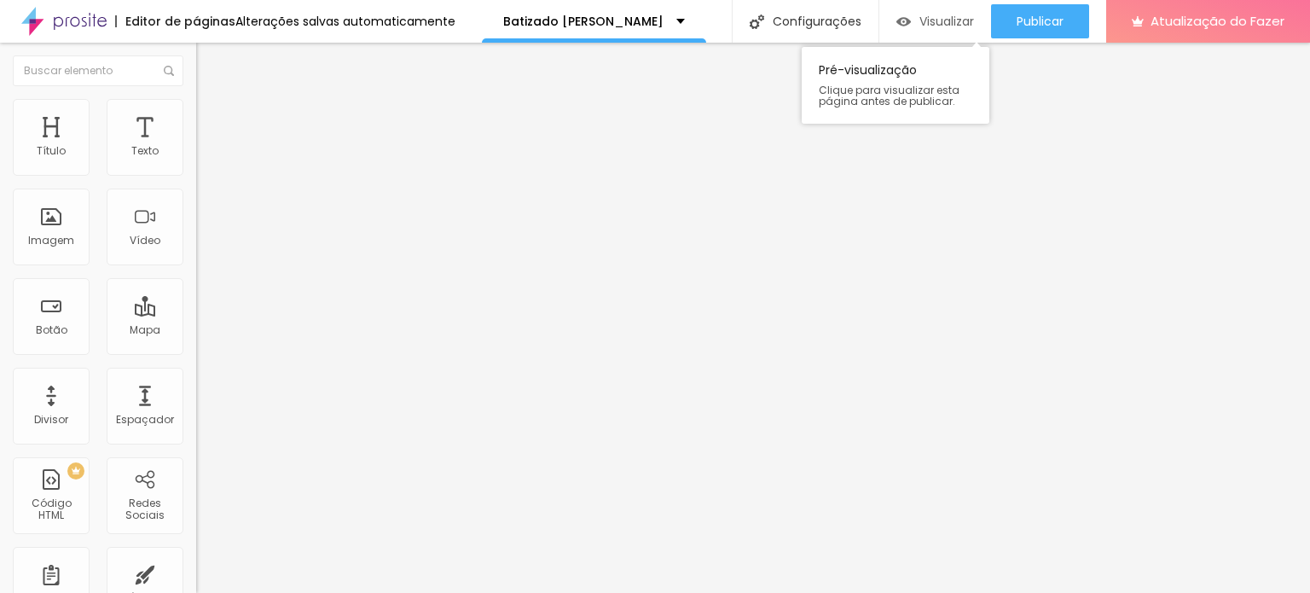
click at [942, 21] on font "Visualizar" at bounding box center [946, 21] width 55 height 17
click at [196, 116] on img at bounding box center [203, 123] width 15 height 15
drag, startPoint x: 163, startPoint y: 379, endPoint x: 159, endPoint y: 405, distance: 26.8
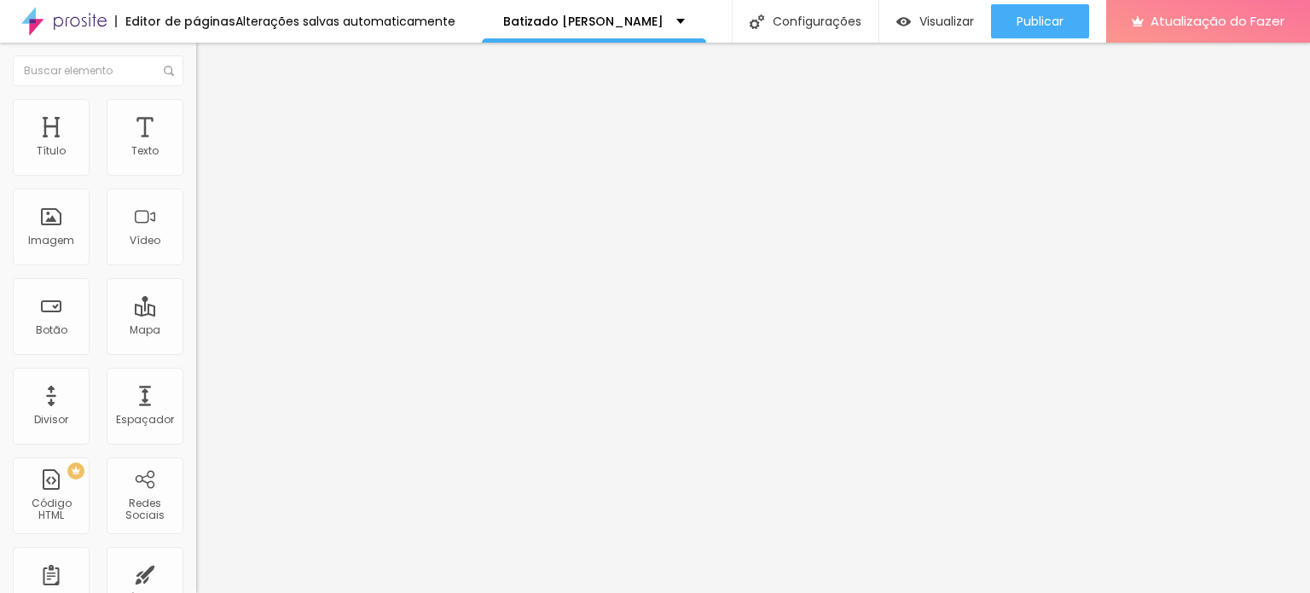
click at [936, 24] on font "Visualizar" at bounding box center [946, 21] width 55 height 17
click at [206, 147] on font "Trocar imagem" at bounding box center [247, 139] width 83 height 14
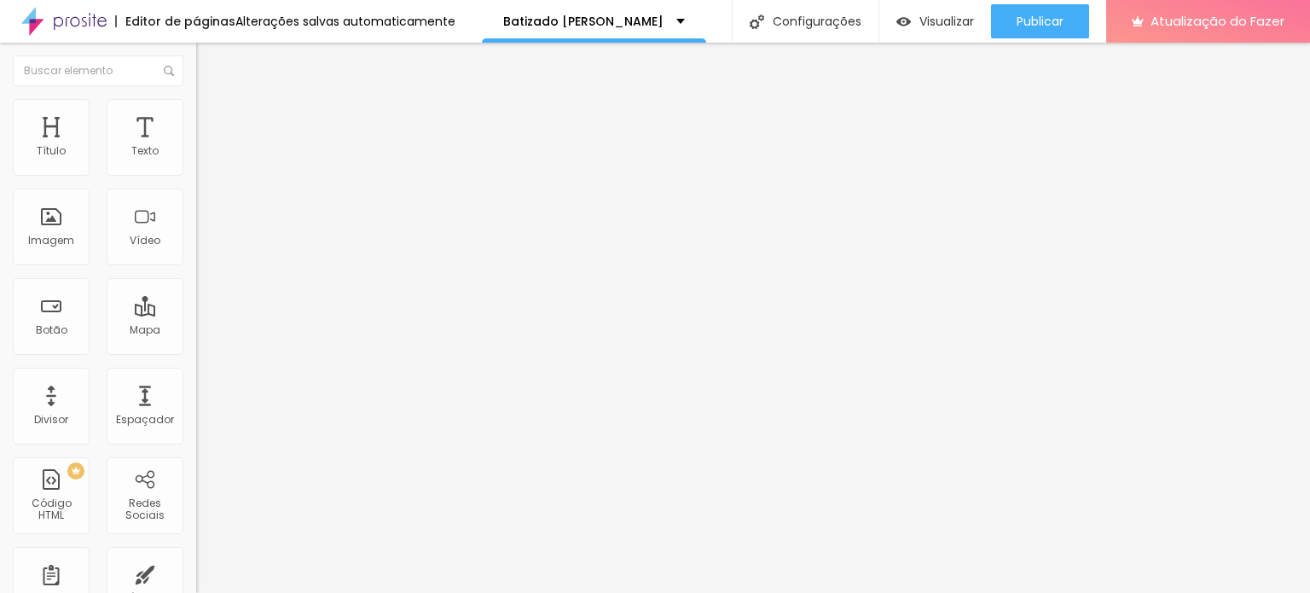
click at [206, 147] on font "Trocar imagem" at bounding box center [247, 139] width 83 height 14
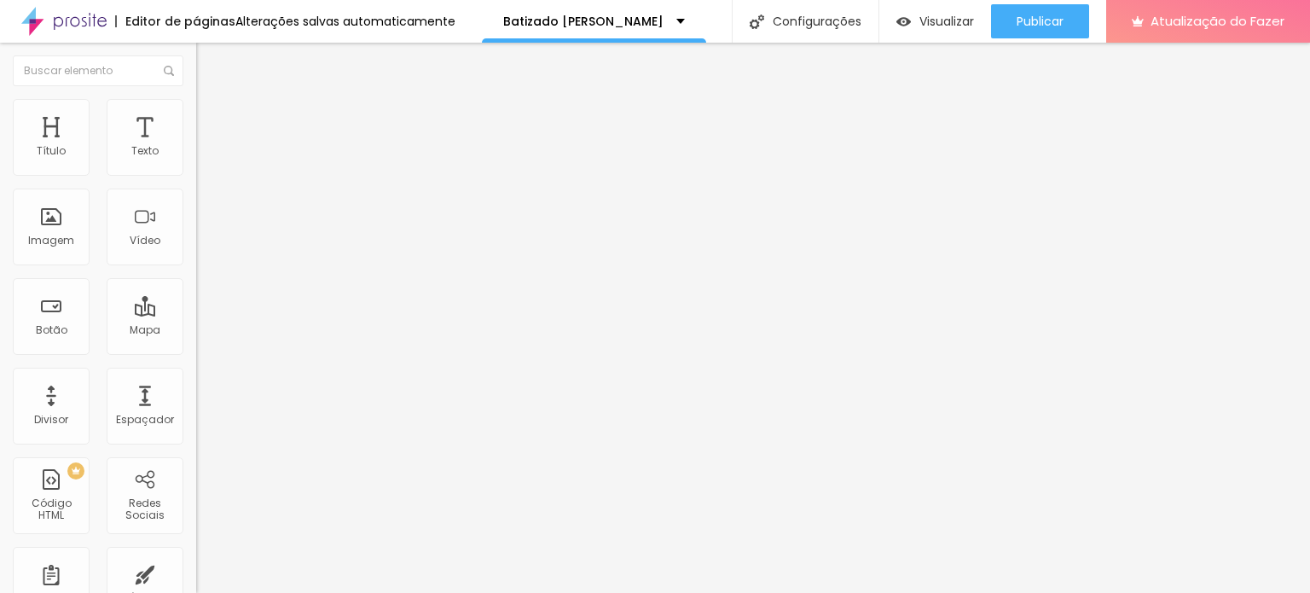
click at [196, 381] on div at bounding box center [294, 376] width 196 height 10
click at [935, 26] on font "Visualizar" at bounding box center [946, 21] width 55 height 17
click at [206, 147] on font "Trocar imagem" at bounding box center [247, 139] width 83 height 14
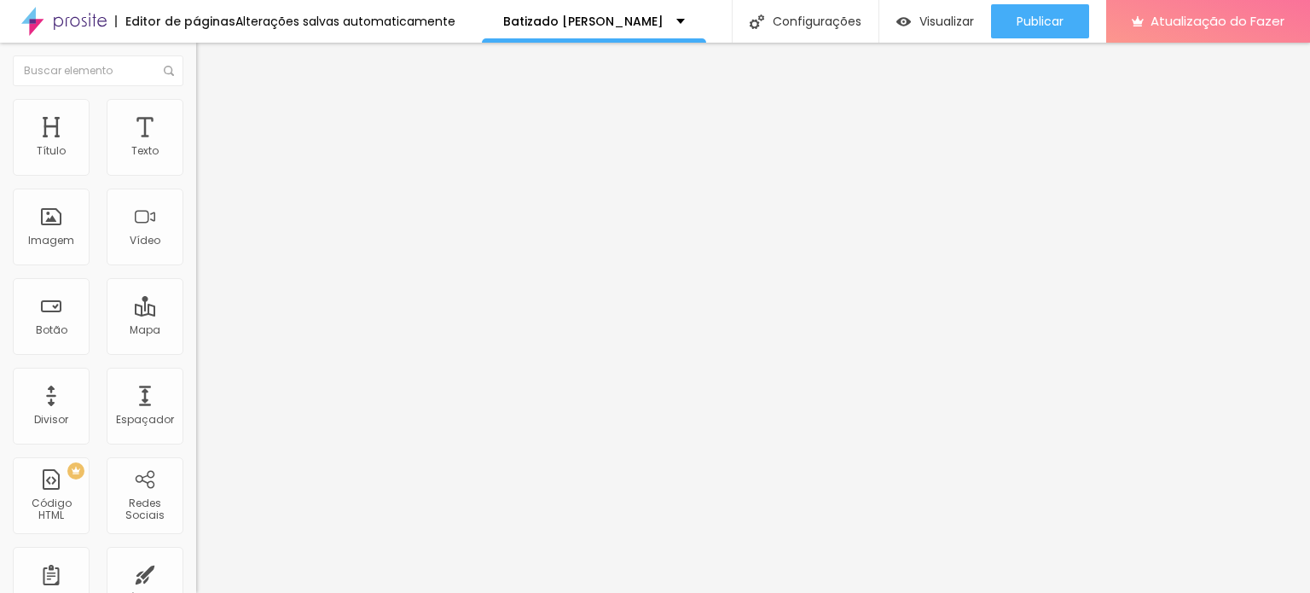
click at [959, 19] on font "Visualizar" at bounding box center [946, 21] width 55 height 17
click at [942, 16] on font "Visualizar" at bounding box center [946, 21] width 55 height 17
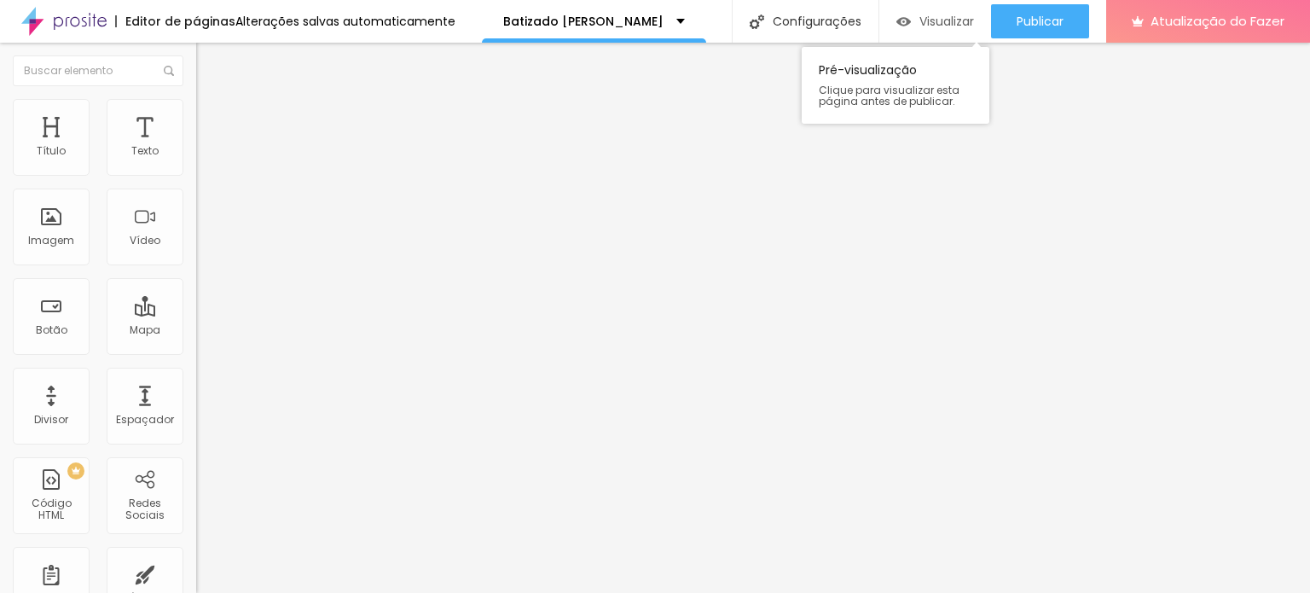
click at [953, 26] on font "Visualizar" at bounding box center [946, 21] width 55 height 17
click at [212, 120] on font "Avançado" at bounding box center [240, 127] width 56 height 14
click at [196, 492] on div at bounding box center [294, 492] width 196 height 0
click at [196, 502] on div at bounding box center [294, 502] width 196 height 0
click at [196, 513] on div at bounding box center [294, 513] width 196 height 0
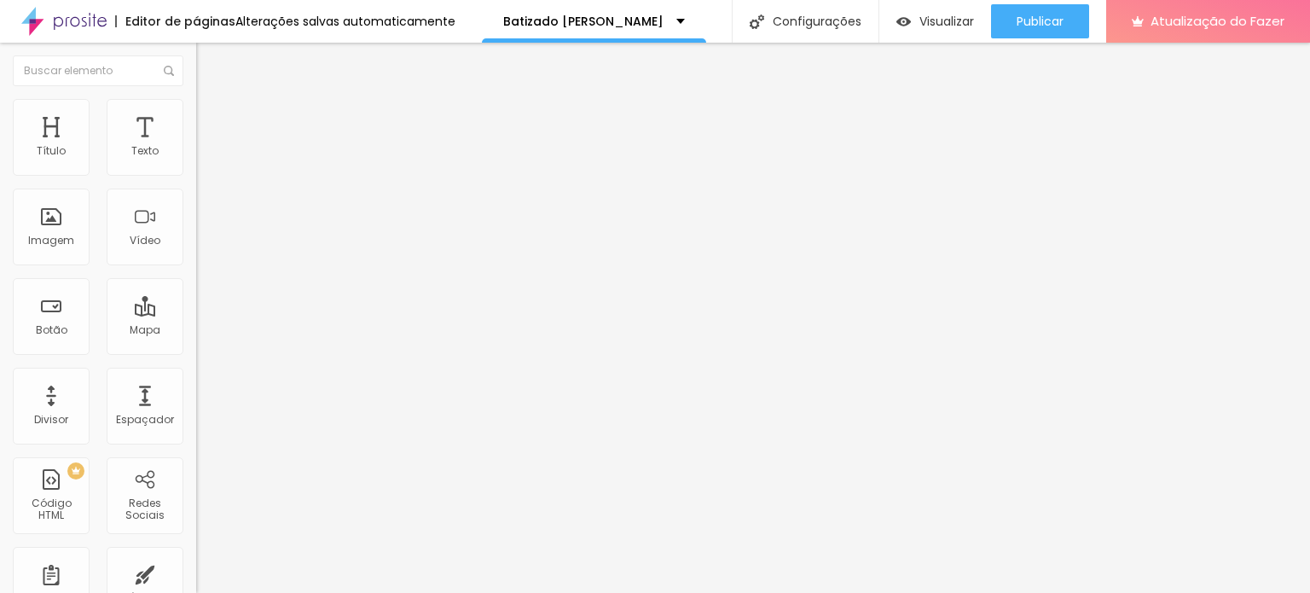
click at [196, 116] on li "Avançado" at bounding box center [294, 124] width 196 height 17
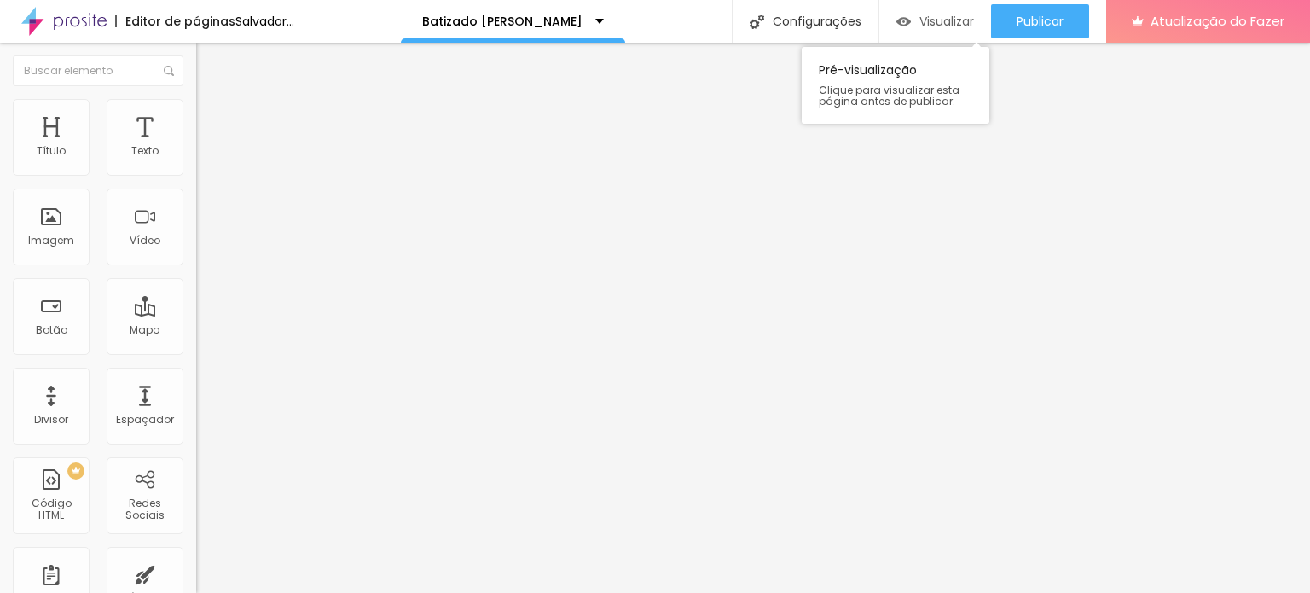
click at [951, 26] on font "Visualizar" at bounding box center [946, 21] width 55 height 17
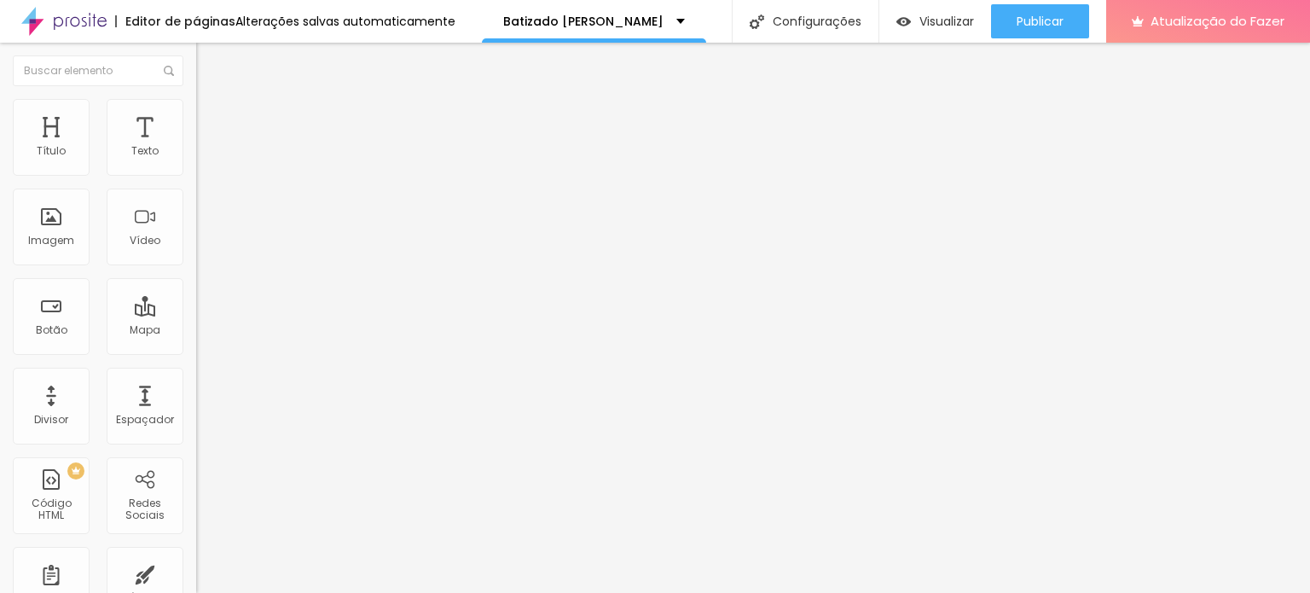
click at [206, 147] on font "Trocar imagem" at bounding box center [247, 139] width 83 height 14
click at [206, 147] on font "Adicionar imagem" at bounding box center [256, 139] width 100 height 14
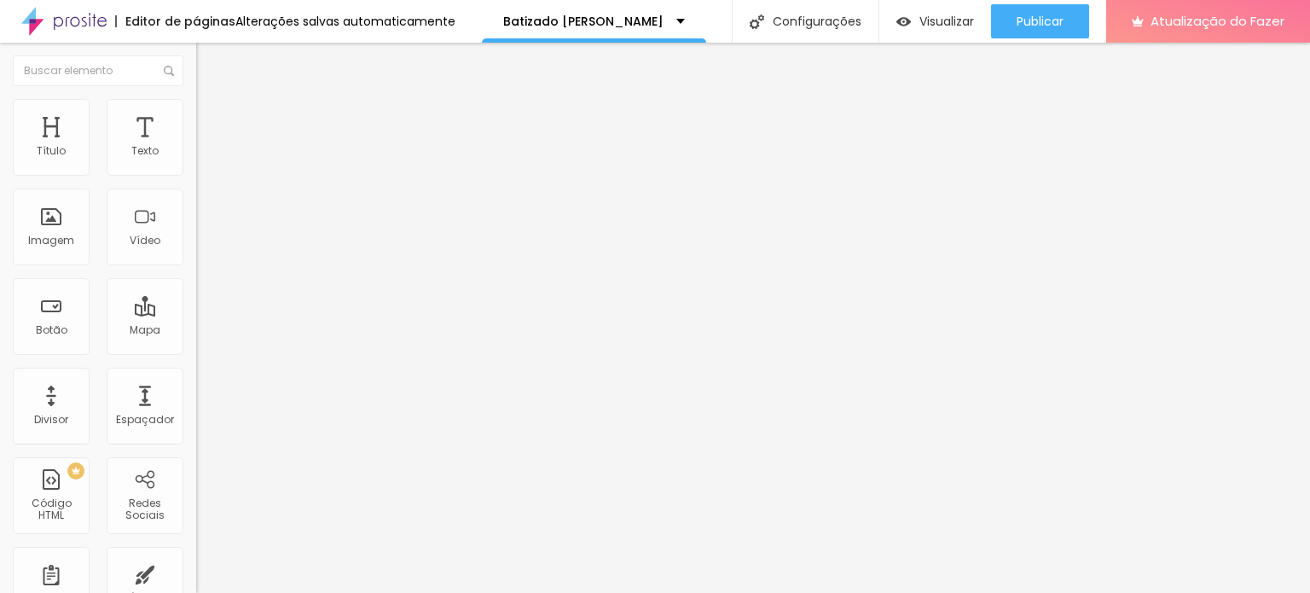
scroll to position [2842, 0]
click at [919, 26] on font "Visualizar" at bounding box center [946, 21] width 55 height 17
click at [203, 214] on icon "button" at bounding box center [208, 211] width 10 height 10
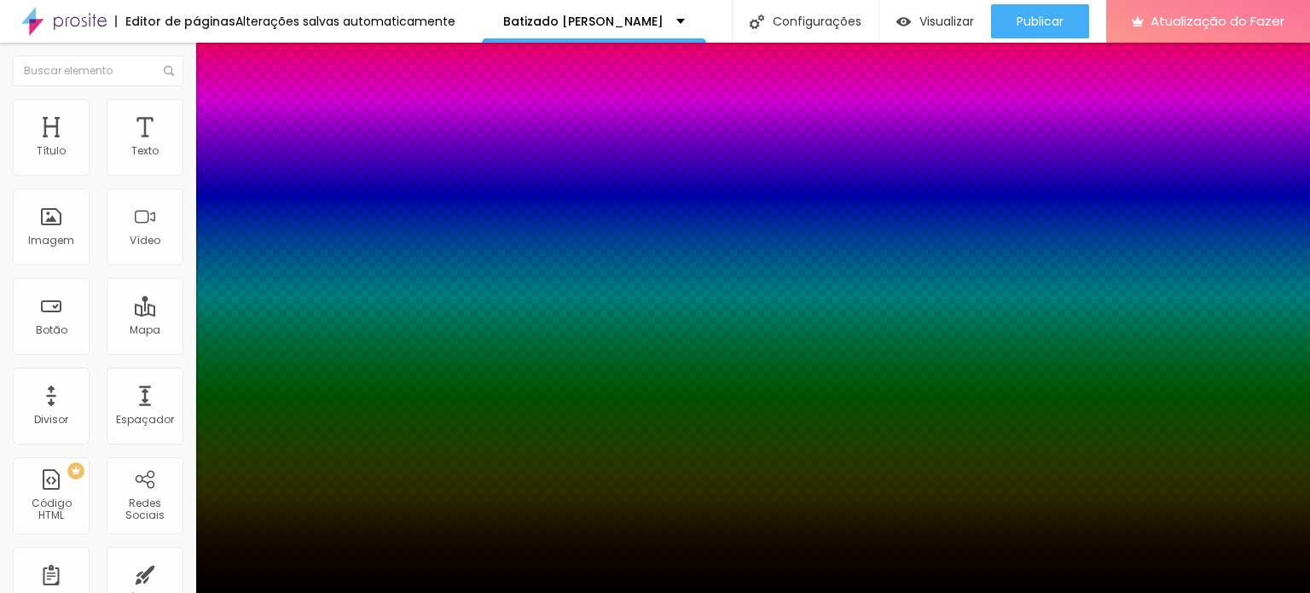
click at [170, 592] on div at bounding box center [655, 593] width 1310 height 0
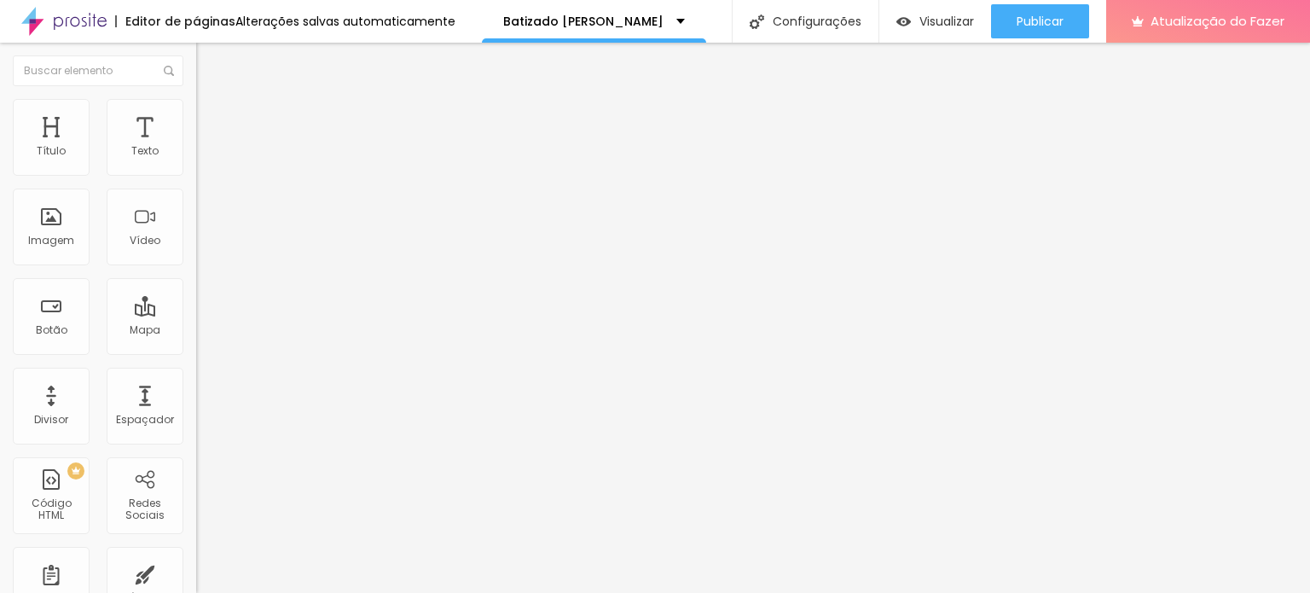
click at [196, 111] on li "Avançado" at bounding box center [294, 107] width 196 height 17
click at [196, 351] on input "text" at bounding box center [298, 342] width 205 height 17
click at [196, 347] on input "text" at bounding box center [298, 342] width 205 height 17
click at [196, 373] on div at bounding box center [294, 373] width 196 height 0
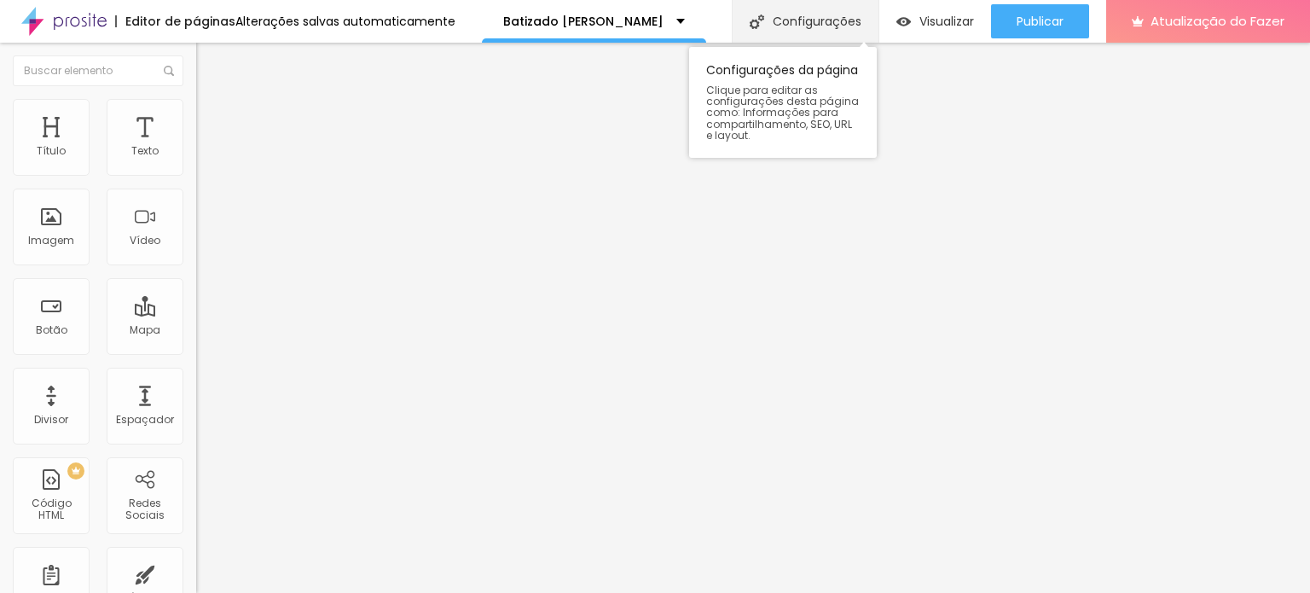
click at [817, 18] on font "Configurações" at bounding box center [817, 21] width 89 height 17
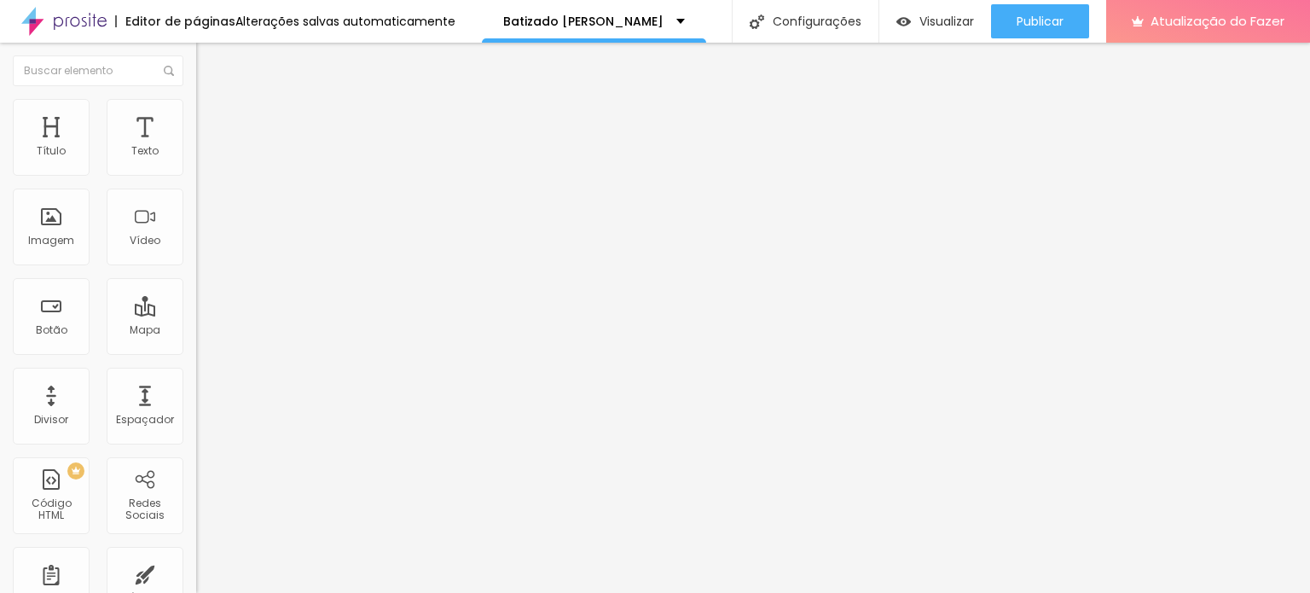
click at [44, 234] on font "Imagem" at bounding box center [51, 240] width 46 height 14
click at [206, 147] on font "Adicionar imagem" at bounding box center [256, 139] width 100 height 14
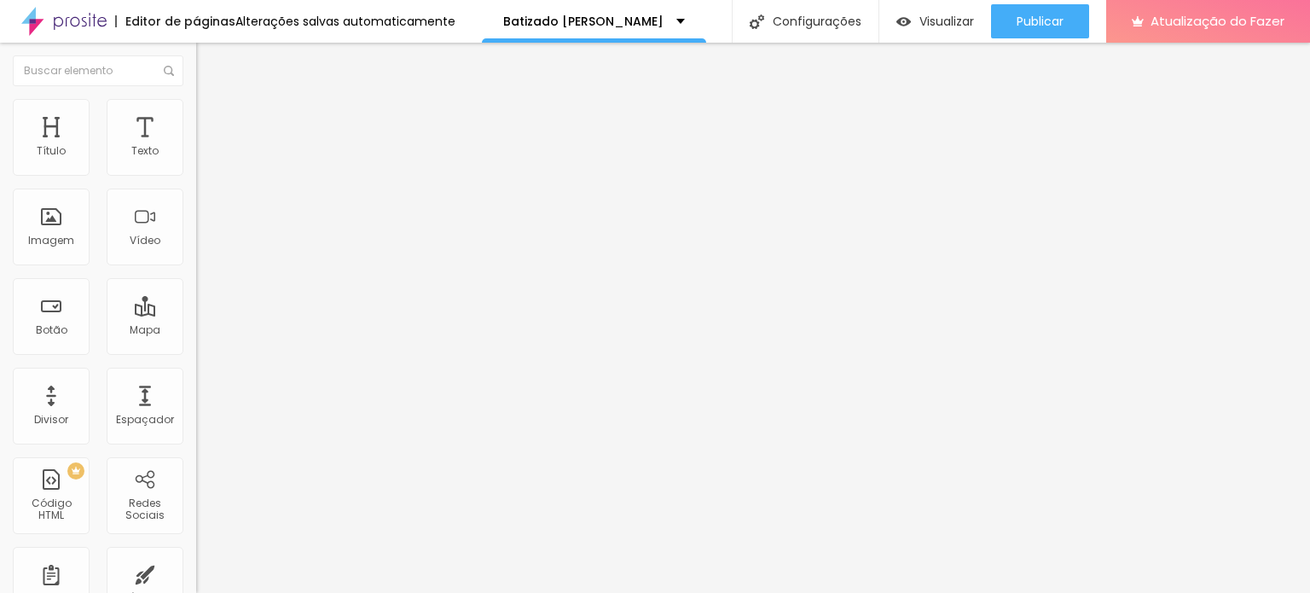
click at [51, 324] on font "Botão" at bounding box center [52, 329] width 32 height 14
click at [196, 160] on input "Click me" at bounding box center [298, 151] width 205 height 17
click at [196, 112] on li "Estilo" at bounding box center [294, 107] width 196 height 17
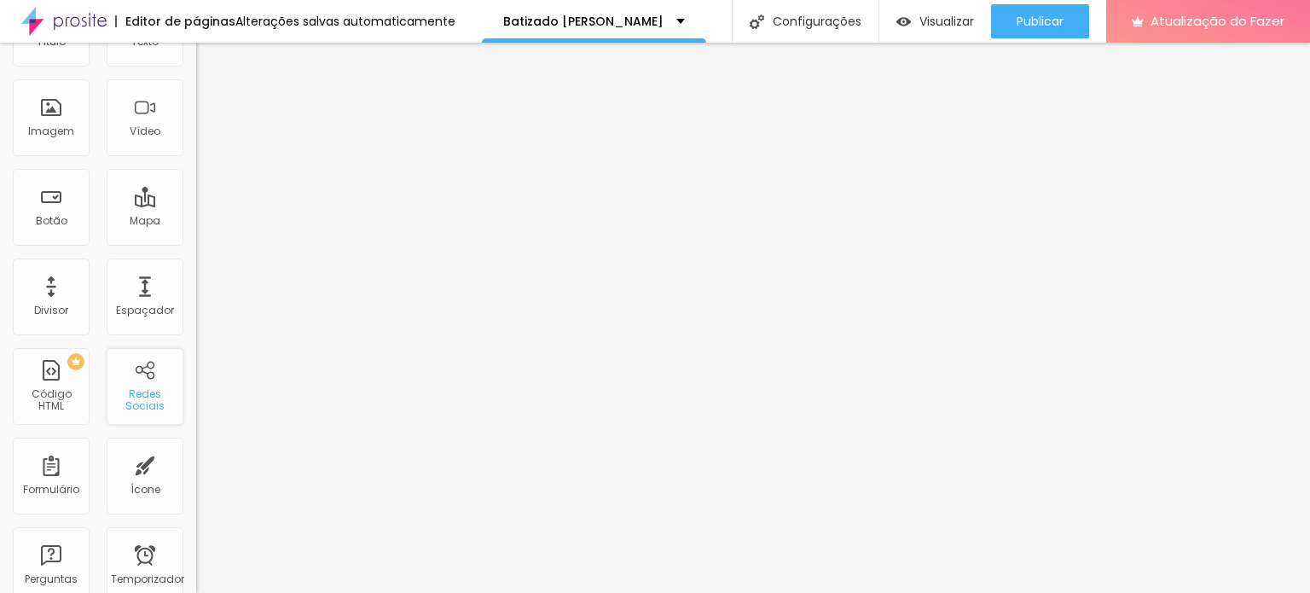
scroll to position [0, 0]
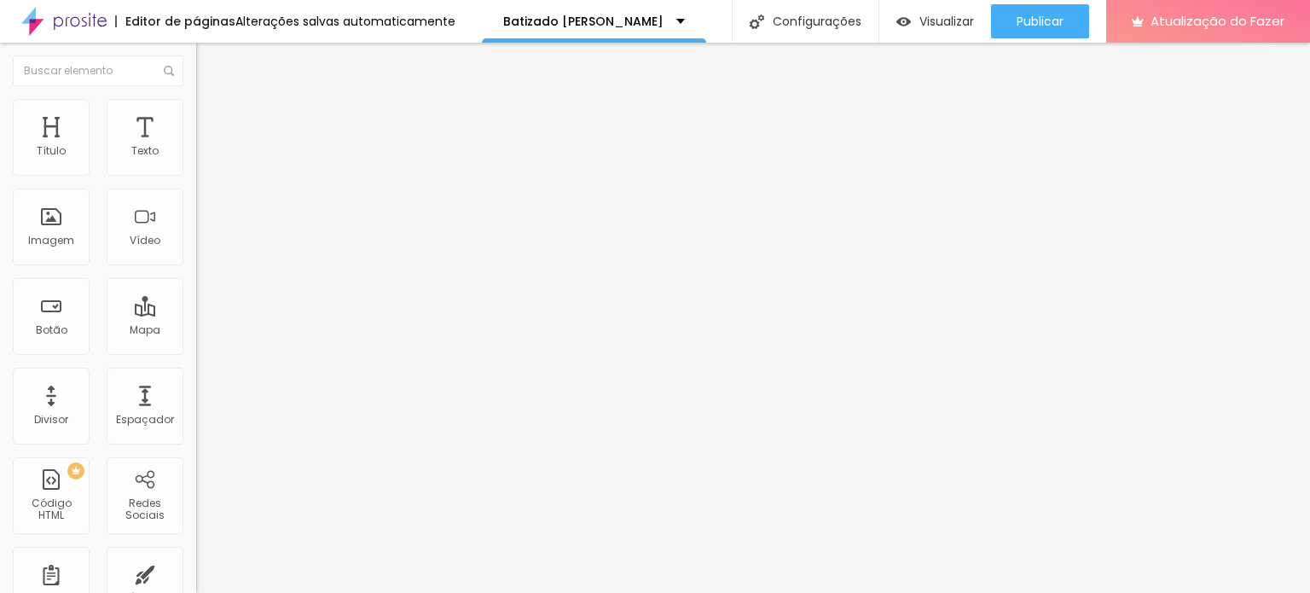
drag, startPoint x: 78, startPoint y: 116, endPoint x: 92, endPoint y: 115, distance: 13.7
click at [196, 116] on ul "Conteúdo Estilo Avançado" at bounding box center [294, 107] width 196 height 51
click at [212, 115] on font "Estilo" at bounding box center [225, 110] width 26 height 14
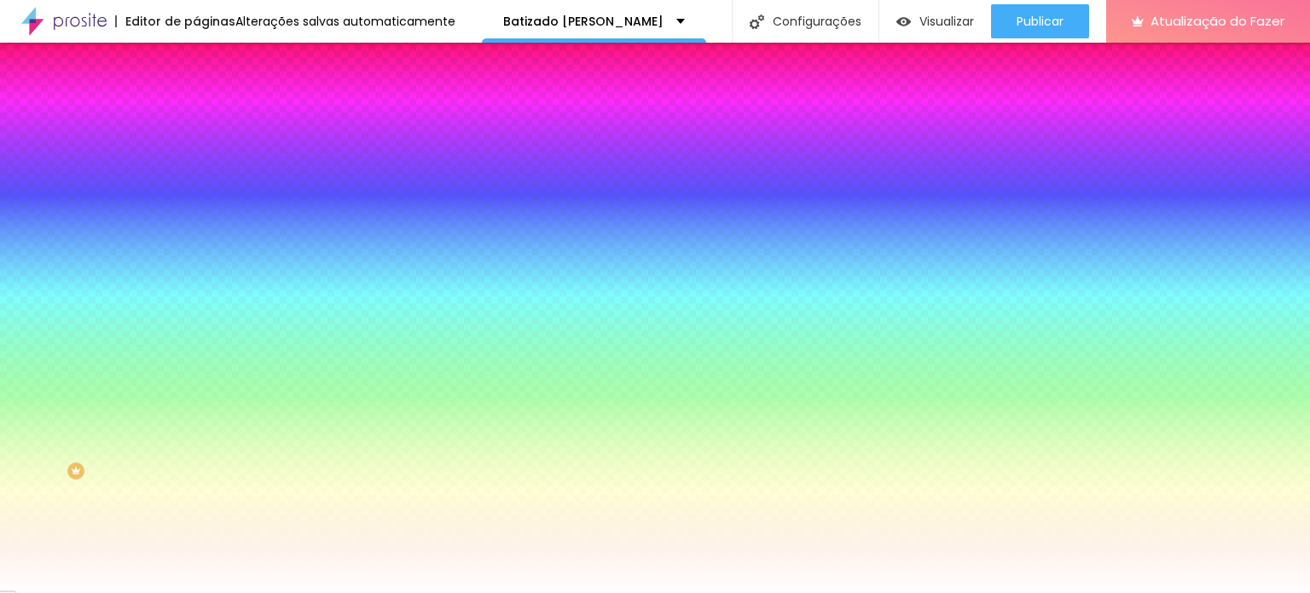
click at [196, 116] on li "Avançado" at bounding box center [294, 124] width 196 height 17
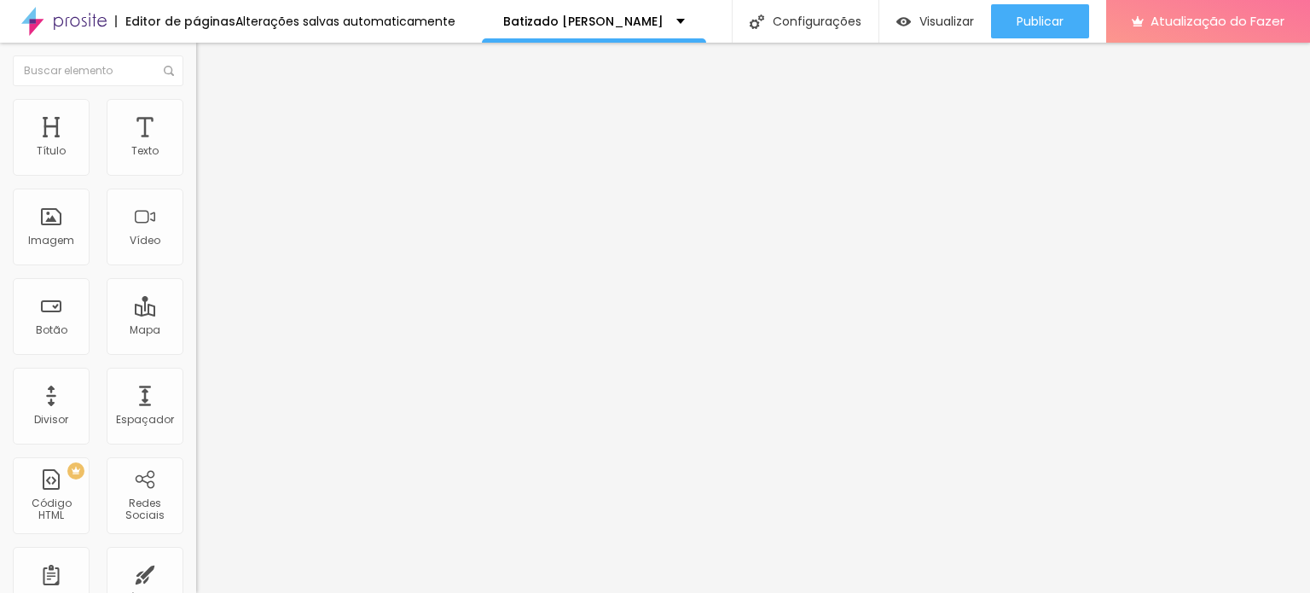
drag, startPoint x: 63, startPoint y: 171, endPoint x: 0, endPoint y: 166, distance: 63.3
click at [196, 331] on input "range" at bounding box center [251, 338] width 110 height 14
click at [196, 110] on li "Estilo" at bounding box center [294, 107] width 196 height 17
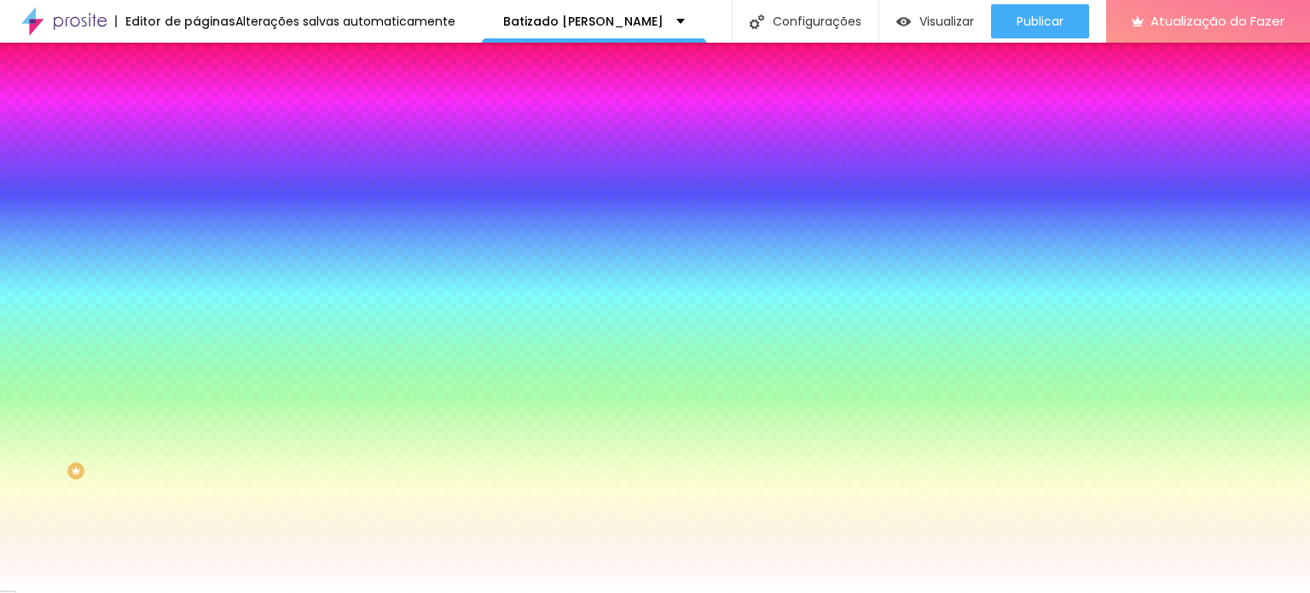
click at [212, 101] on font "Conteúdo" at bounding box center [238, 93] width 53 height 14
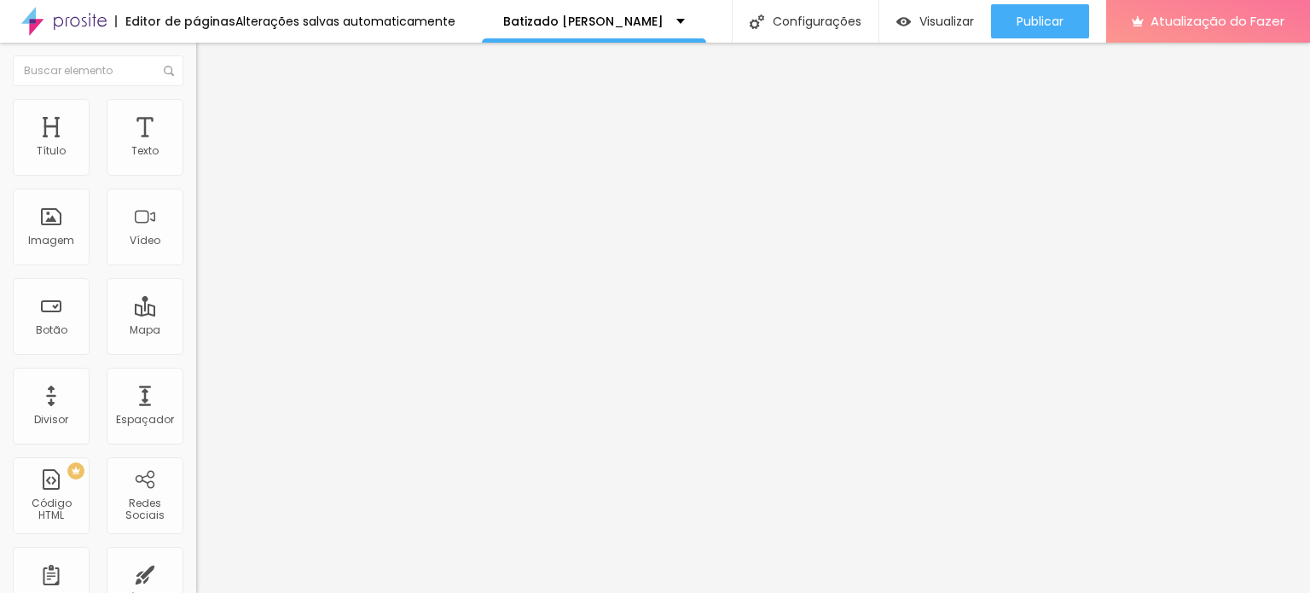
click at [196, 166] on img at bounding box center [202, 163] width 12 height 12
click at [196, 155] on img at bounding box center [202, 149] width 12 height 12
click at [196, 173] on img at bounding box center [202, 177] width 12 height 12
click at [196, 155] on img at bounding box center [202, 149] width 12 height 12
click at [209, 61] on img "button" at bounding box center [216, 62] width 14 height 14
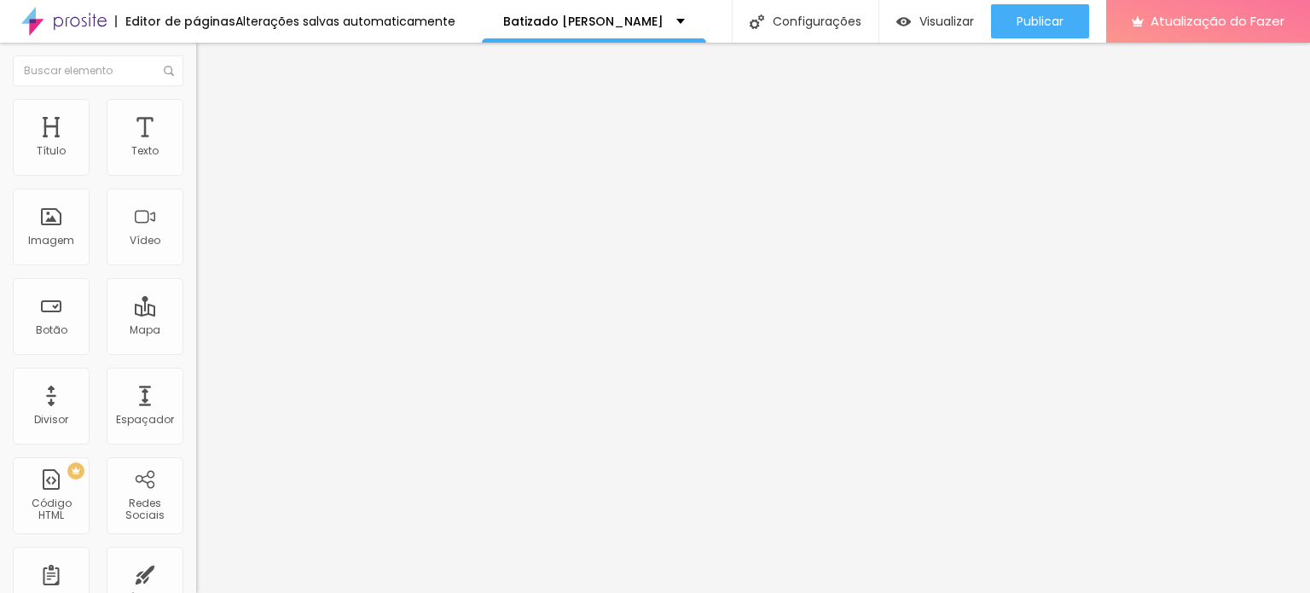
click at [209, 64] on img "button" at bounding box center [216, 62] width 14 height 14
click at [196, 267] on font "Original" at bounding box center [216, 259] width 41 height 14
click at [196, 298] on font "Quadrado" at bounding box center [223, 290] width 55 height 14
click at [196, 277] on font "Cinema" at bounding box center [217, 270] width 43 height 14
click at [196, 165] on font "TikTok" at bounding box center [212, 166] width 32 height 14
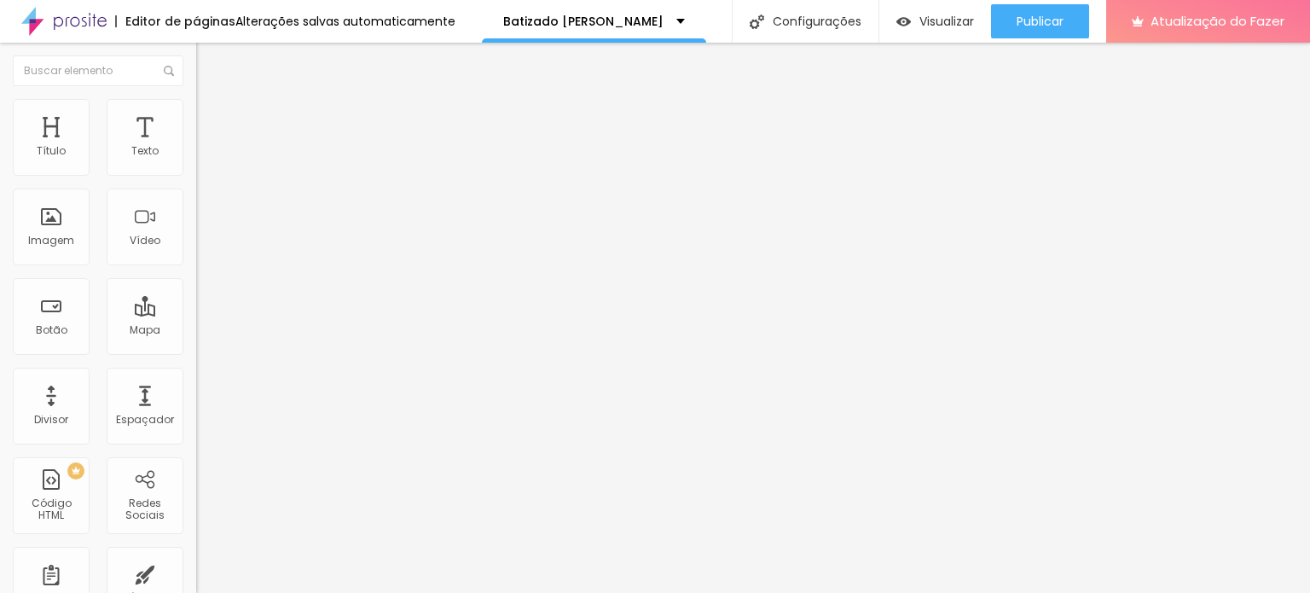
click at [206, 206] on div "TikTok" at bounding box center [294, 197] width 177 height 15
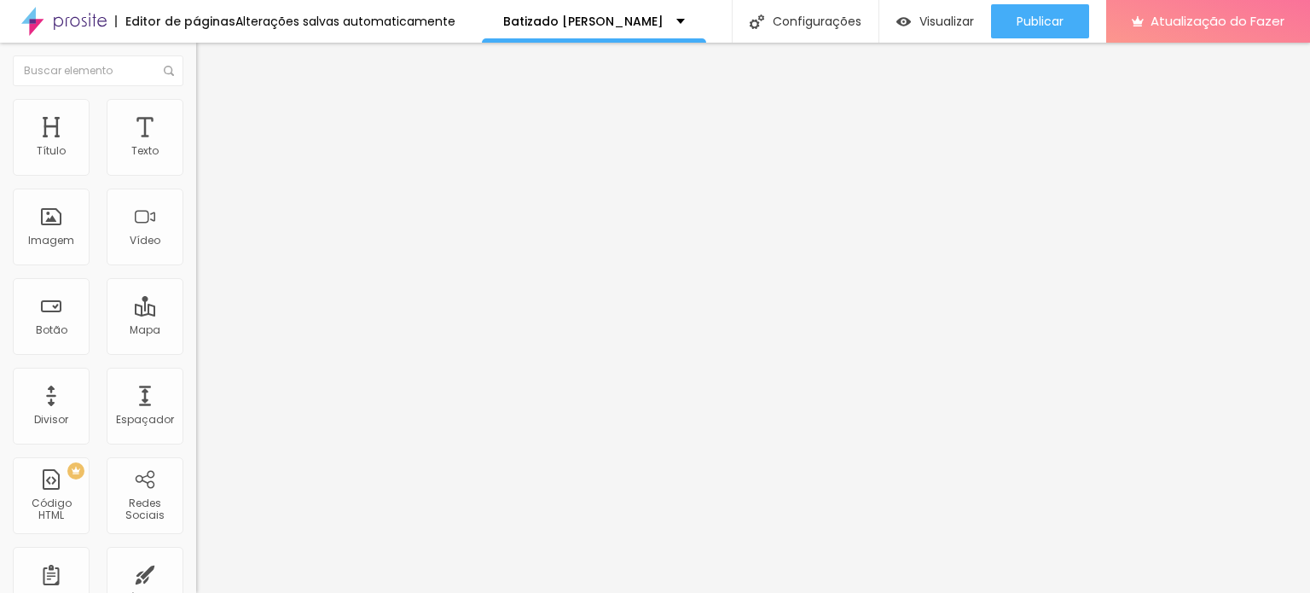
click at [196, 342] on font "Facebook" at bounding box center [221, 349] width 51 height 14
click at [196, 174] on div "Facebook" at bounding box center [294, 244] width 196 height 222
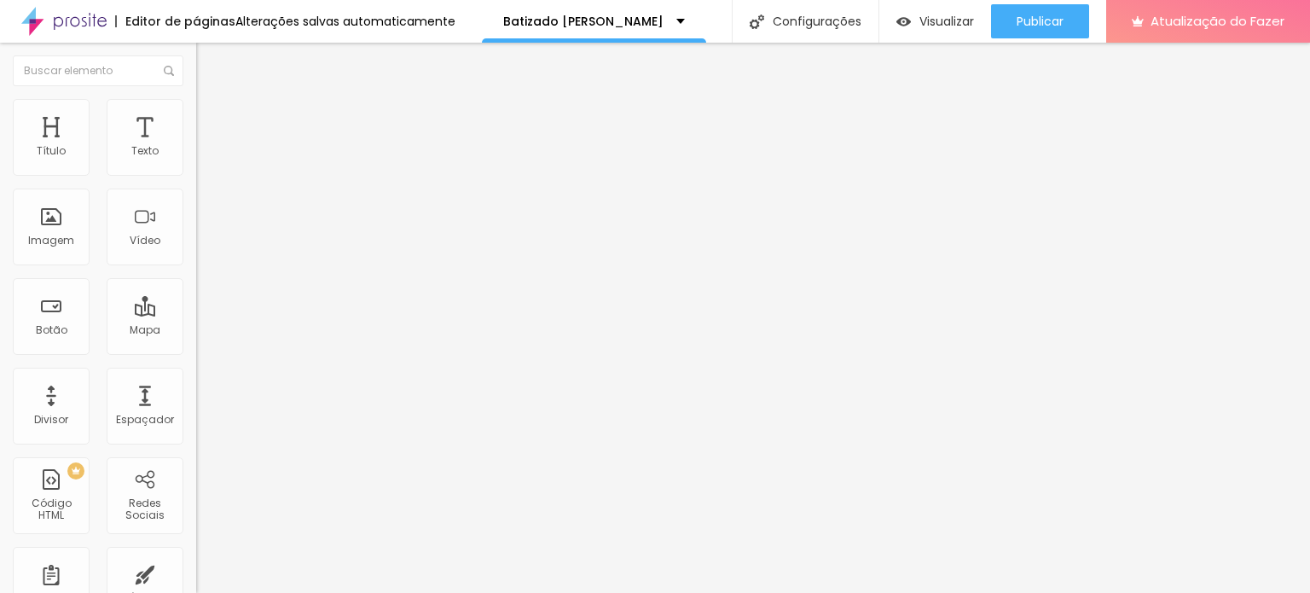
click at [196, 345] on div "Facebook" at bounding box center [294, 350] width 196 height 10
click at [196, 580] on input "text" at bounding box center [298, 588] width 205 height 17
drag, startPoint x: 82, startPoint y: 272, endPoint x: 48, endPoint y: 269, distance: 34.2
click at [196, 580] on input "text" at bounding box center [298, 588] width 205 height 17
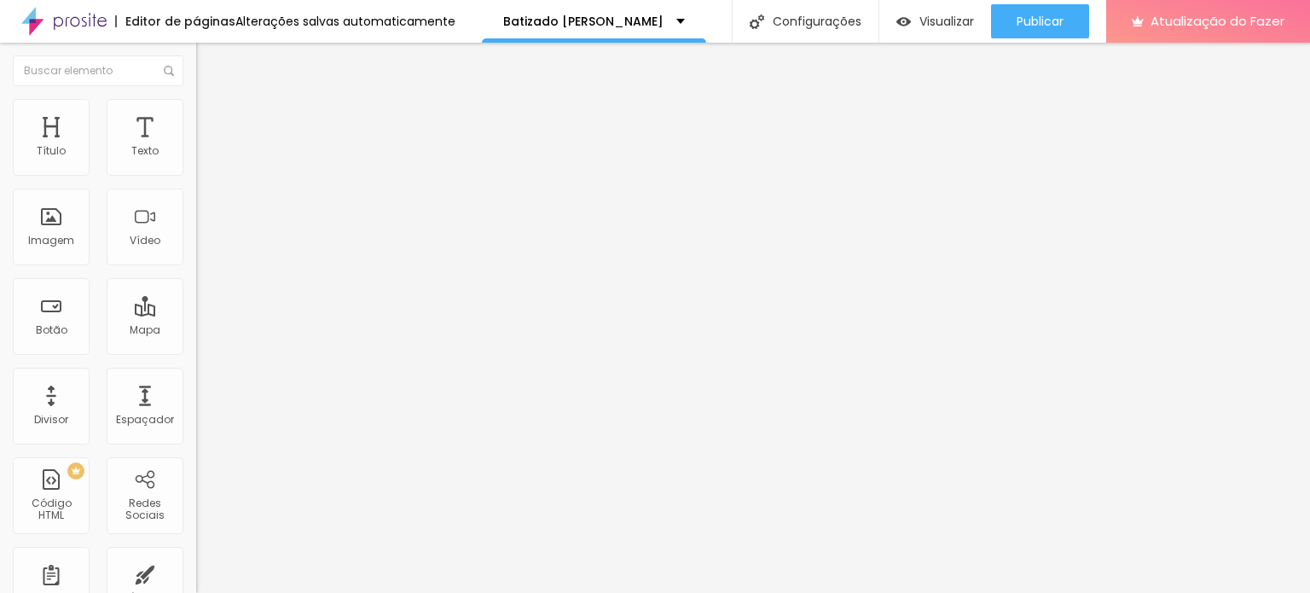
drag, startPoint x: 104, startPoint y: 310, endPoint x: 14, endPoint y: 307, distance: 89.6
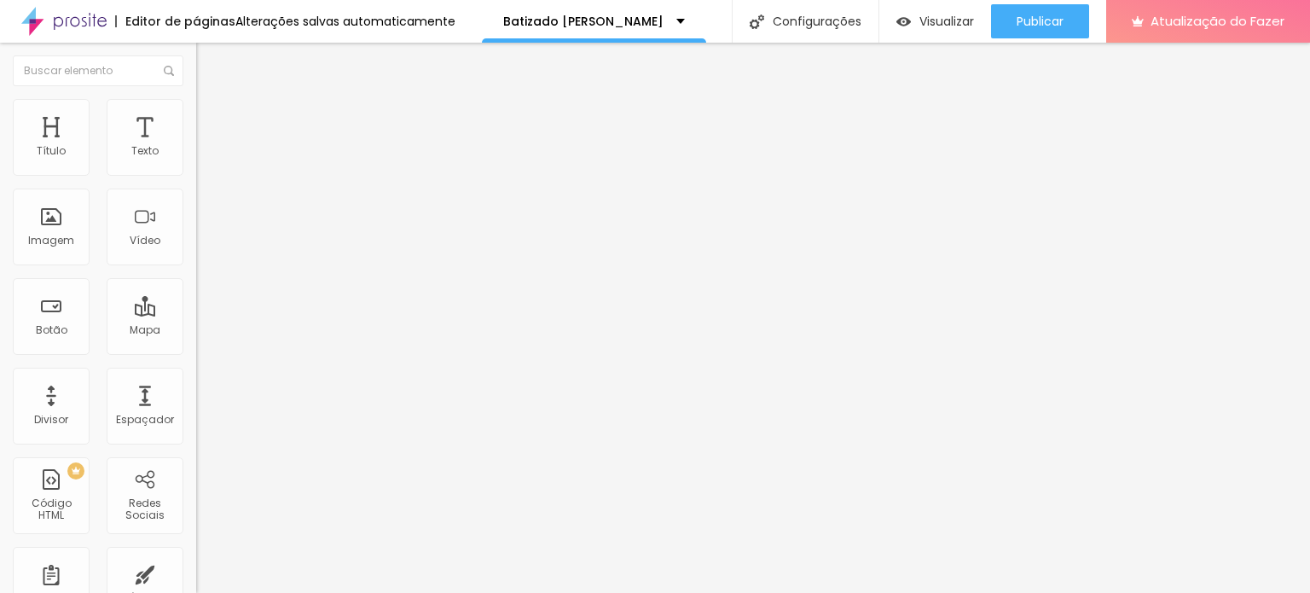
paste input "[DOMAIN_NAME][URL]"
drag, startPoint x: 106, startPoint y: 310, endPoint x: 98, endPoint y: 306, distance: 8.8
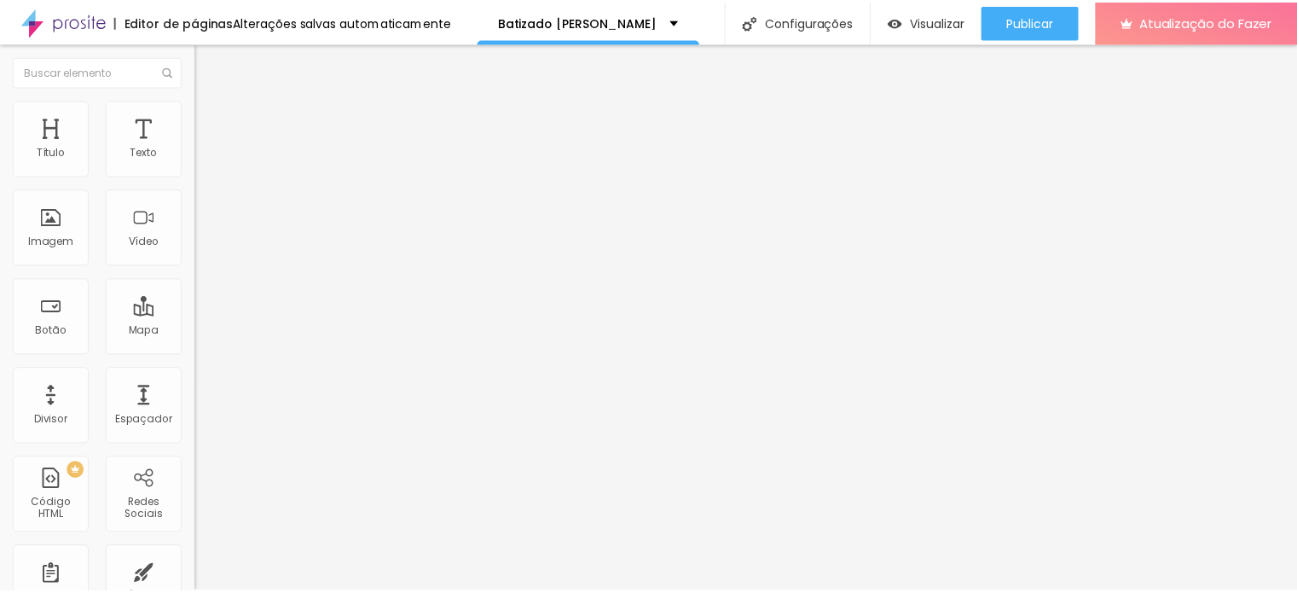
scroll to position [0, 0]
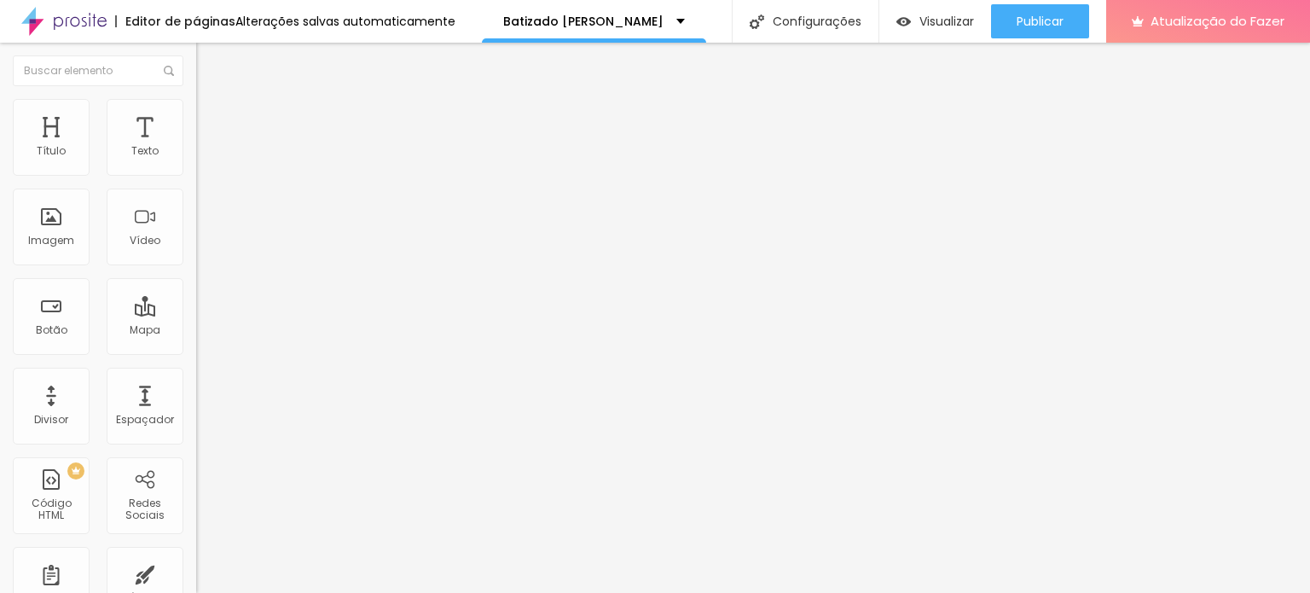
click at [943, 20] on font "Visualizar" at bounding box center [946, 21] width 55 height 17
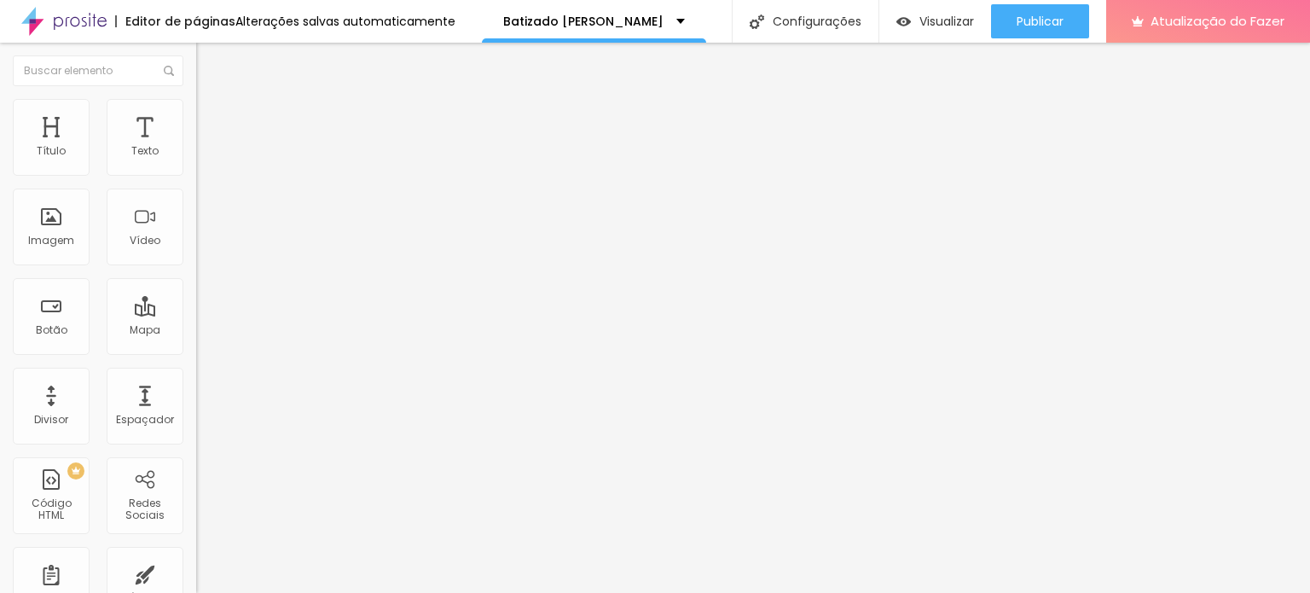
click at [196, 345] on div "Facebook" at bounding box center [294, 350] width 196 height 10
click at [196, 580] on input "[URL][DOMAIN_NAME]" at bounding box center [298, 588] width 205 height 17
click at [196, 484] on div "Editar nulo Conteúdo Estilo Avançado Facebook Rede social Facebook Endereço URL…" at bounding box center [294, 318] width 196 height 550
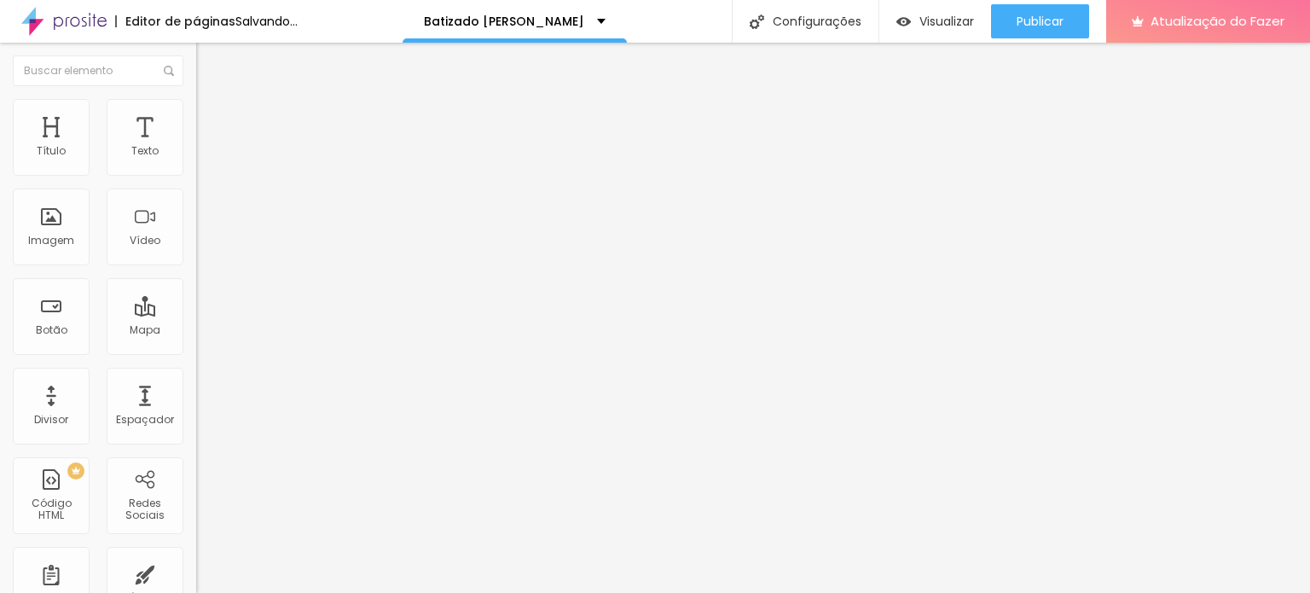
click at [196, 503] on div "Editar nulo Conteúdo Estilo Avançado Facebook Rede social Facebook Endereço URL…" at bounding box center [294, 318] width 196 height 550
click at [952, 13] on font "Visualizar" at bounding box center [946, 21] width 55 height 17
drag, startPoint x: 111, startPoint y: 169, endPoint x: 99, endPoint y: 166, distance: 12.2
click at [196, 314] on input "range" at bounding box center [251, 321] width 110 height 14
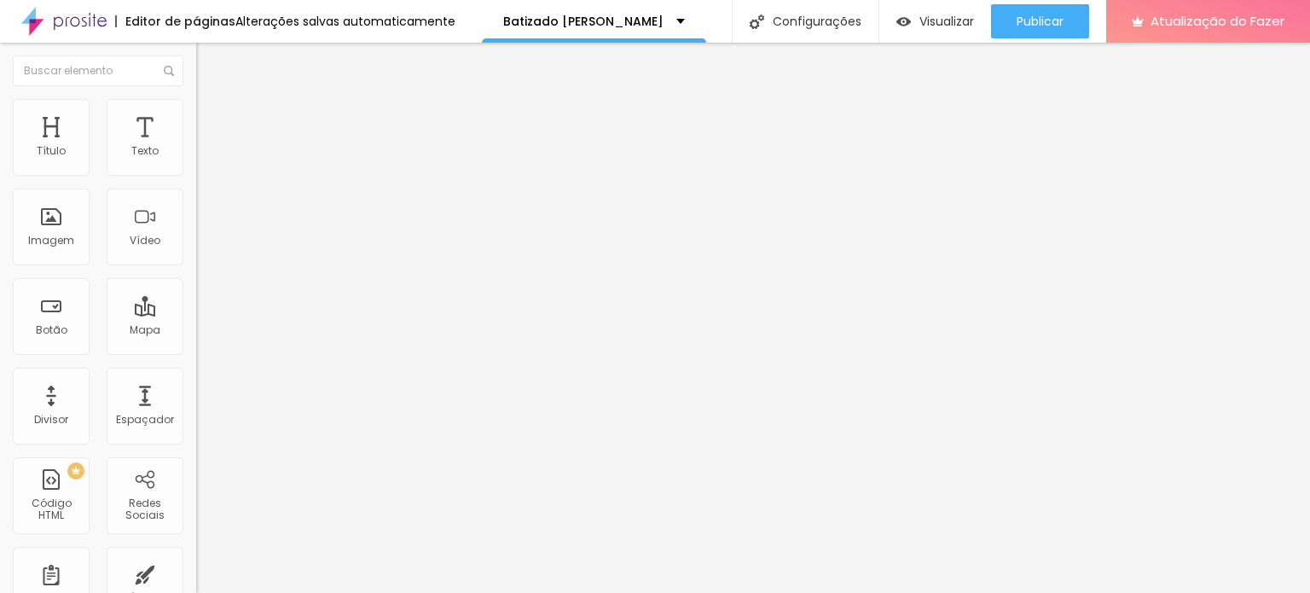
click at [196, 329] on input "24" at bounding box center [228, 338] width 64 height 18
click at [203, 159] on icon "button" at bounding box center [208, 153] width 10 height 10
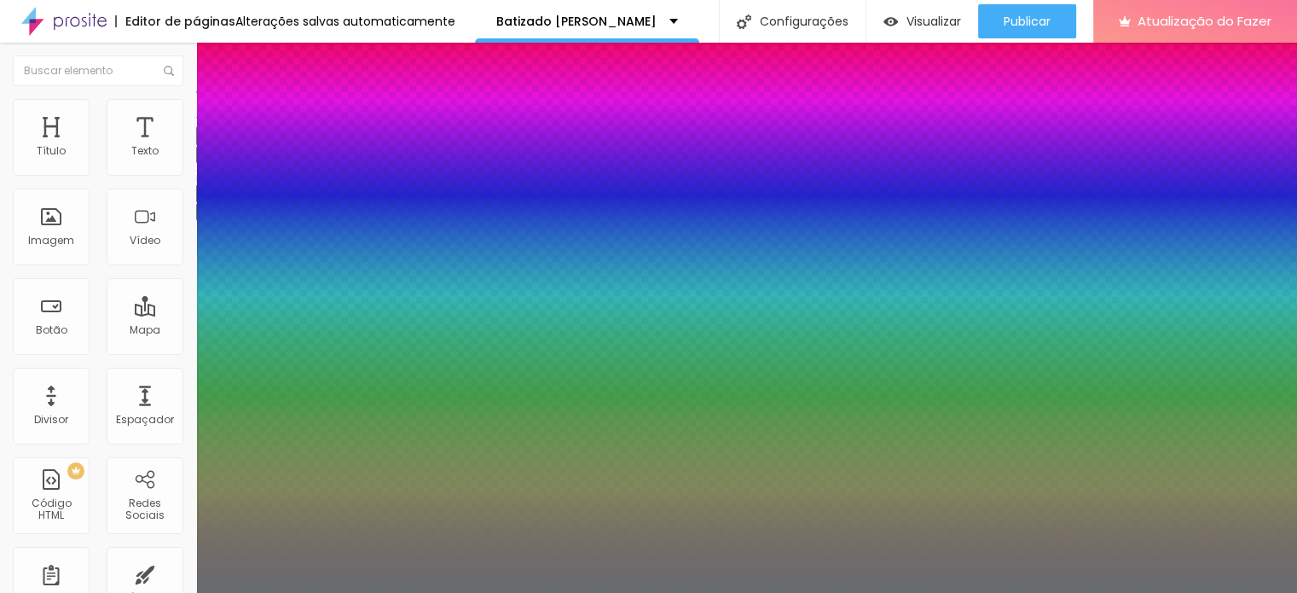
click at [893, 592] on div at bounding box center [648, 593] width 1297 height 0
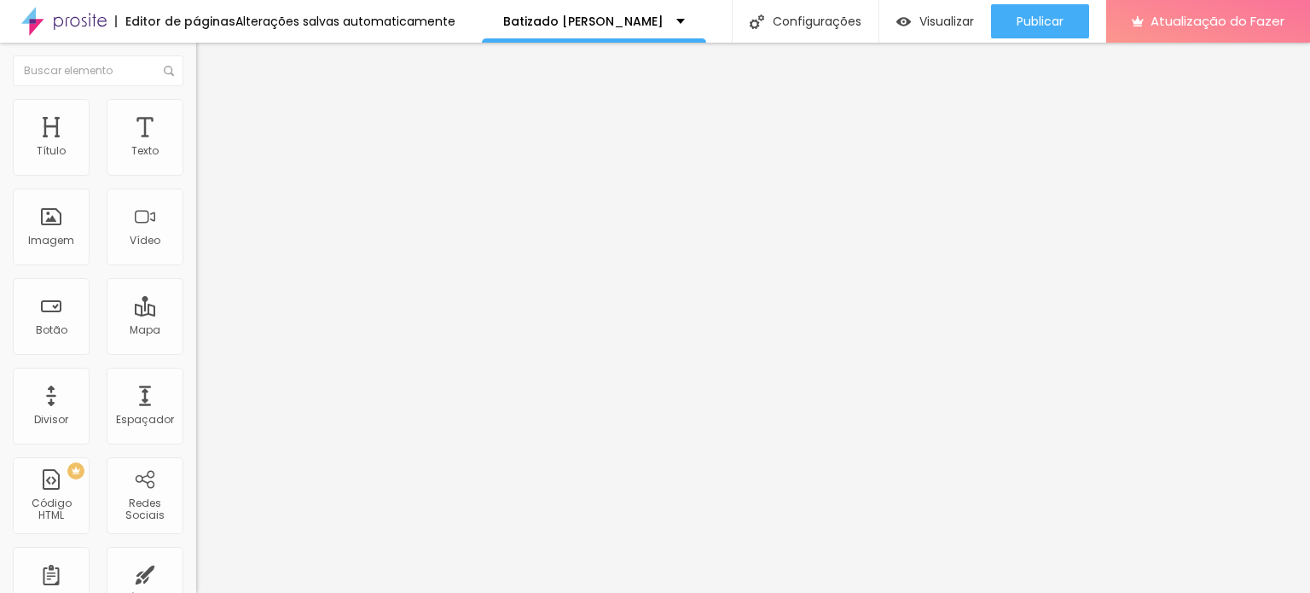
click at [203, 159] on icon "button" at bounding box center [208, 153] width 10 height 10
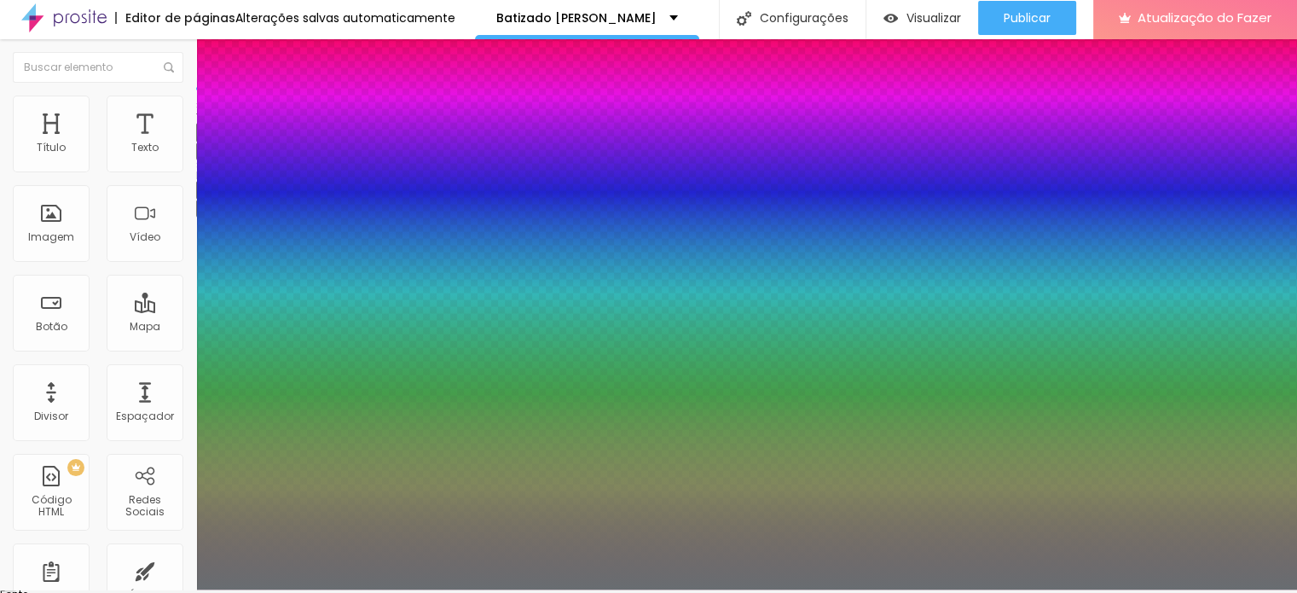
scroll to position [4, 0]
drag, startPoint x: 1292, startPoint y: 449, endPoint x: 1289, endPoint y: 473, distance: 24.0
click at [1289, 588] on div at bounding box center [648, 588] width 1297 height 0
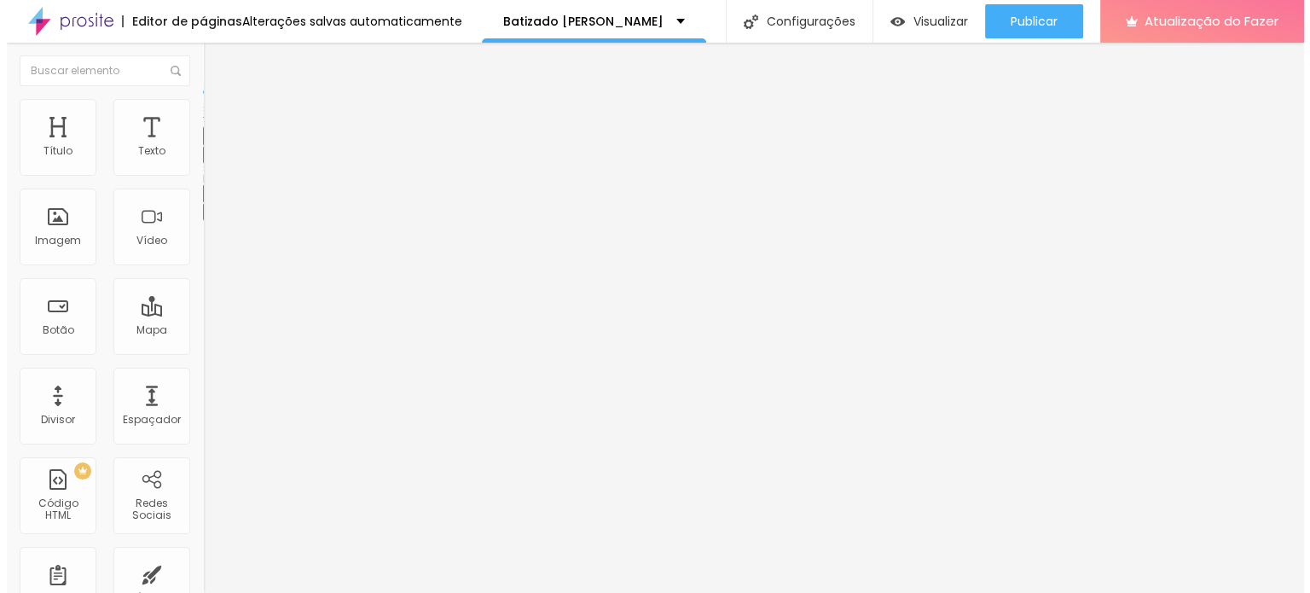
scroll to position [0, 0]
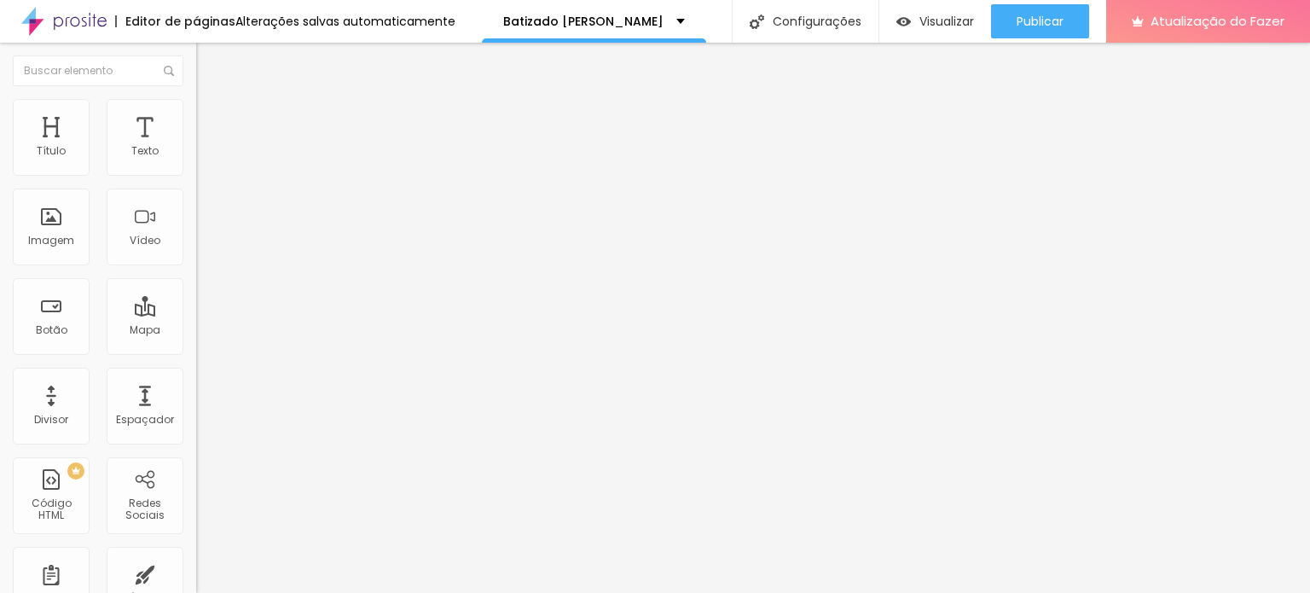
click at [196, 350] on input "https://" at bounding box center [298, 341] width 205 height 17
click at [949, 24] on font "Visualizar" at bounding box center [946, 21] width 55 height 17
click at [209, 60] on img "button" at bounding box center [216, 62] width 14 height 14
click at [196, 341] on input at bounding box center [312, 349] width 232 height 17
click at [949, 22] on font "Visualizar" at bounding box center [946, 21] width 55 height 17
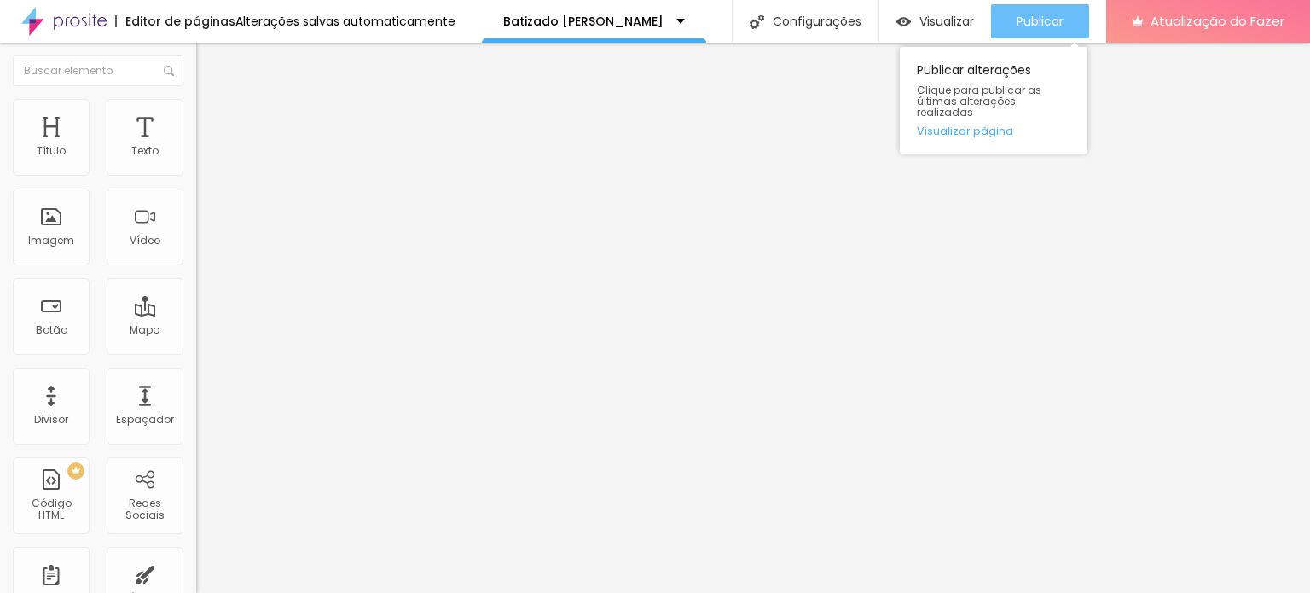
click at [1024, 20] on font "Publicar" at bounding box center [1040, 21] width 47 height 17
click at [1052, 25] on font "Publicar" at bounding box center [1040, 21] width 47 height 17
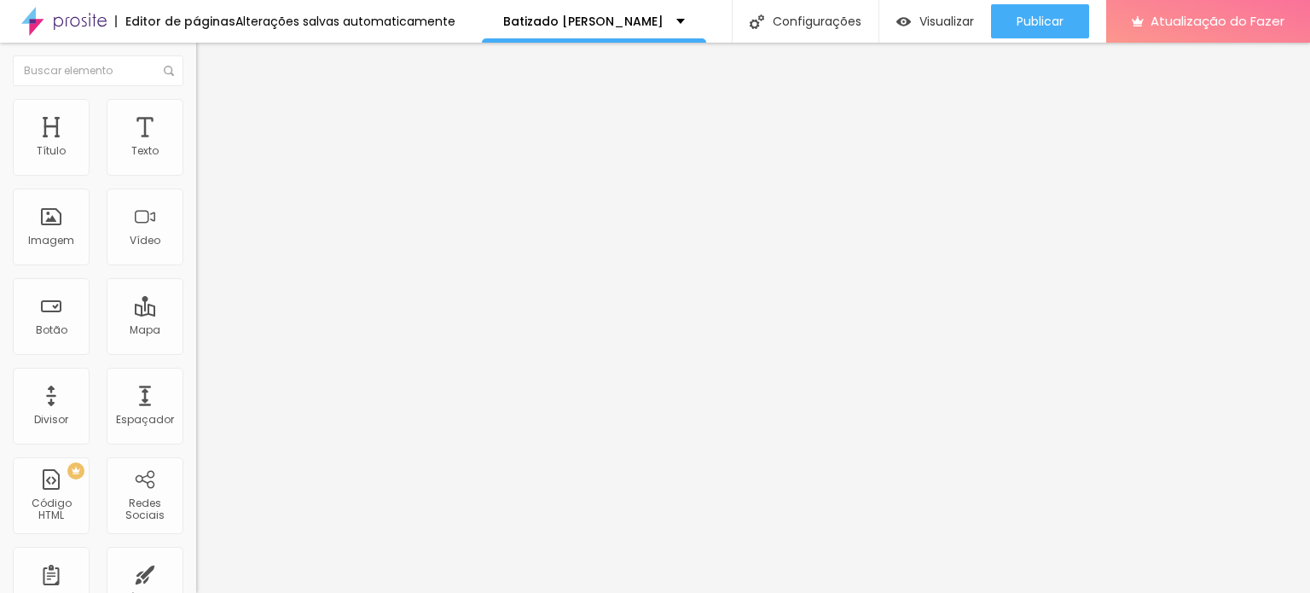
click at [206, 147] on font "Trocar imagem" at bounding box center [247, 139] width 83 height 14
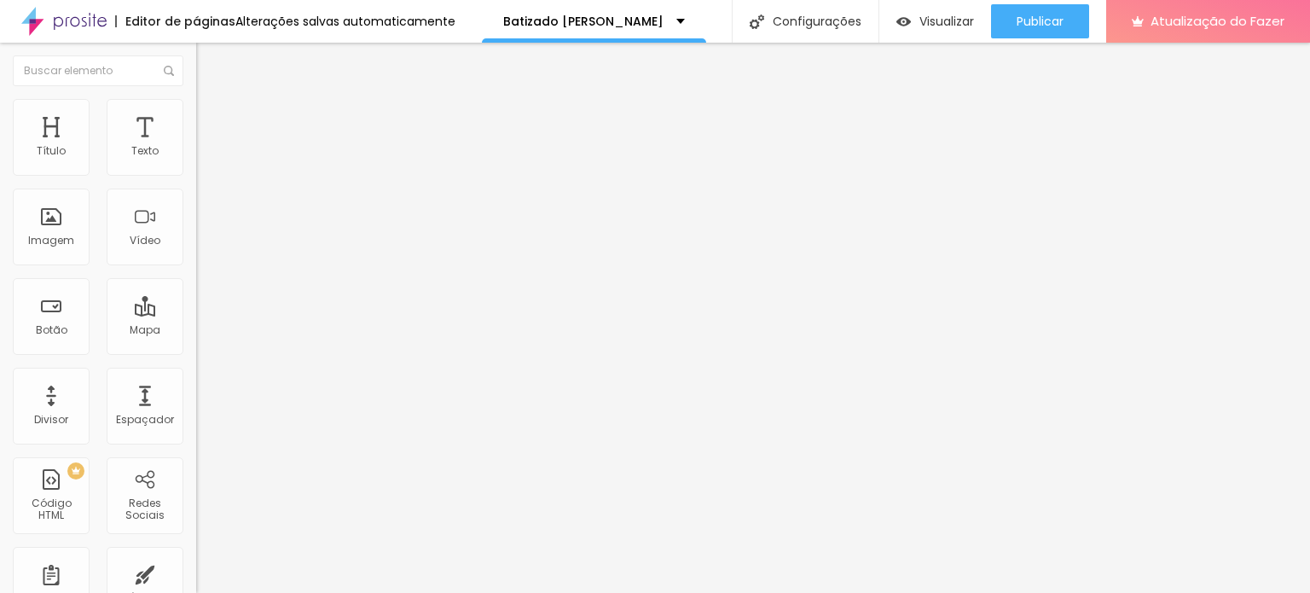
click at [206, 147] on font "Trocar imagem" at bounding box center [247, 139] width 83 height 14
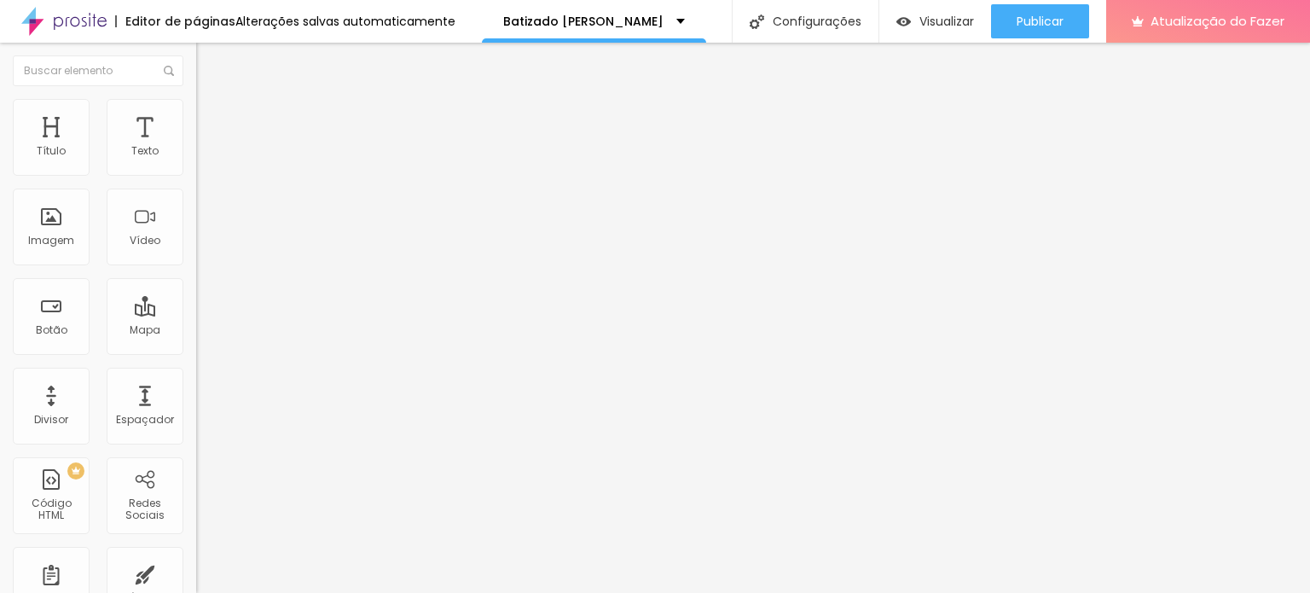
click at [206, 147] on font "Trocar imagem" at bounding box center [247, 139] width 83 height 14
click at [51, 246] on font "Imagem" at bounding box center [51, 240] width 46 height 14
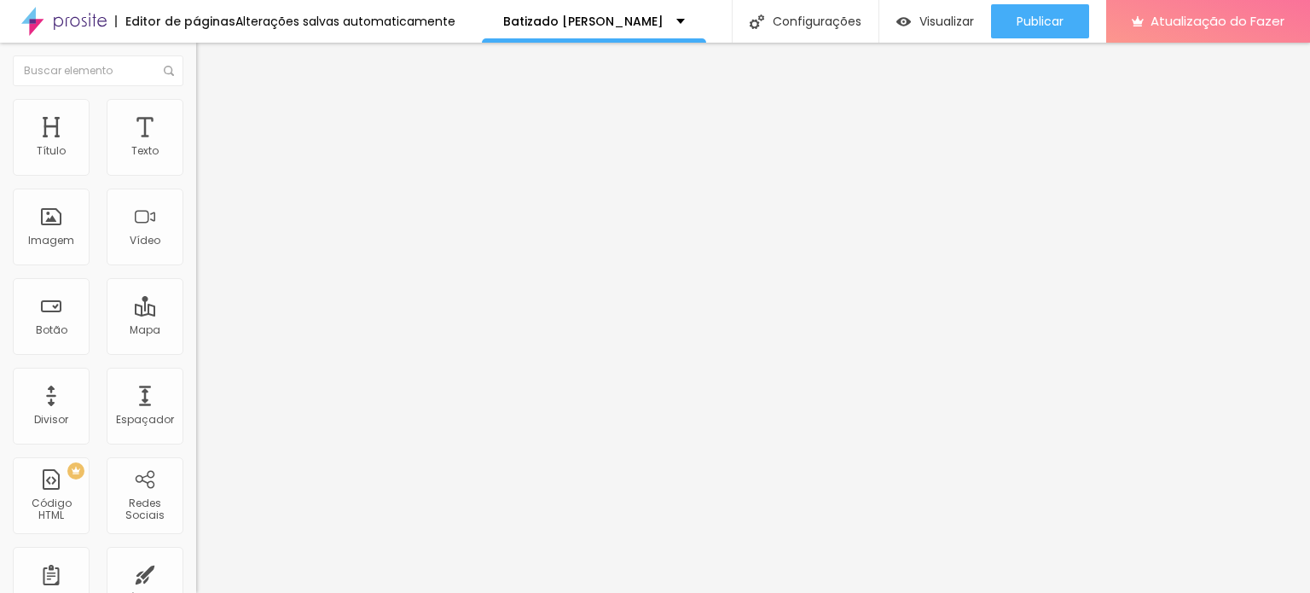
click at [206, 147] on font "Trocar imagem" at bounding box center [247, 139] width 83 height 14
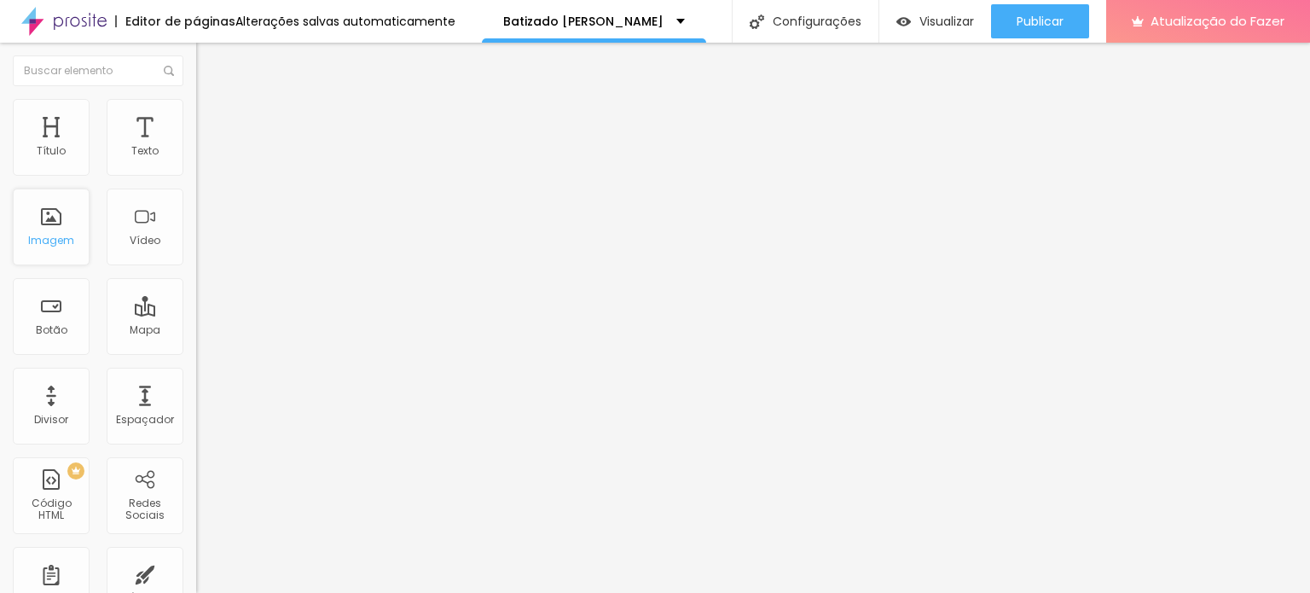
click at [43, 231] on div "Imagem" at bounding box center [51, 226] width 77 height 77
click at [196, 147] on span "Trocar imagem" at bounding box center [242, 139] width 93 height 14
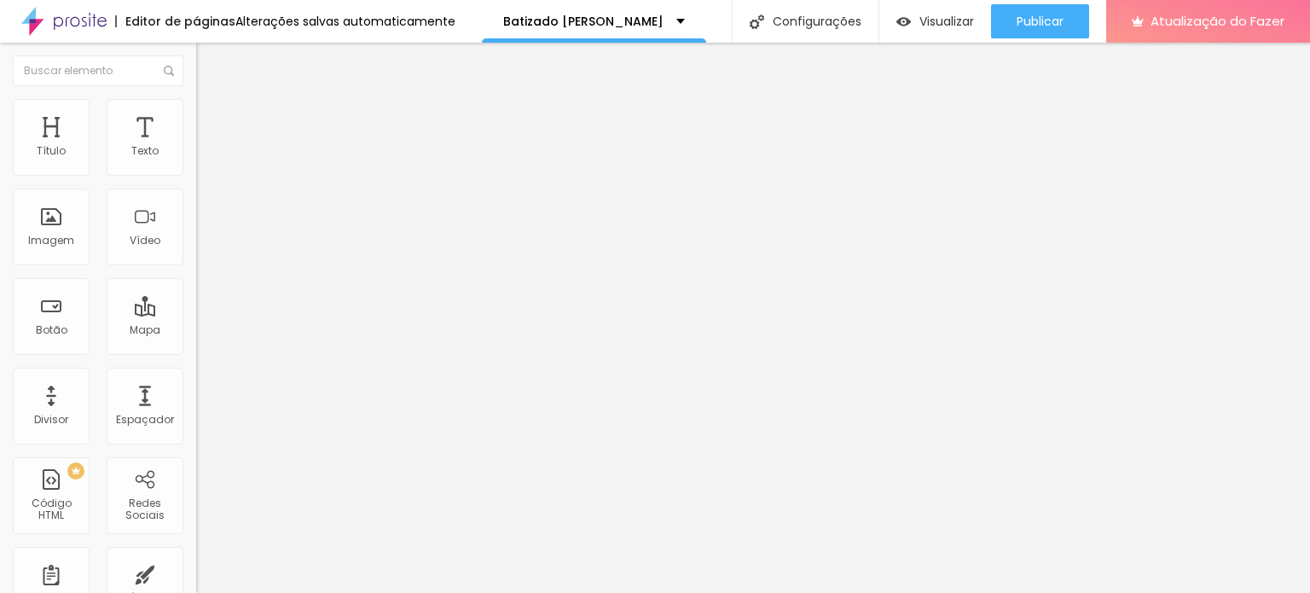
click at [54, 231] on div "Imagem" at bounding box center [51, 226] width 77 height 77
click at [206, 147] on font "Trocar imagem" at bounding box center [247, 139] width 83 height 14
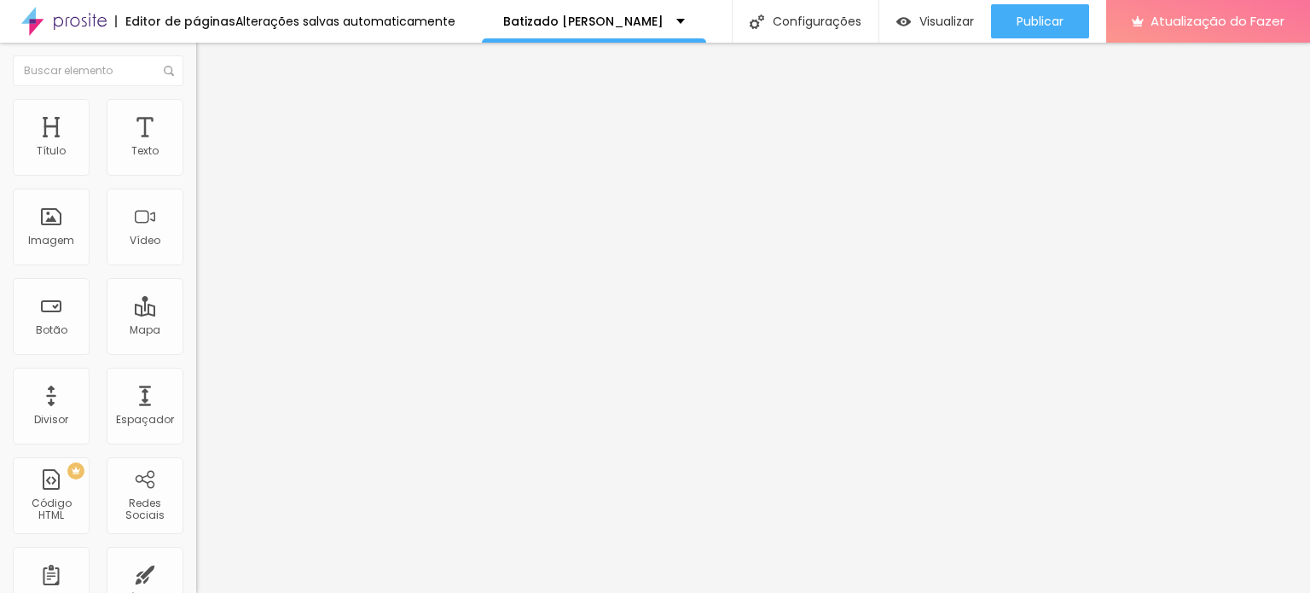
scroll to position [2842, 0]
click at [206, 147] on font "Trocar imagem" at bounding box center [247, 139] width 83 height 14
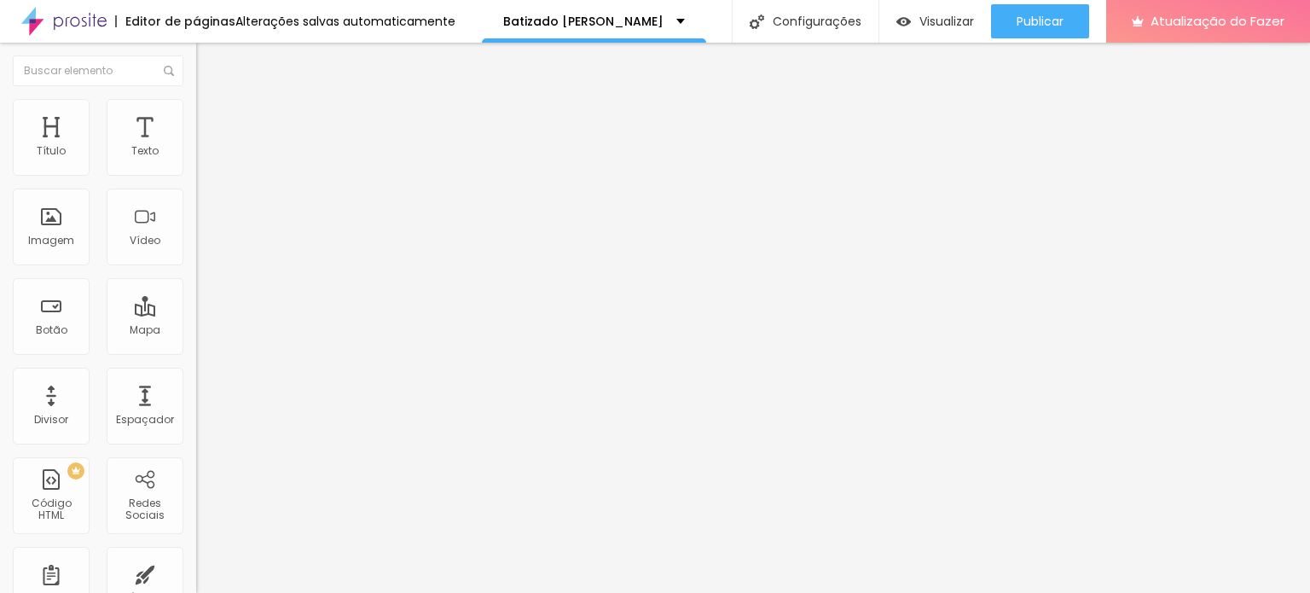
click at [212, 114] on font "Estilo" at bounding box center [225, 110] width 26 height 14
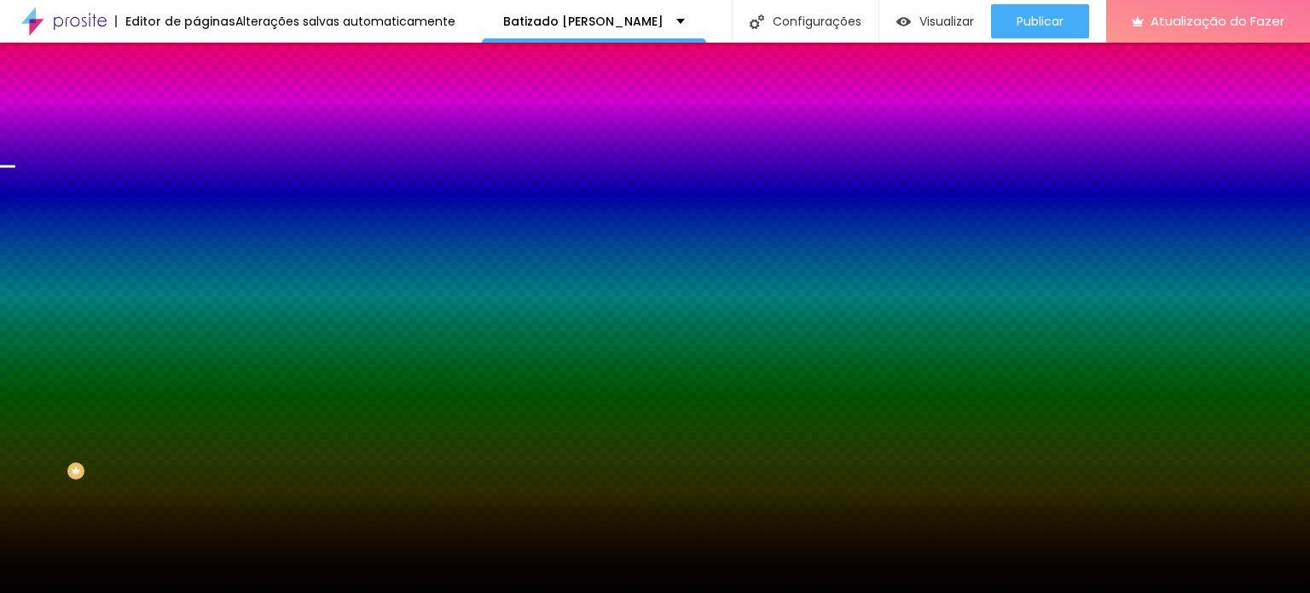
click at [206, 157] on font "Trocar imagem" at bounding box center [247, 149] width 83 height 14
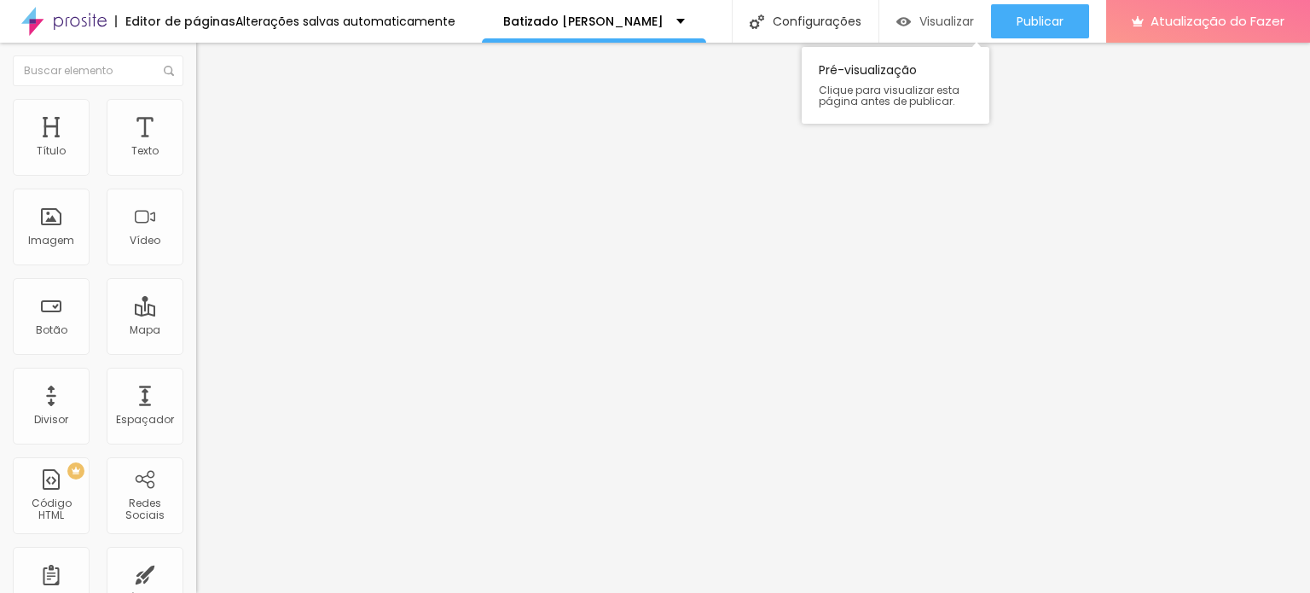
click at [934, 21] on font "Visualizar" at bounding box center [946, 21] width 55 height 17
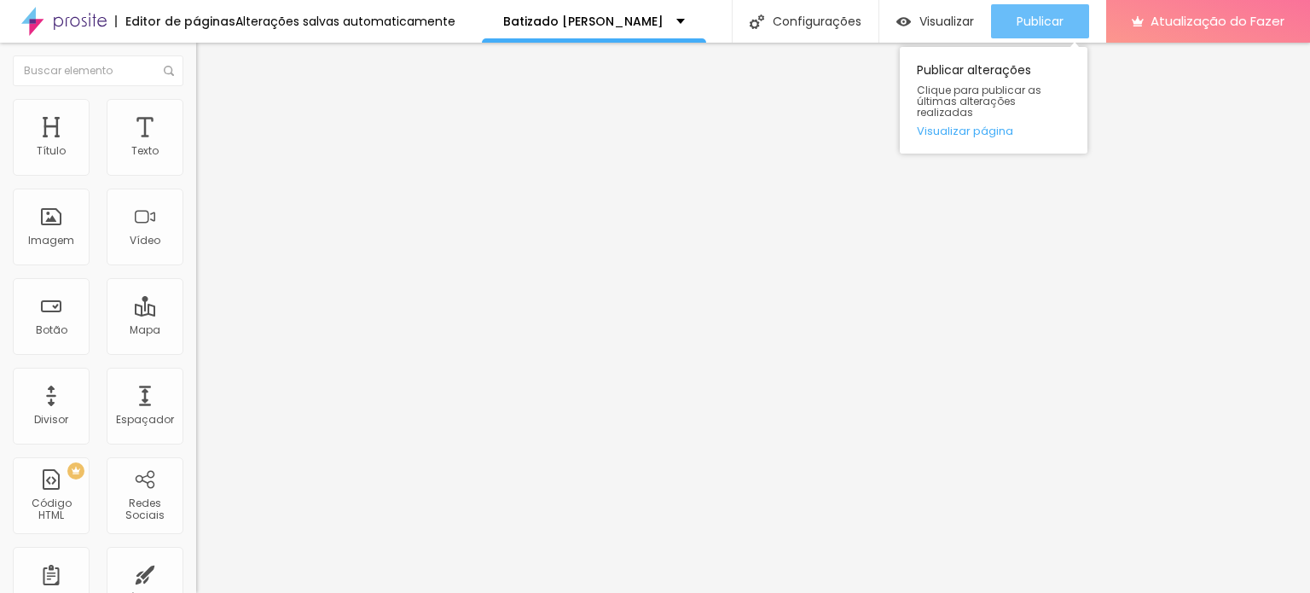
click at [1023, 17] on font "Publicar" at bounding box center [1040, 21] width 47 height 17
click at [974, 123] on font "Visualizar página" at bounding box center [965, 131] width 96 height 16
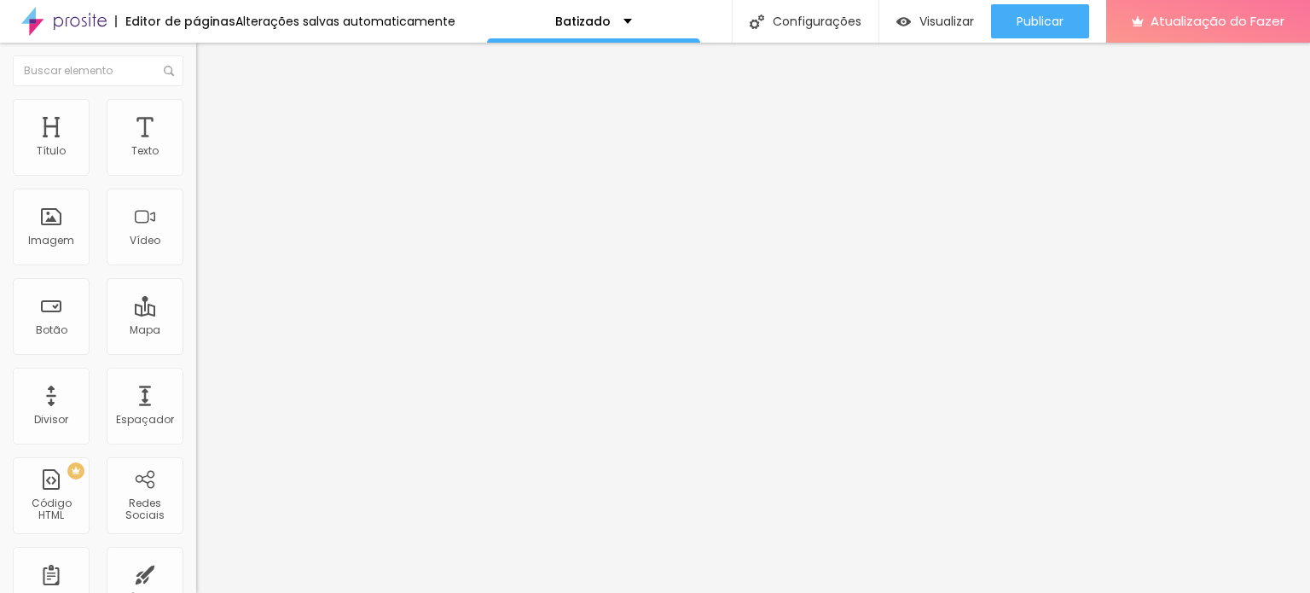
click at [209, 61] on img "button" at bounding box center [216, 62] width 14 height 14
click at [196, 163] on div "TikTok" at bounding box center [294, 167] width 196 height 10
click at [219, 207] on font "TikTok" at bounding box center [235, 200] width 32 height 14
click at [196, 580] on input "text" at bounding box center [298, 588] width 205 height 17
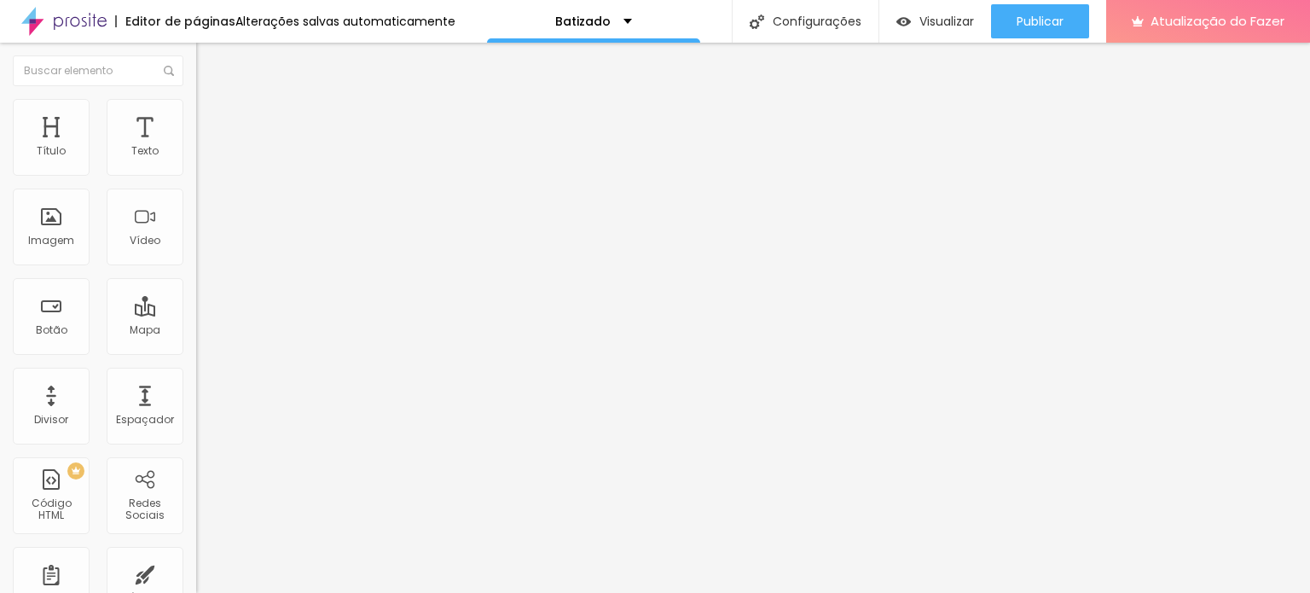
type input "[URL][DOMAIN_NAME]"
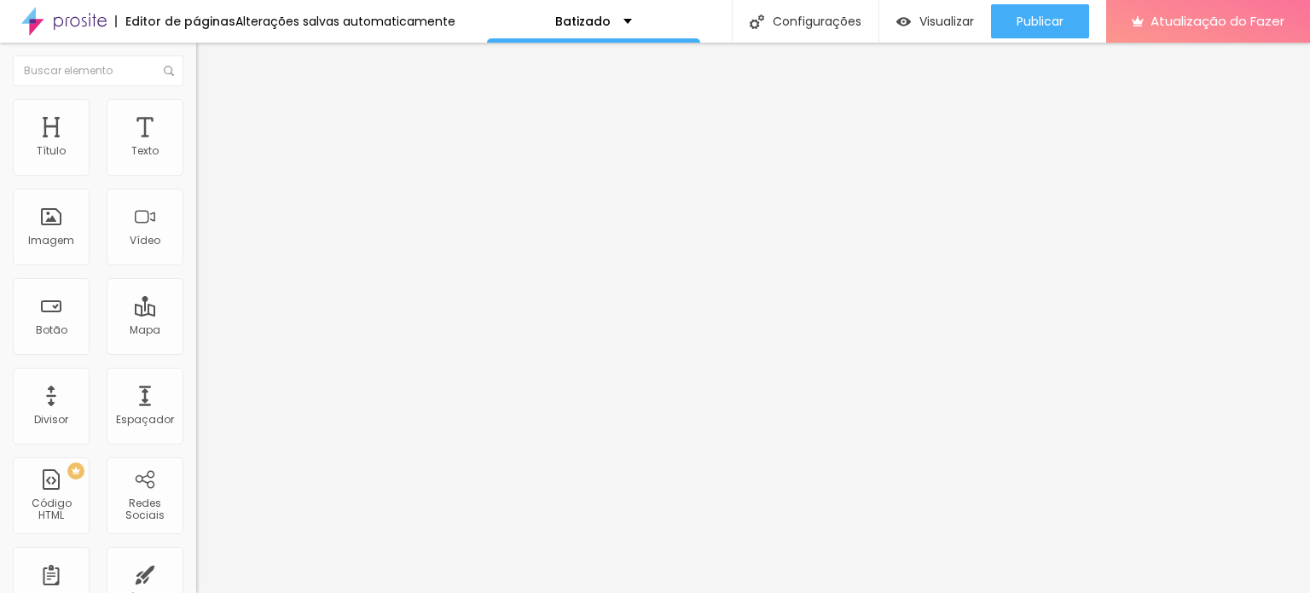
drag, startPoint x: 136, startPoint y: 313, endPoint x: 169, endPoint y: 311, distance: 33.3
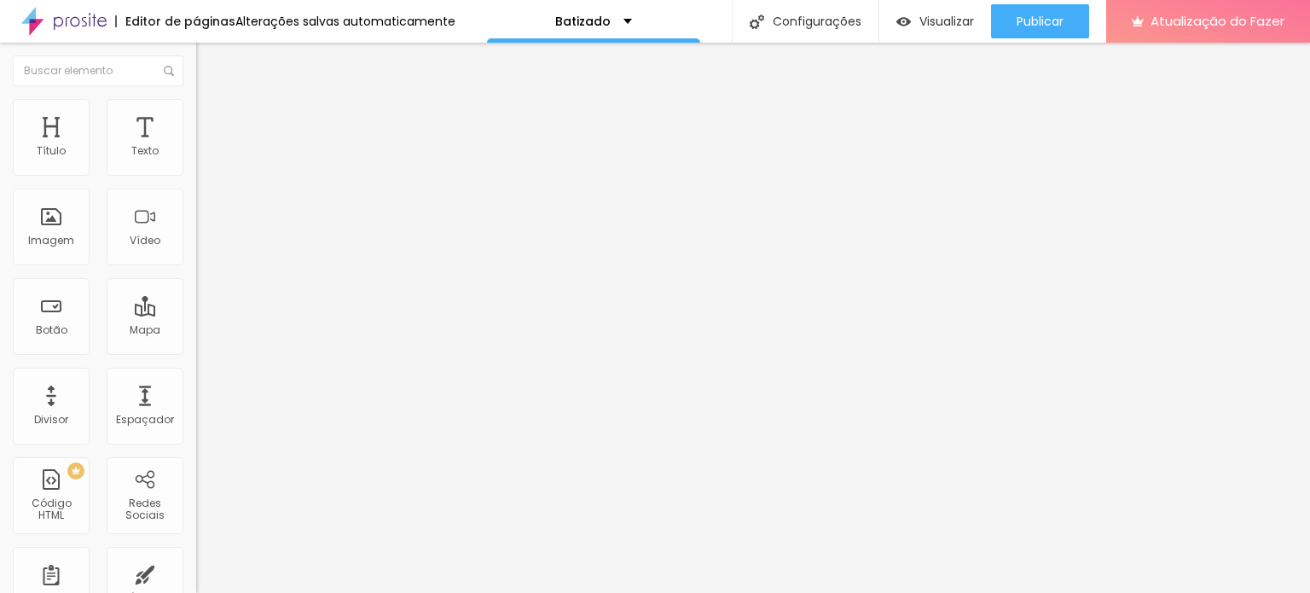
type input "[URL][DOMAIN_NAME]"
click at [196, 341] on input at bounding box center [312, 349] width 232 height 17
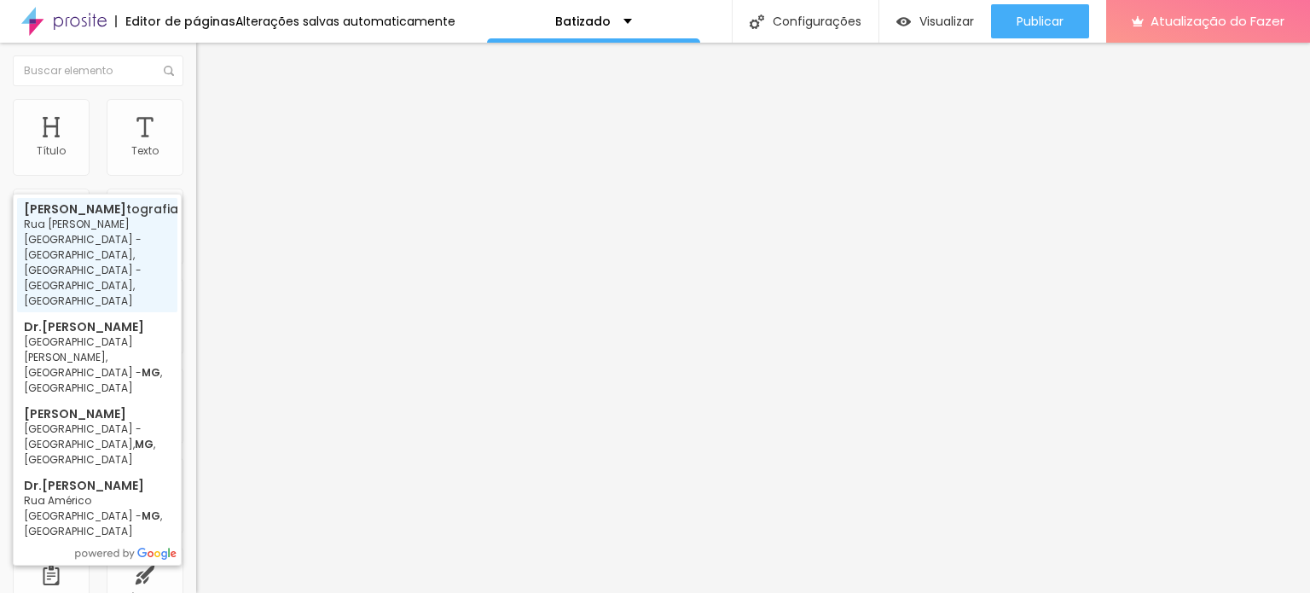
type input "[PERSON_NAME] Fotografia - Rua [PERSON_NAME] - [GEOGRAPHIC_DATA], [GEOGRAPHIC_D…"
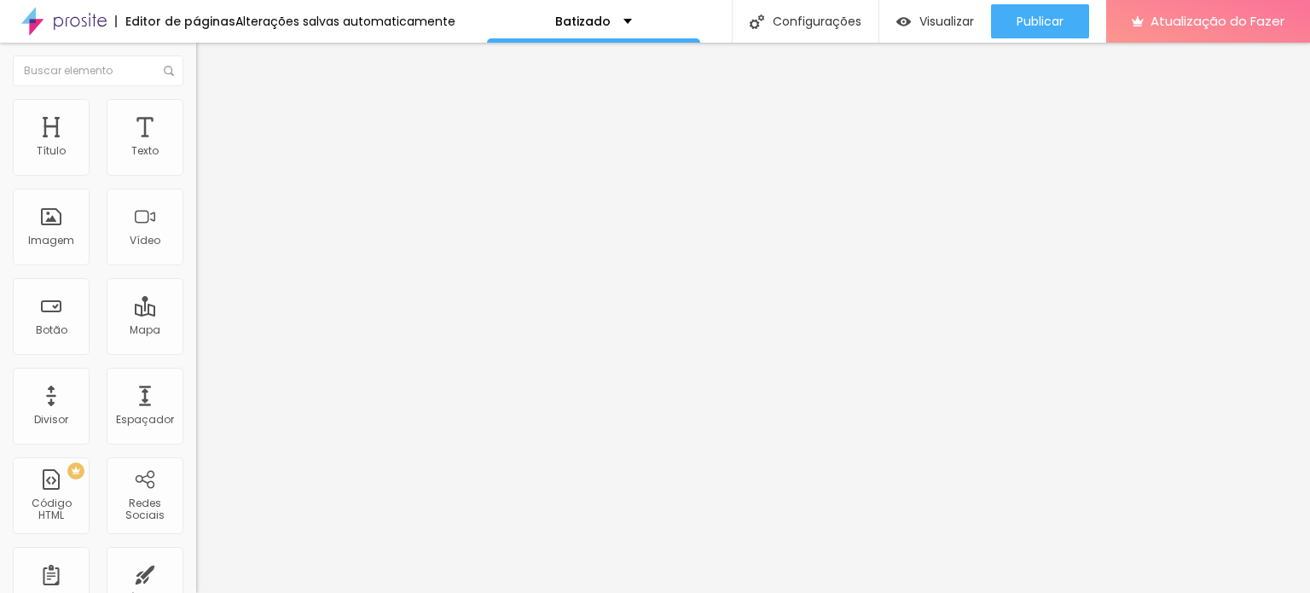
click at [205, 157] on icon "button" at bounding box center [208, 153] width 7 height 7
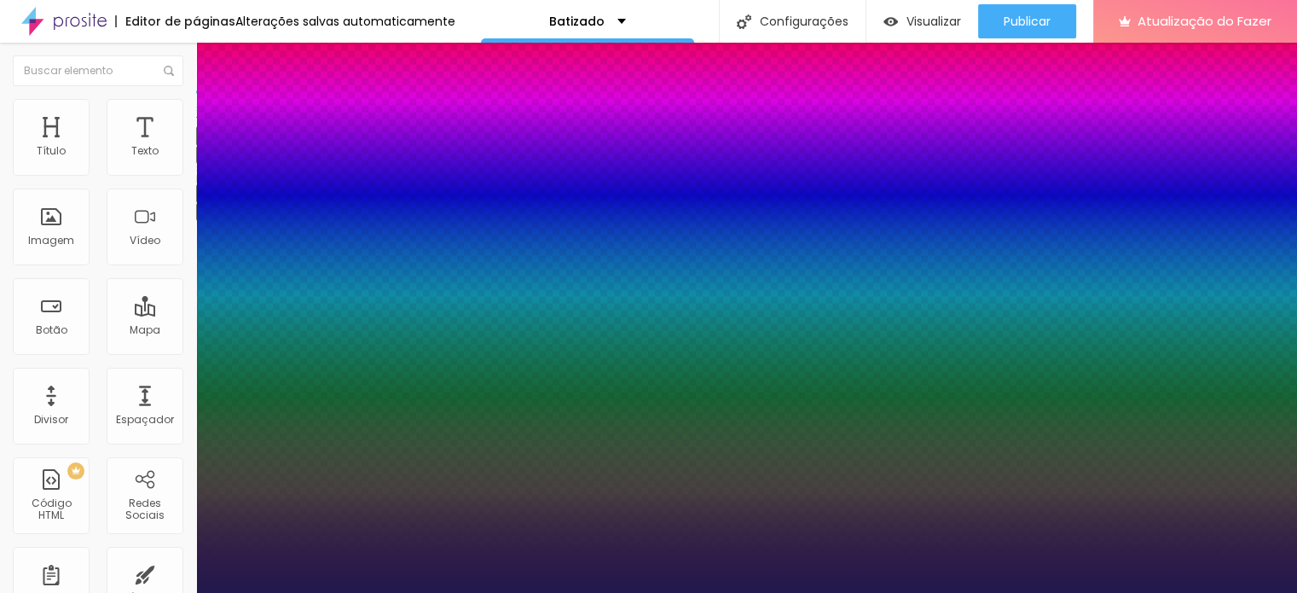
type input "1"
type input "26"
type input "1"
type input "25"
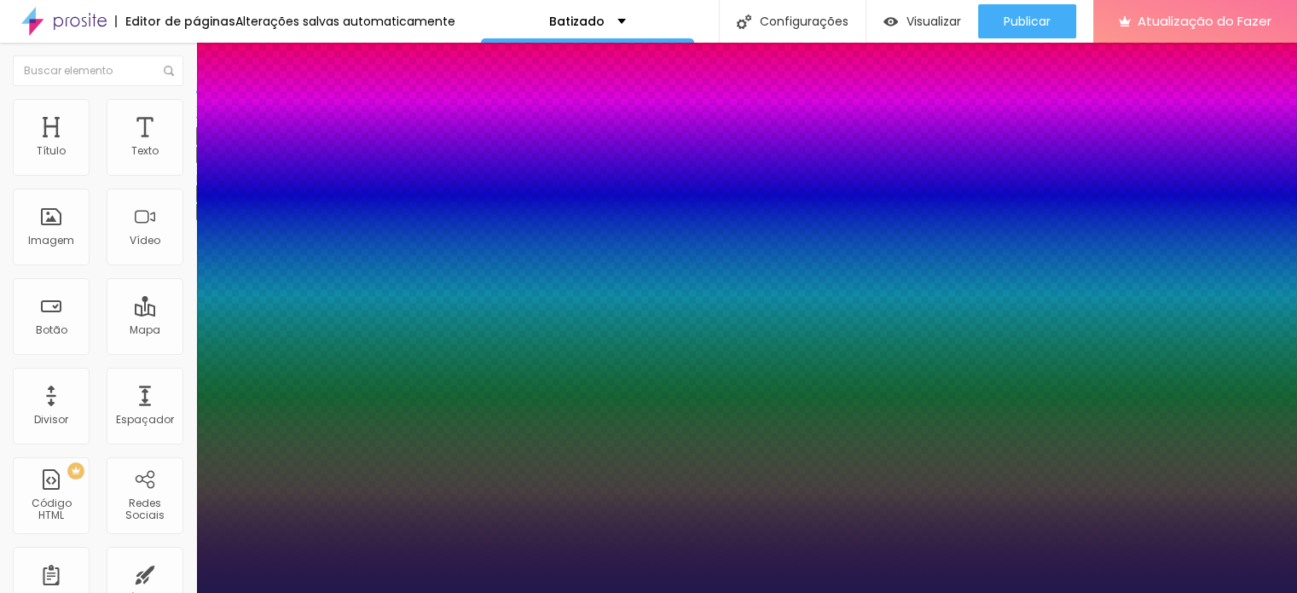
type input "25"
type input "1"
type input "22"
type input "1"
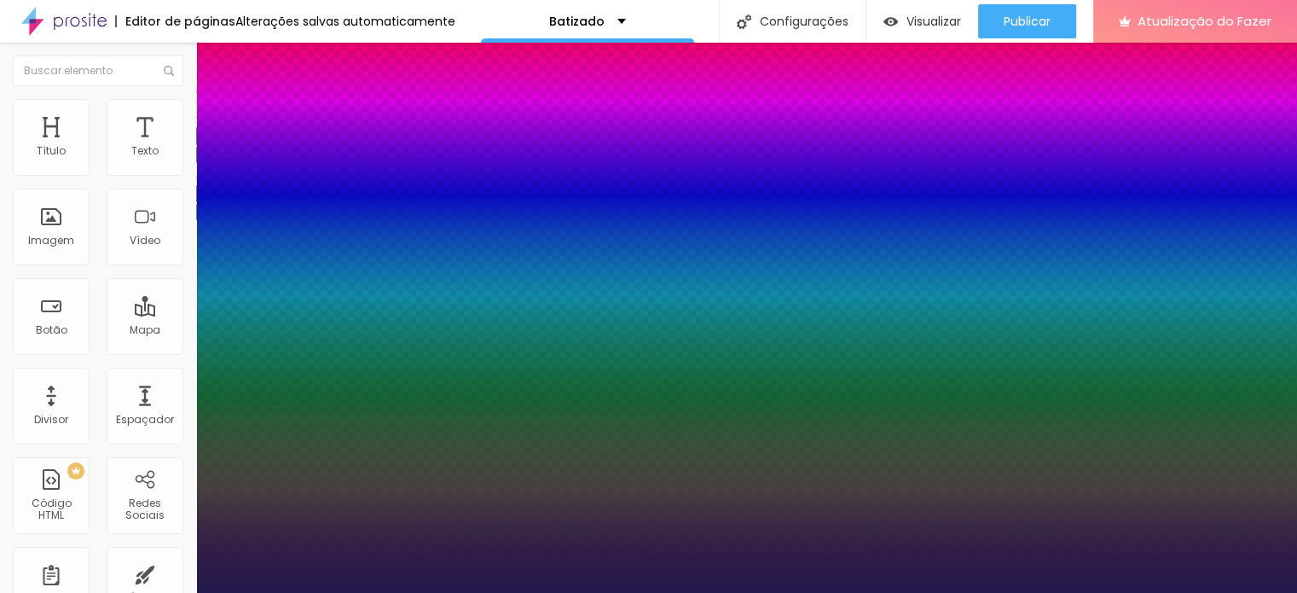
type input "22"
drag, startPoint x: 1296, startPoint y: 497, endPoint x: 1289, endPoint y: 438, distance: 59.2
click at [1289, 592] on div at bounding box center [648, 593] width 1297 height 0
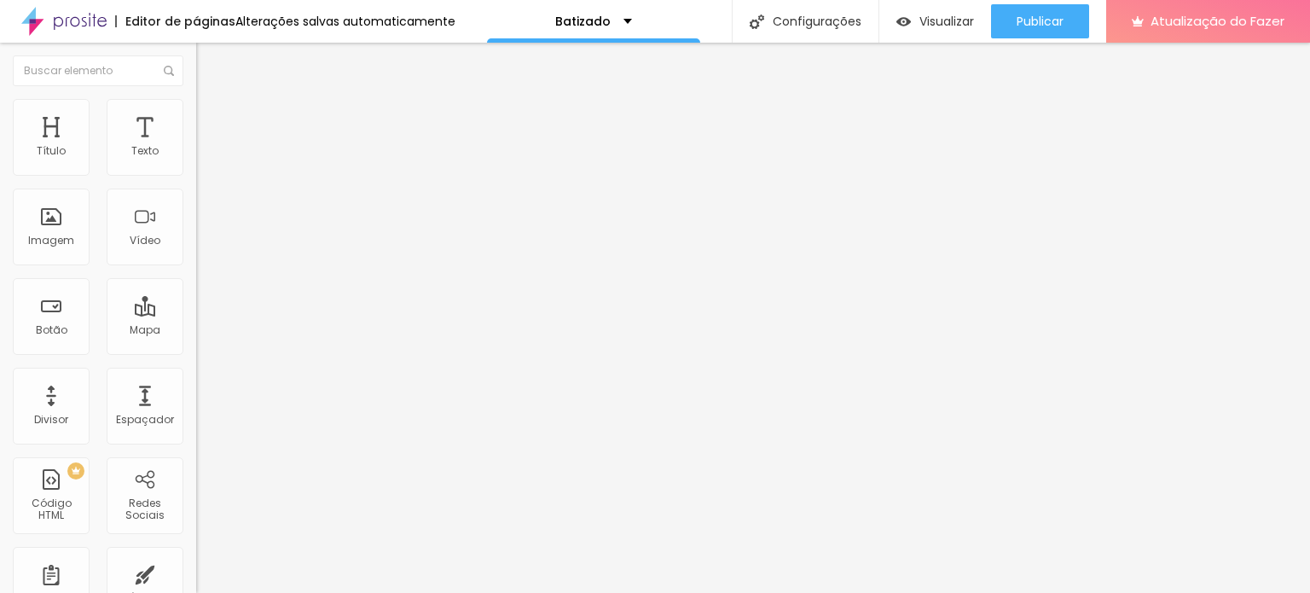
click at [205, 157] on icon "button" at bounding box center [208, 153] width 7 height 7
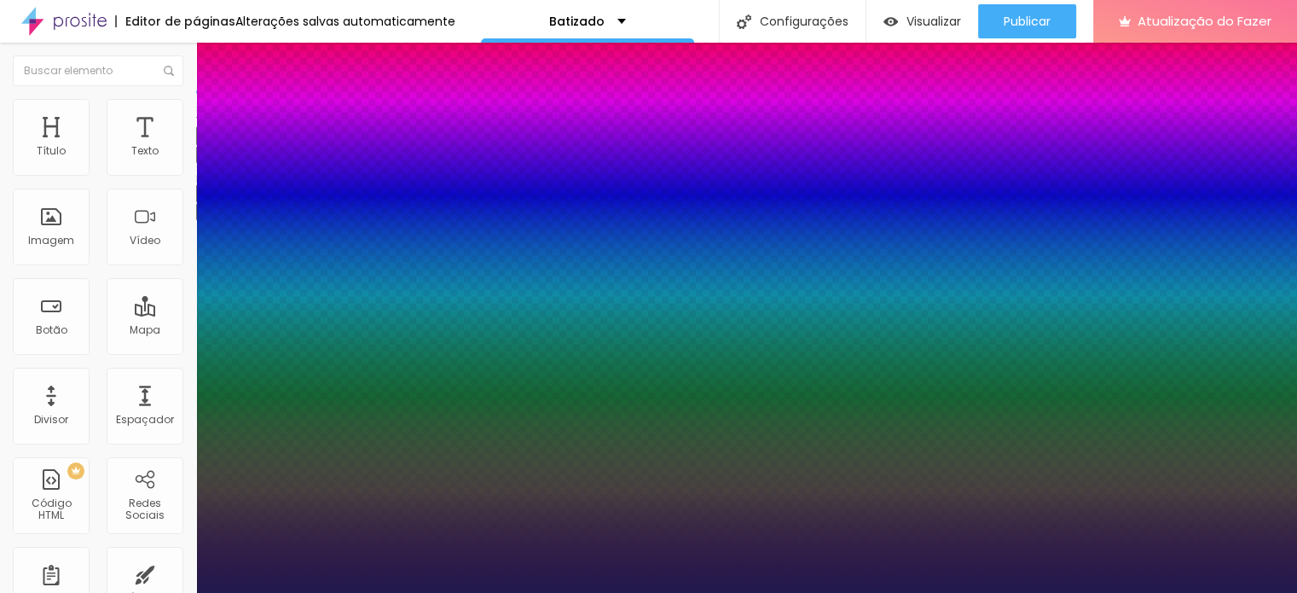
type input "1"
type input "18"
type input "1"
type input "17"
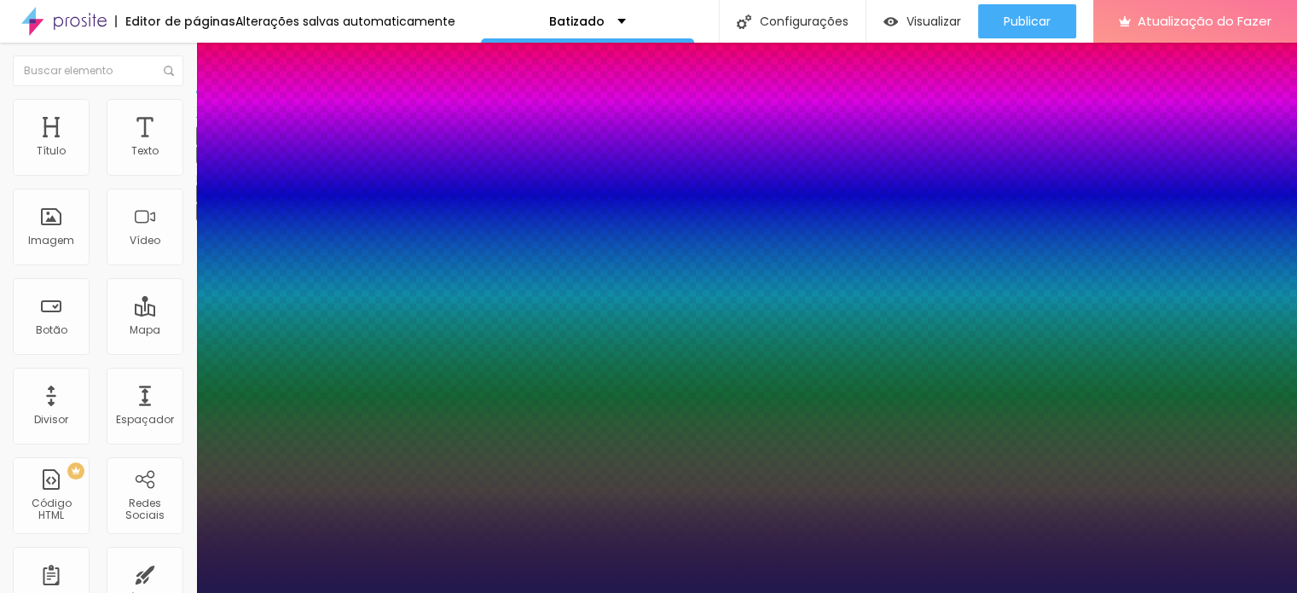
type input "17"
type input "1"
type input "16"
type input "1"
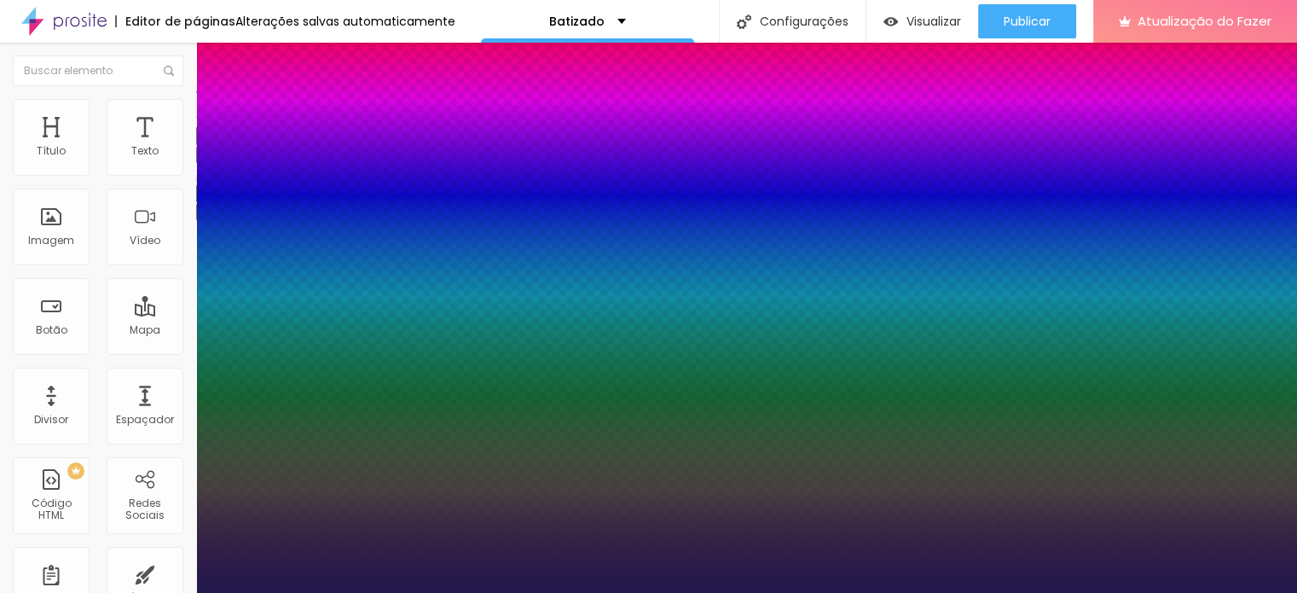
type input "17"
type input "1"
type input "18"
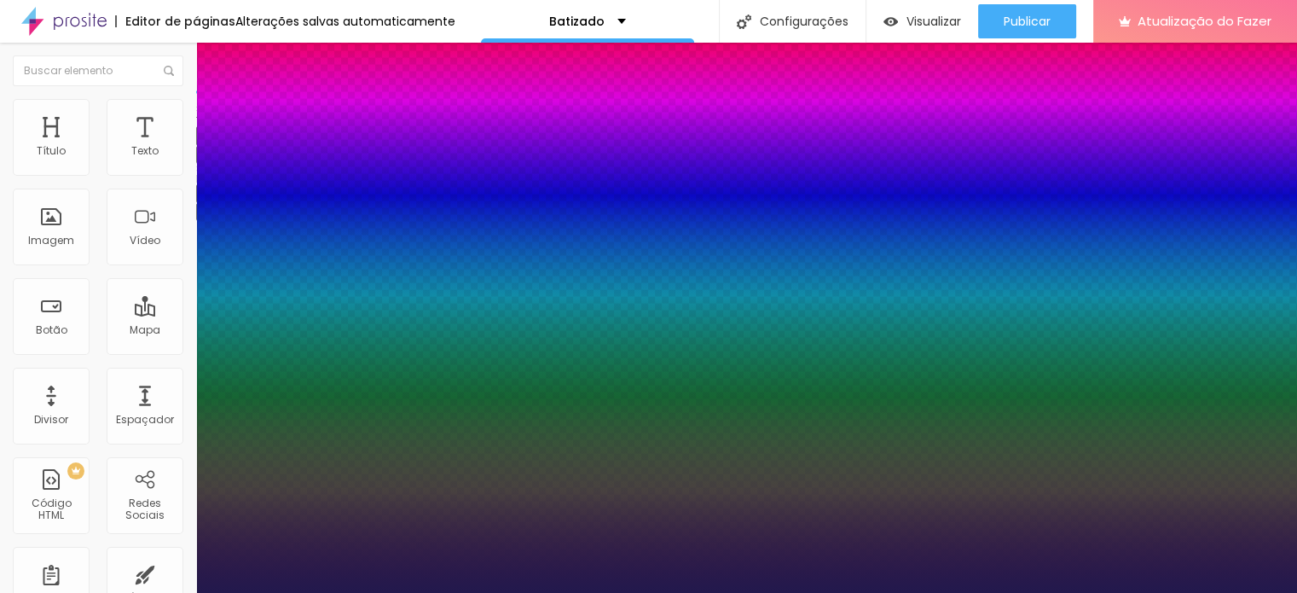
type input "1"
type input "19"
type input "1"
type input "19"
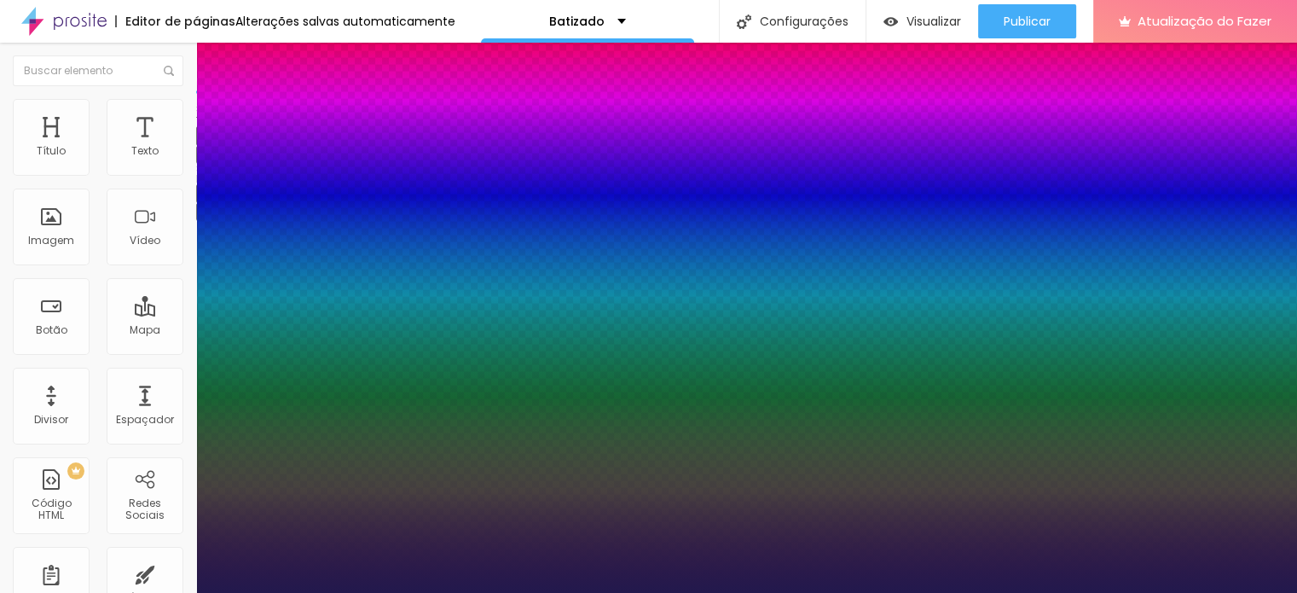
click at [795, 592] on div at bounding box center [648, 593] width 1297 height 0
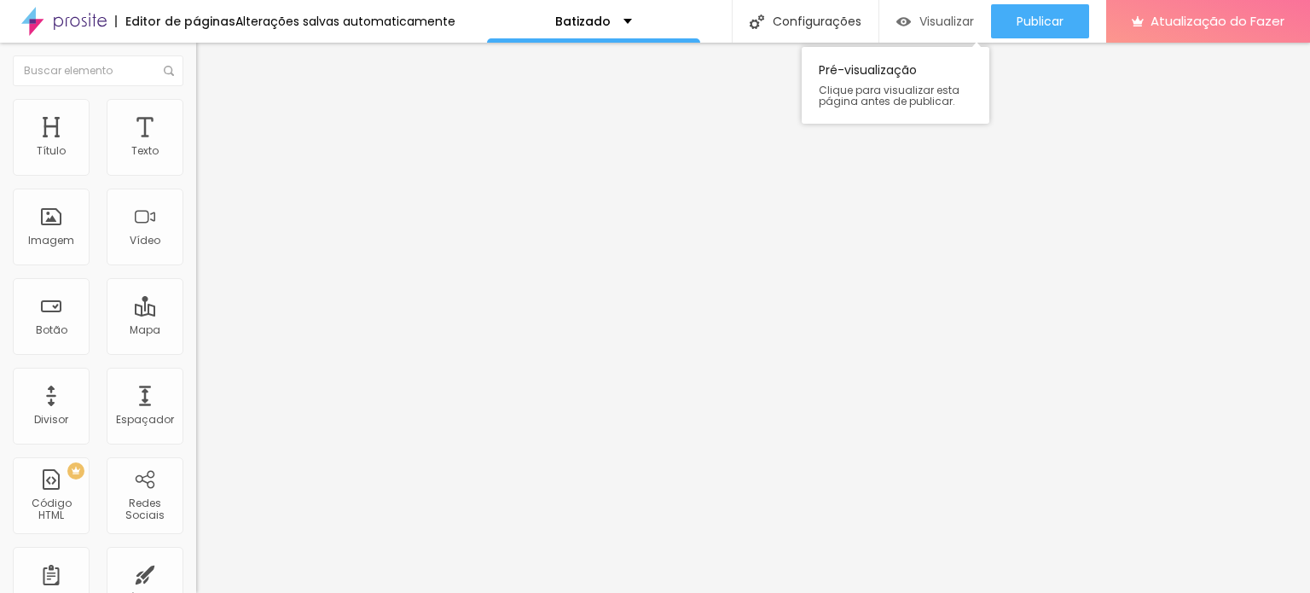
click at [946, 26] on font "Visualizar" at bounding box center [946, 21] width 55 height 17
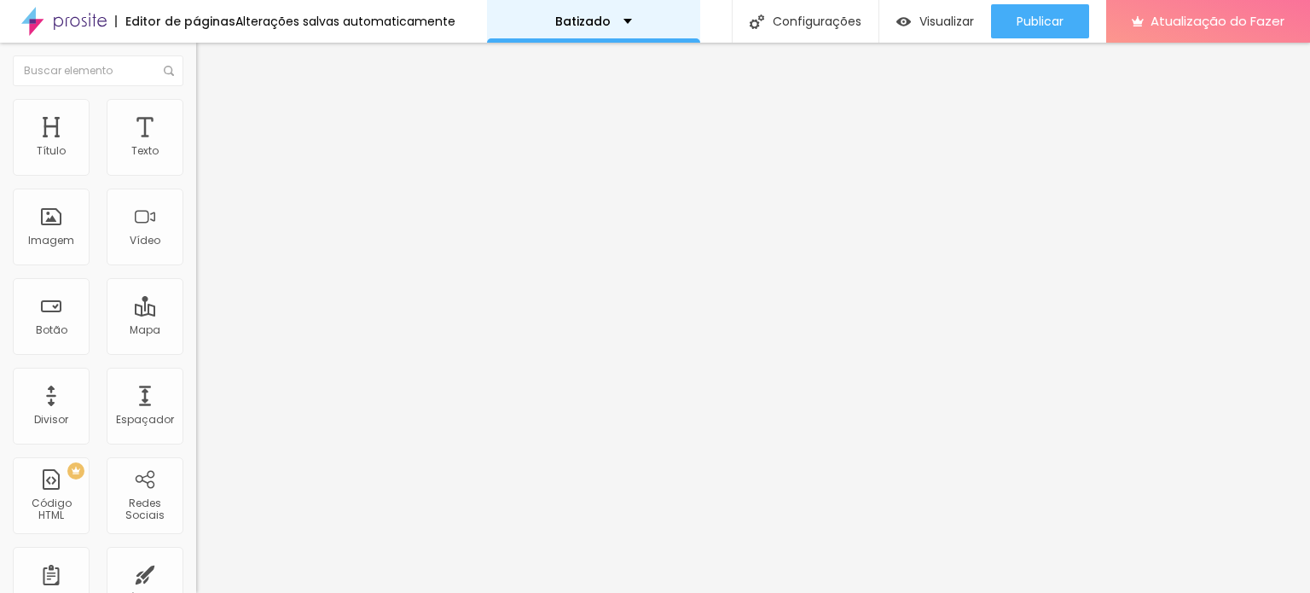
click at [615, 21] on div "Batizado" at bounding box center [593, 21] width 77 height 12
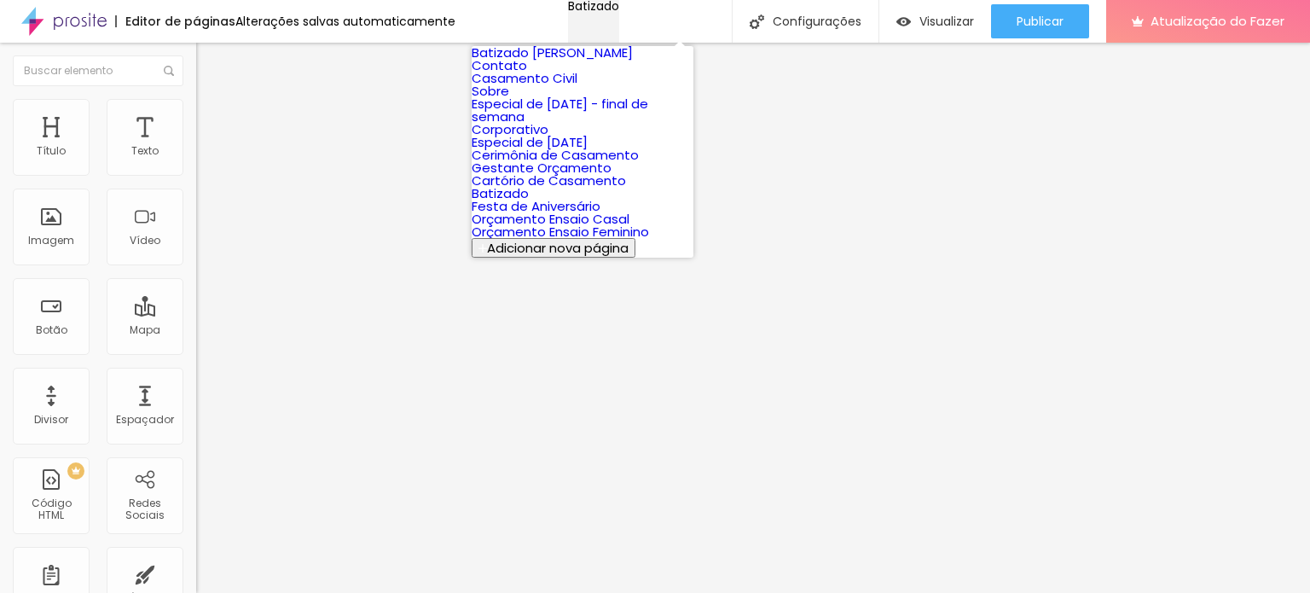
click at [612, 12] on div "Batizado" at bounding box center [593, 6] width 51 height 12
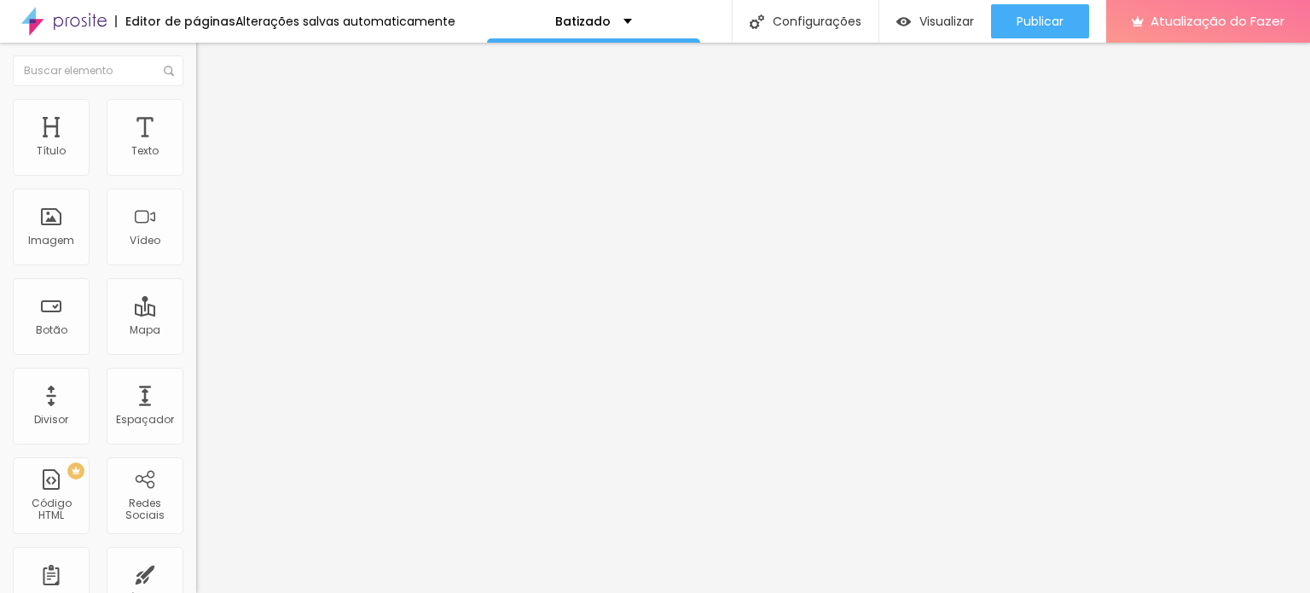
click at [394, 23] on font "Alterações salvas automaticamente" at bounding box center [345, 21] width 220 height 17
click at [196, 350] on input "https://leonardodiasde.alboompro.com/galerias" at bounding box center [298, 341] width 205 height 17
drag, startPoint x: 112, startPoint y: 462, endPoint x: 185, endPoint y: 463, distance: 73.3
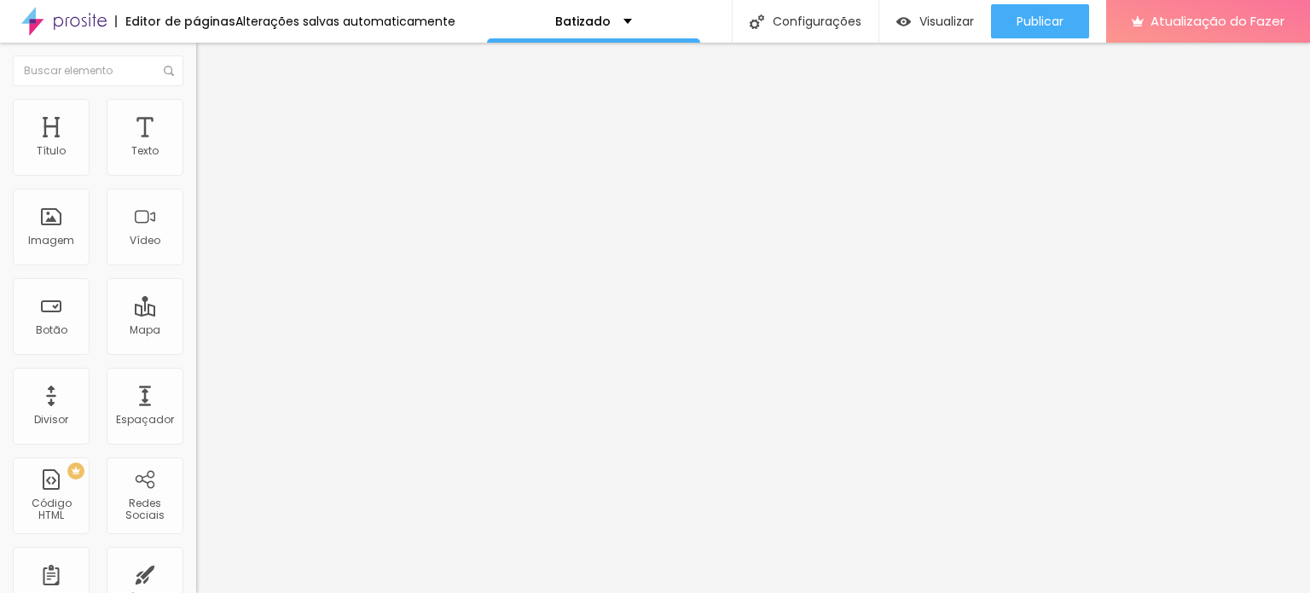
click at [196, 390] on div "Trocar imagem Descrição da imagem (Alt) Alinhamento Proporção Original Cinema 1…" at bounding box center [294, 261] width 196 height 257
click at [51, 234] on font "Imagem" at bounding box center [51, 240] width 46 height 14
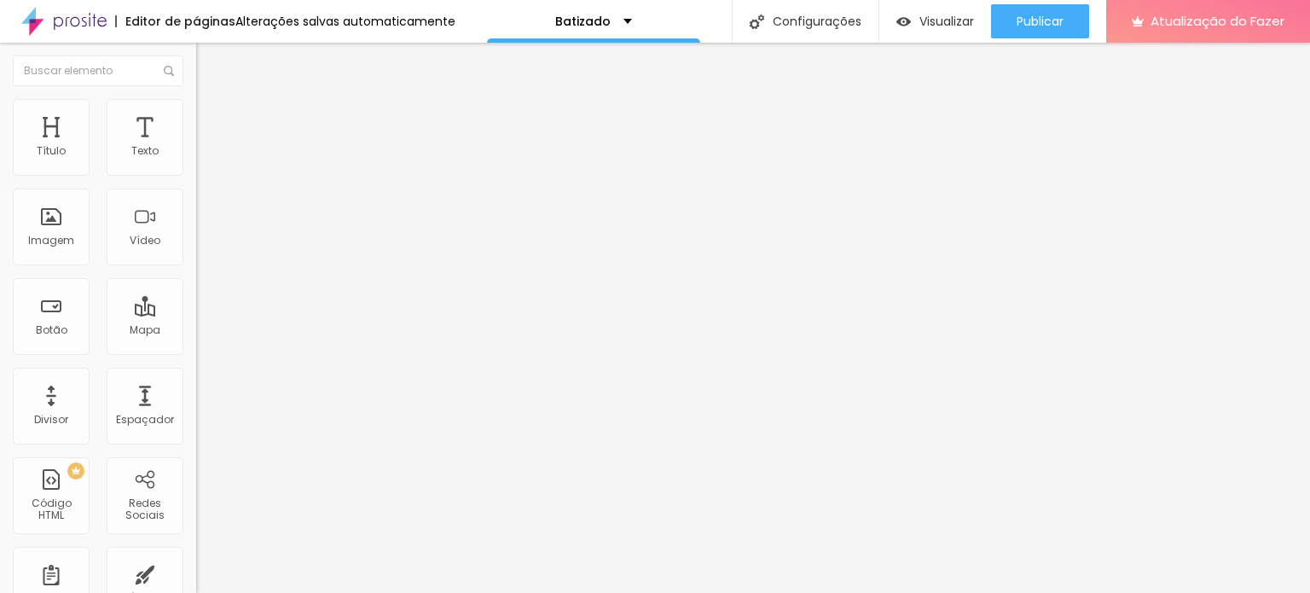
click at [206, 147] on font "Trocar imagem" at bounding box center [247, 139] width 83 height 14
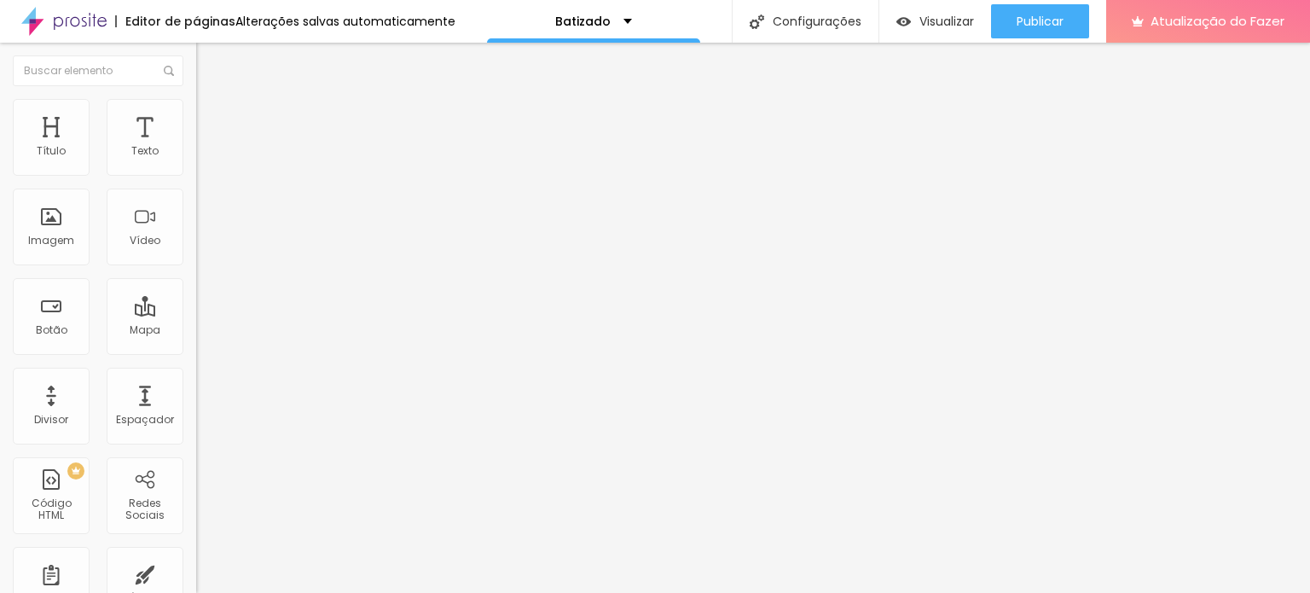
click at [206, 147] on font "Trocar imagem" at bounding box center [247, 139] width 83 height 14
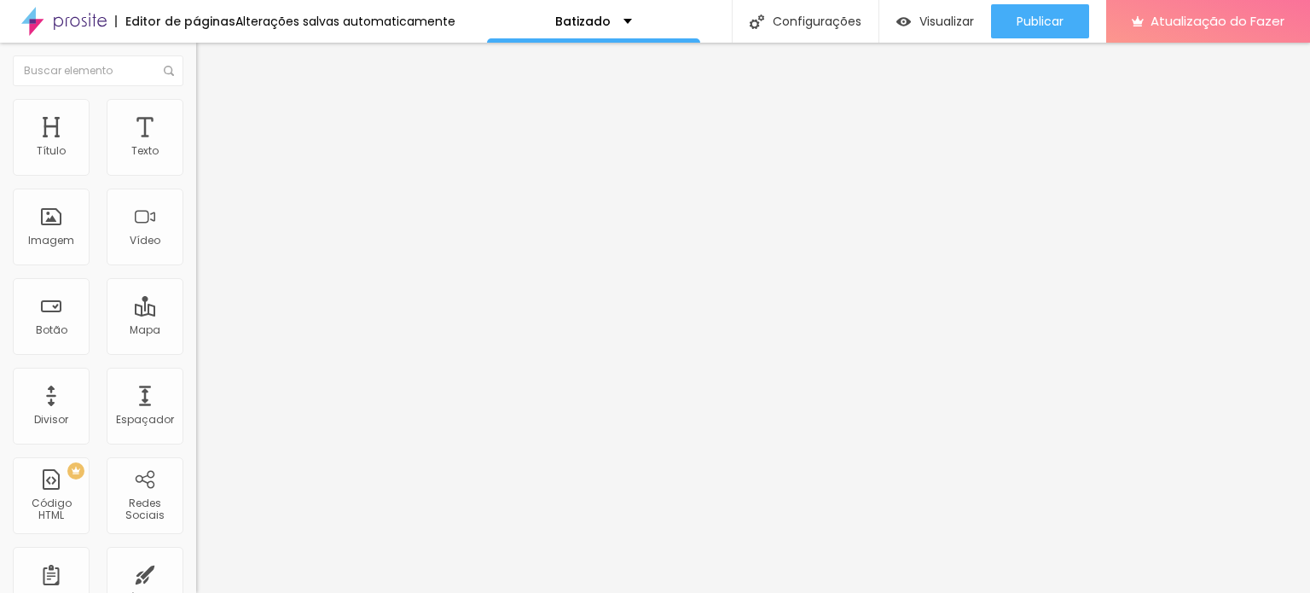
click at [206, 147] on font "Trocar imagem" at bounding box center [247, 139] width 83 height 14
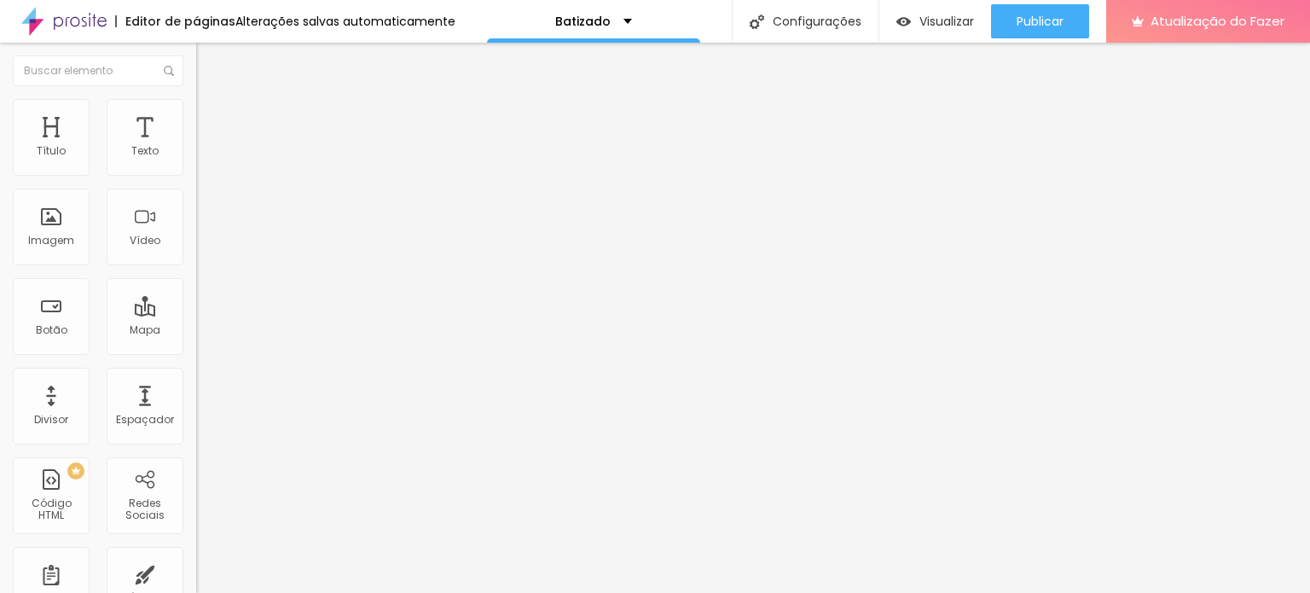
click at [206, 147] on font "Trocar imagem" at bounding box center [247, 139] width 83 height 14
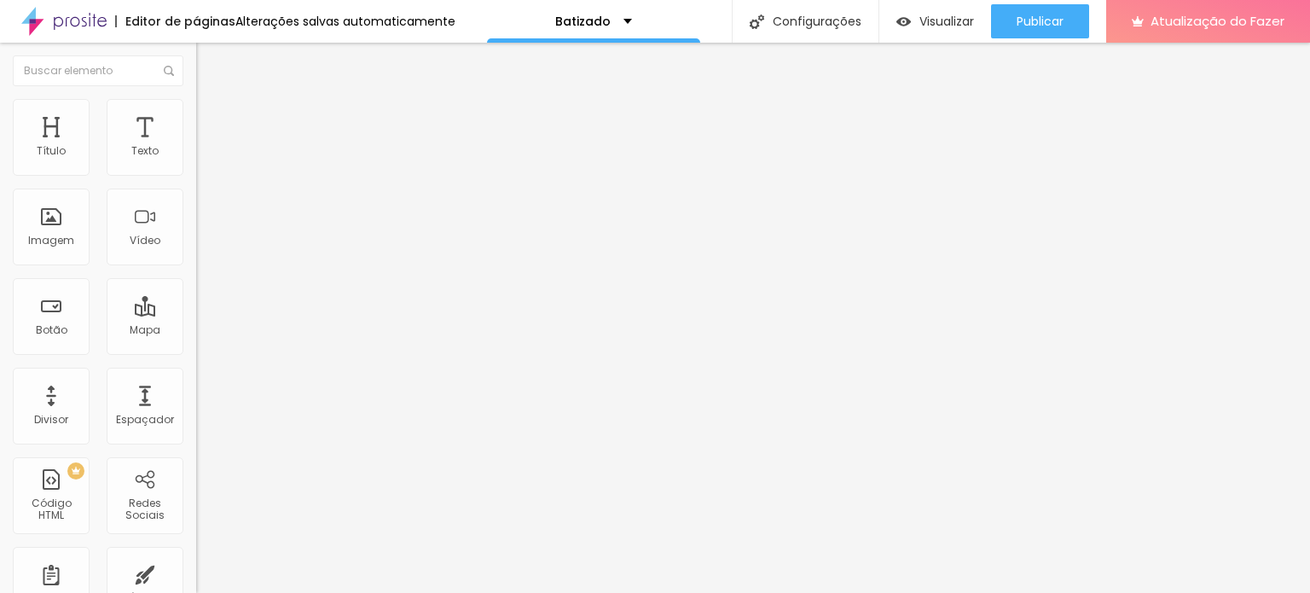
click at [206, 147] on font "Trocar imagem" at bounding box center [247, 139] width 83 height 14
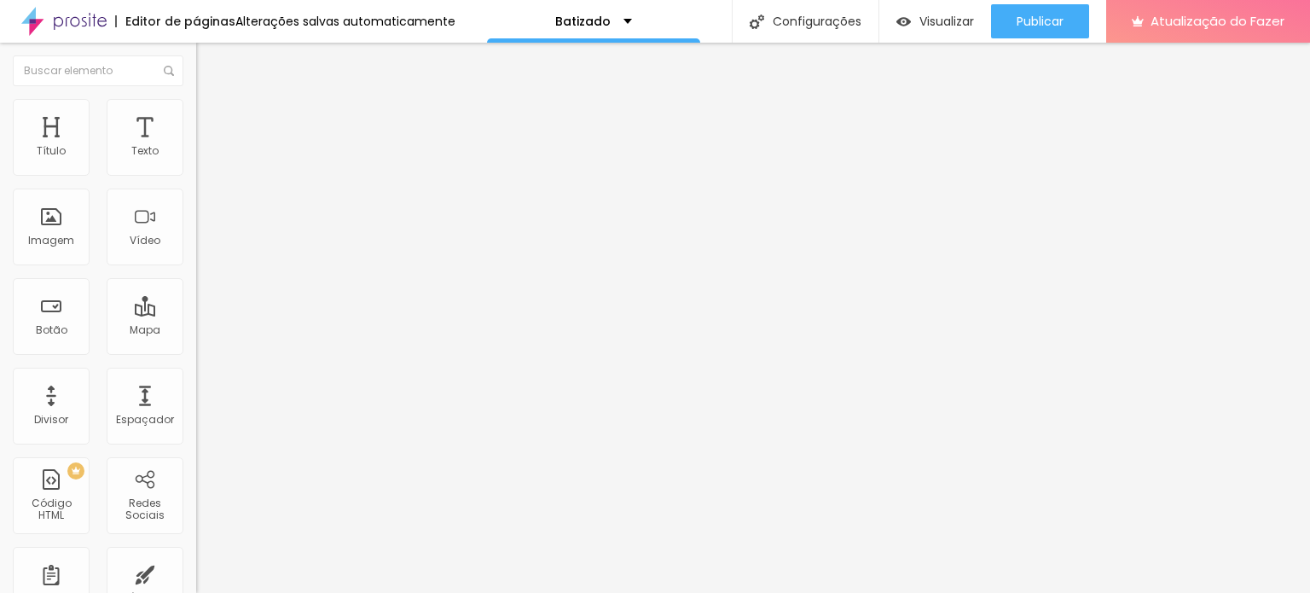
click at [206, 147] on font "Trocar imagem" at bounding box center [247, 139] width 83 height 14
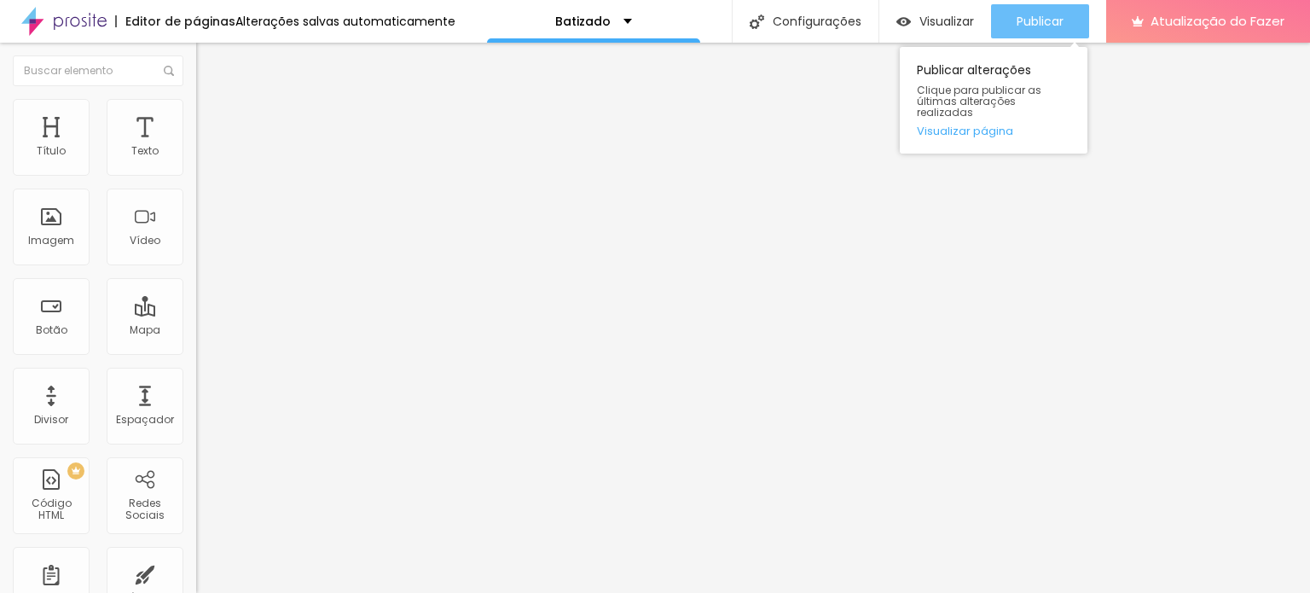
click at [1027, 28] on font "Publicar" at bounding box center [1040, 21] width 47 height 17
